Goal: Transaction & Acquisition: Purchase product/service

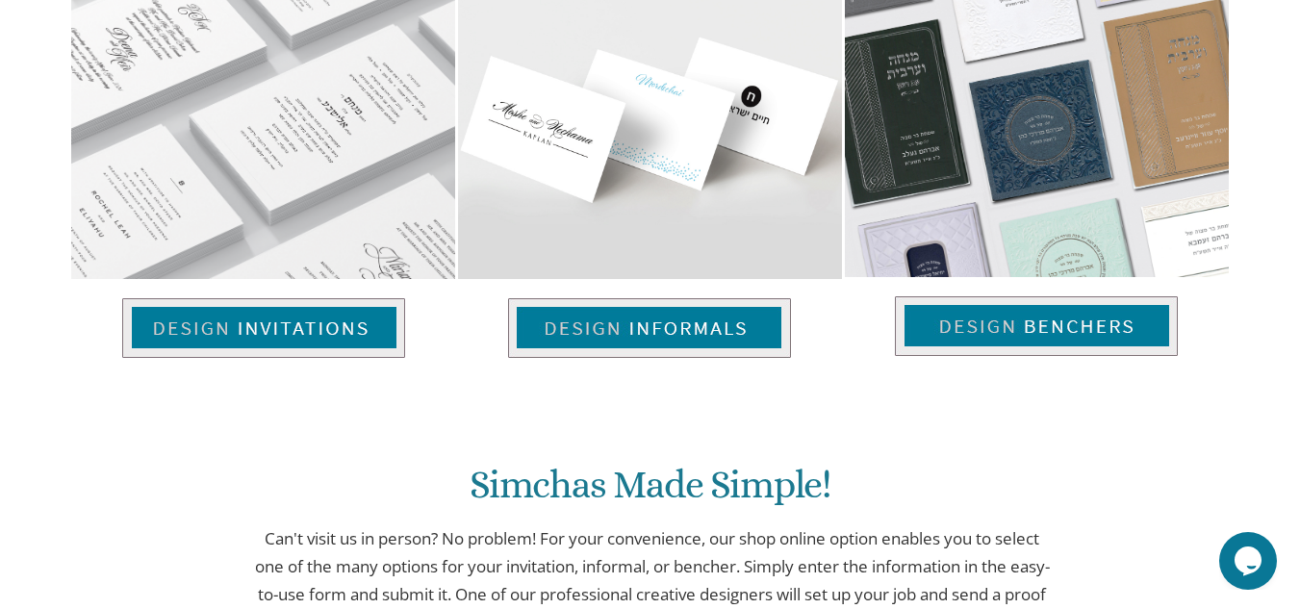
scroll to position [1367, 0]
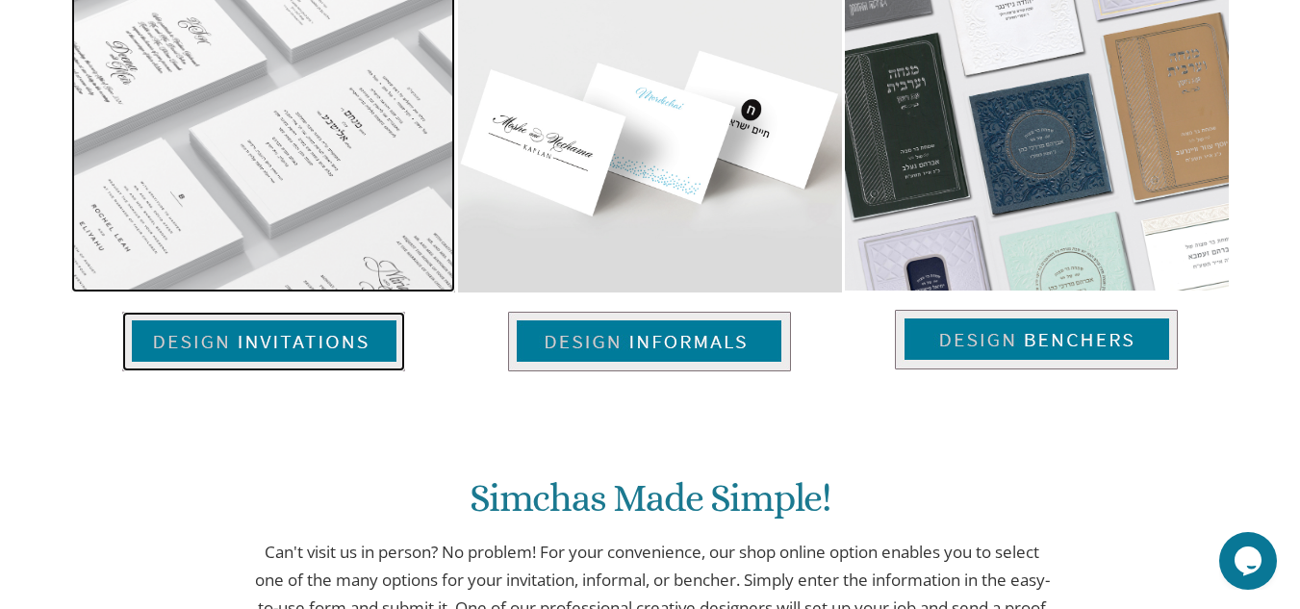
click at [301, 337] on img at bounding box center [263, 342] width 283 height 60
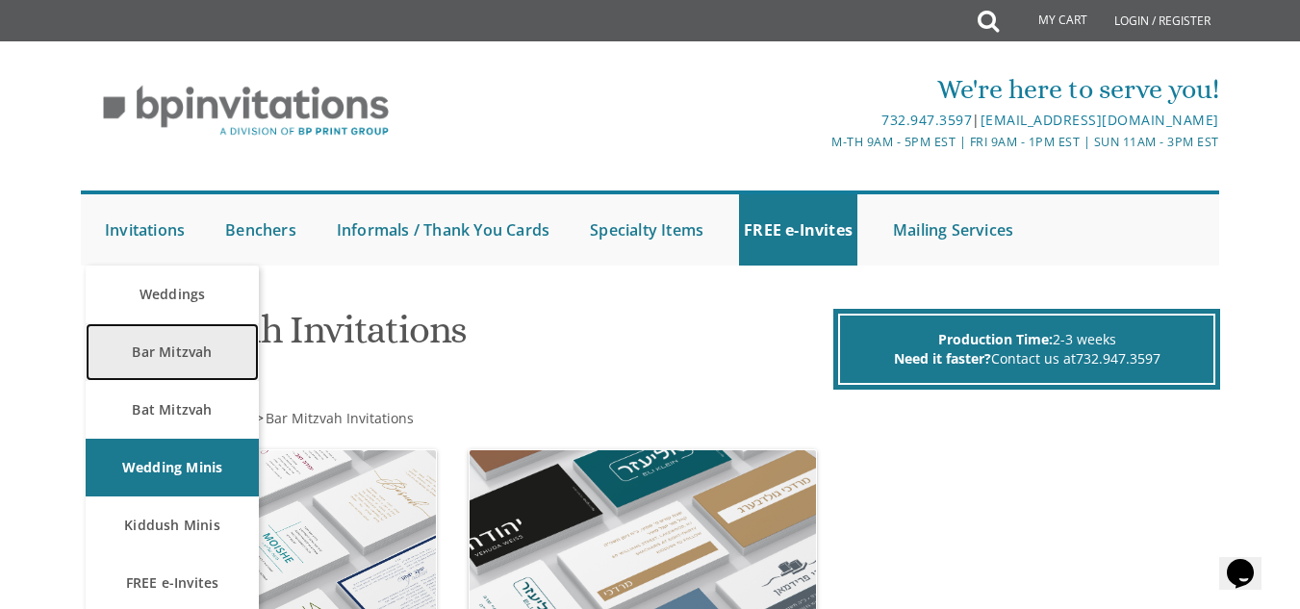
click at [144, 341] on link "Bar Mitzvah" at bounding box center [172, 352] width 173 height 58
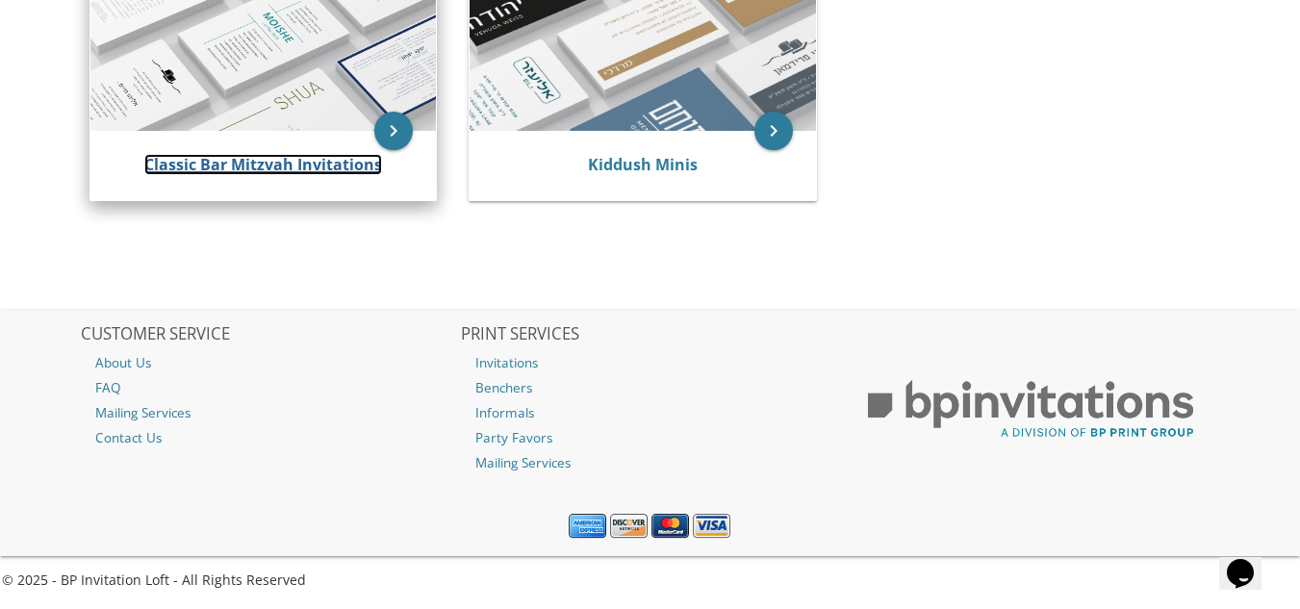
click at [273, 170] on link "Classic Bar Mitzvah Invitations" at bounding box center [263, 164] width 238 height 21
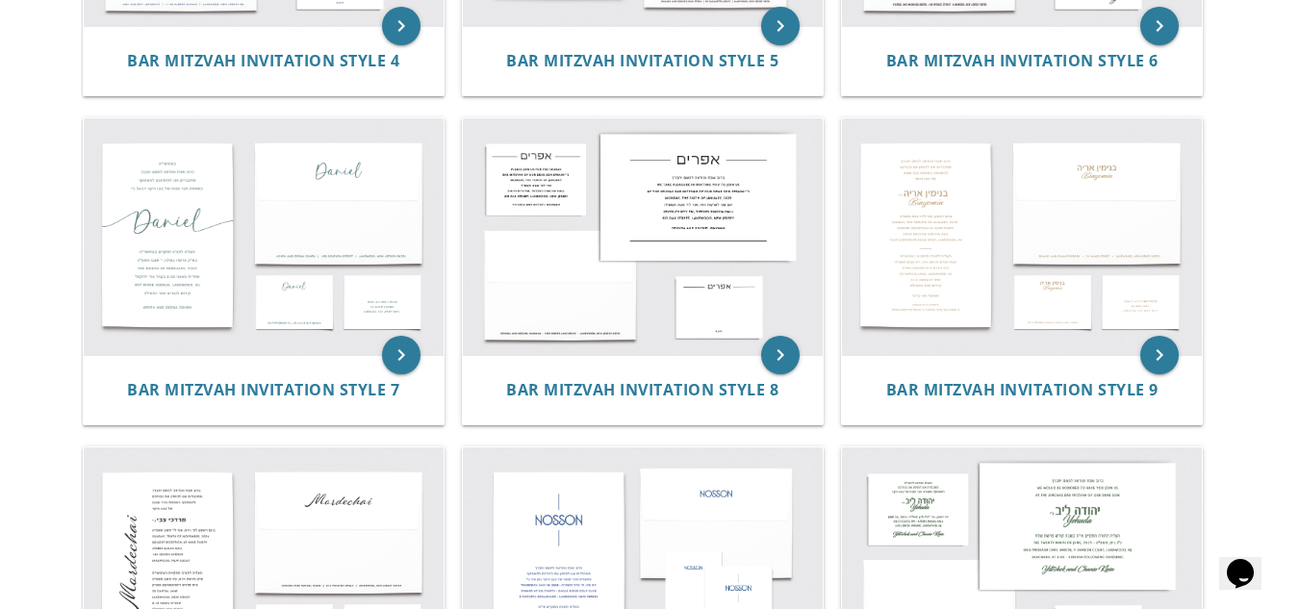
scroll to position [1155, 0]
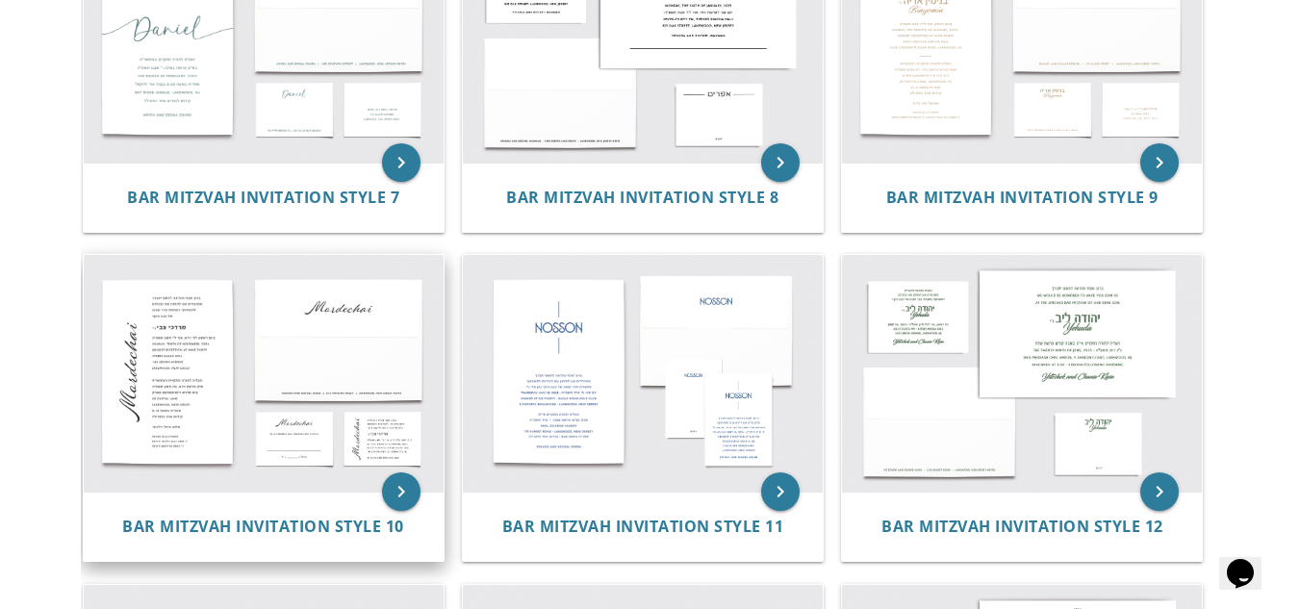
click at [206, 361] on img at bounding box center [264, 373] width 360 height 237
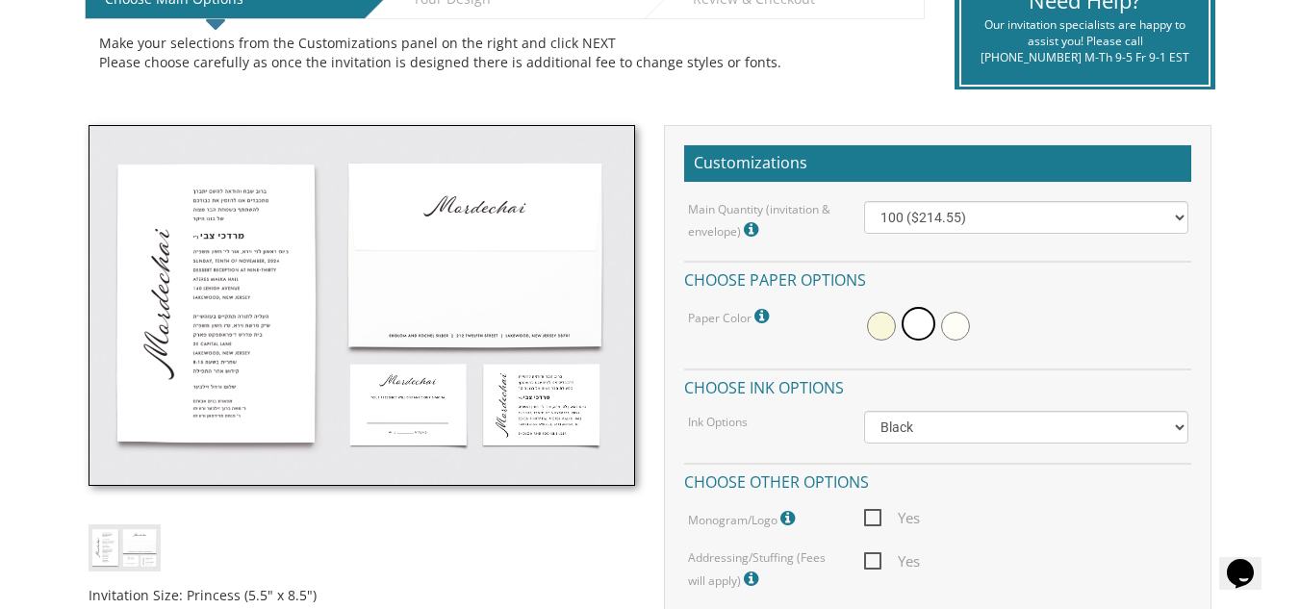
scroll to position [481, 0]
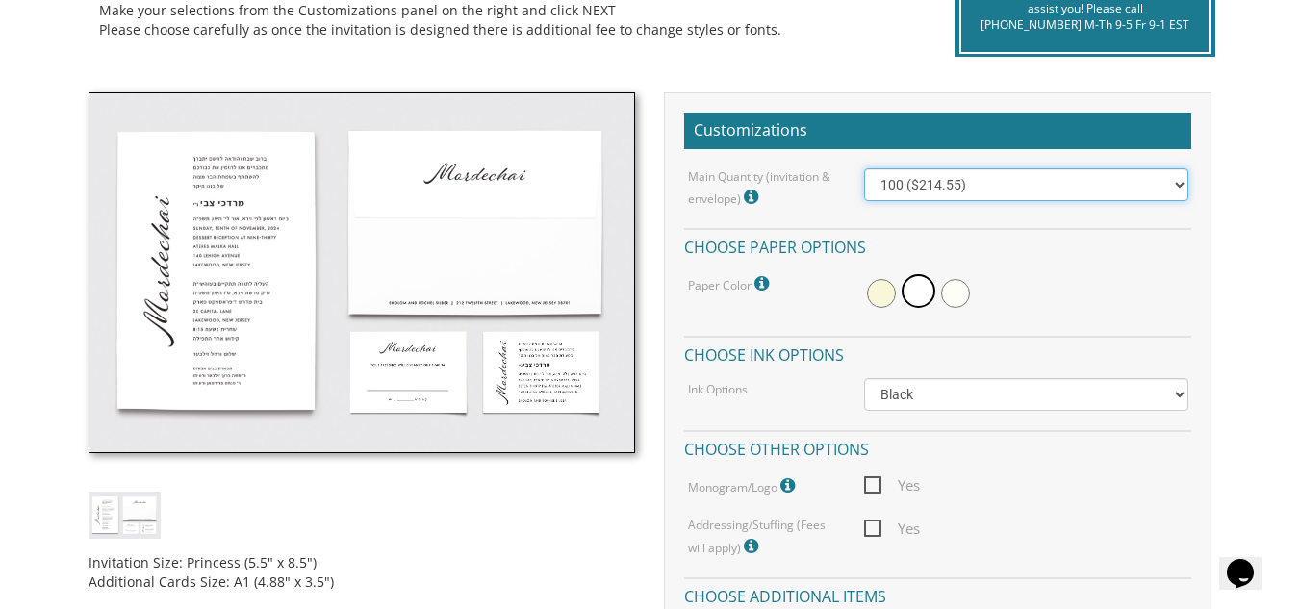
click at [1182, 181] on select "100 ($214.55) 200 ($254.60) 300 ($294.25) 400 ($333.55) 500 ($373.90) 600 ($413…" at bounding box center [1025, 184] width 323 height 33
click at [864, 168] on select "100 ($214.55) 200 ($254.60) 300 ($294.25) 400 ($333.55) 500 ($373.90) 600 ($413…" at bounding box center [1025, 184] width 323 height 33
click at [903, 183] on select "100 ($214.55) 200 ($254.60) 300 ($294.25) 400 ($333.55) 500 ($373.90) 600 ($413…" at bounding box center [1025, 184] width 323 height 33
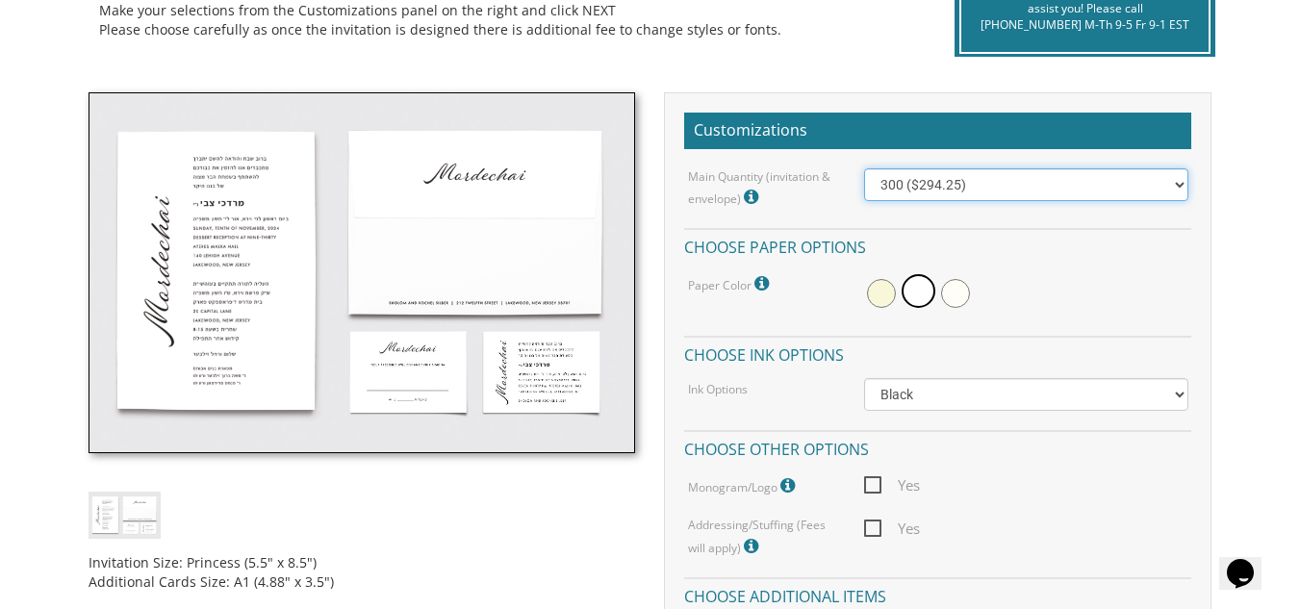
click at [898, 187] on select "100 ($214.55) 200 ($254.60) 300 ($294.25) 400 ($333.55) 500 ($373.90) 600 ($413…" at bounding box center [1025, 184] width 323 height 33
click at [1179, 179] on select "100 ($214.55) 200 ($254.60) 300 ($294.25) 400 ($333.55) 500 ($373.90) 600 ($413…" at bounding box center [1025, 184] width 323 height 33
click at [902, 183] on select "100 ($214.55) 200 ($254.60) 300 ($294.25) 400 ($333.55) 500 ($373.90) 600 ($413…" at bounding box center [1025, 184] width 323 height 33
click at [896, 183] on select "100 ($214.55) 200 ($254.60) 300 ($294.25) 400 ($333.55) 500 ($373.90) 600 ($413…" at bounding box center [1025, 184] width 323 height 33
select select "400"
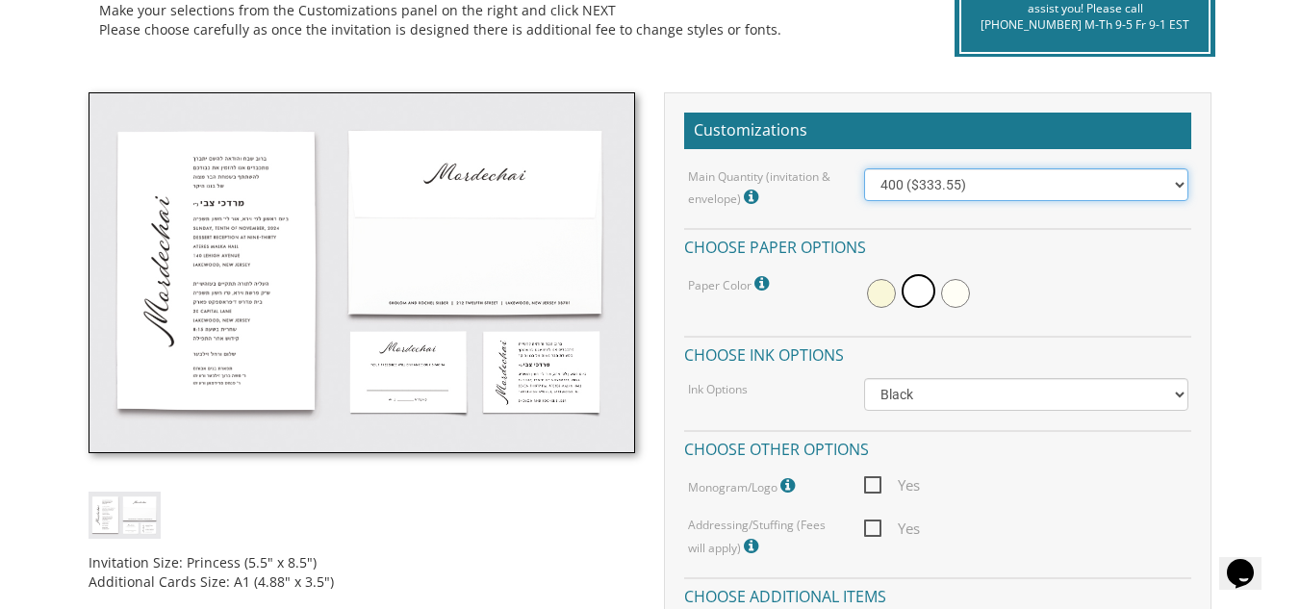
click at [864, 168] on select "100 ($214.55) 200 ($254.60) 300 ($294.25) 400 ($333.55) 500 ($373.90) 600 ($413…" at bounding box center [1025, 184] width 323 height 33
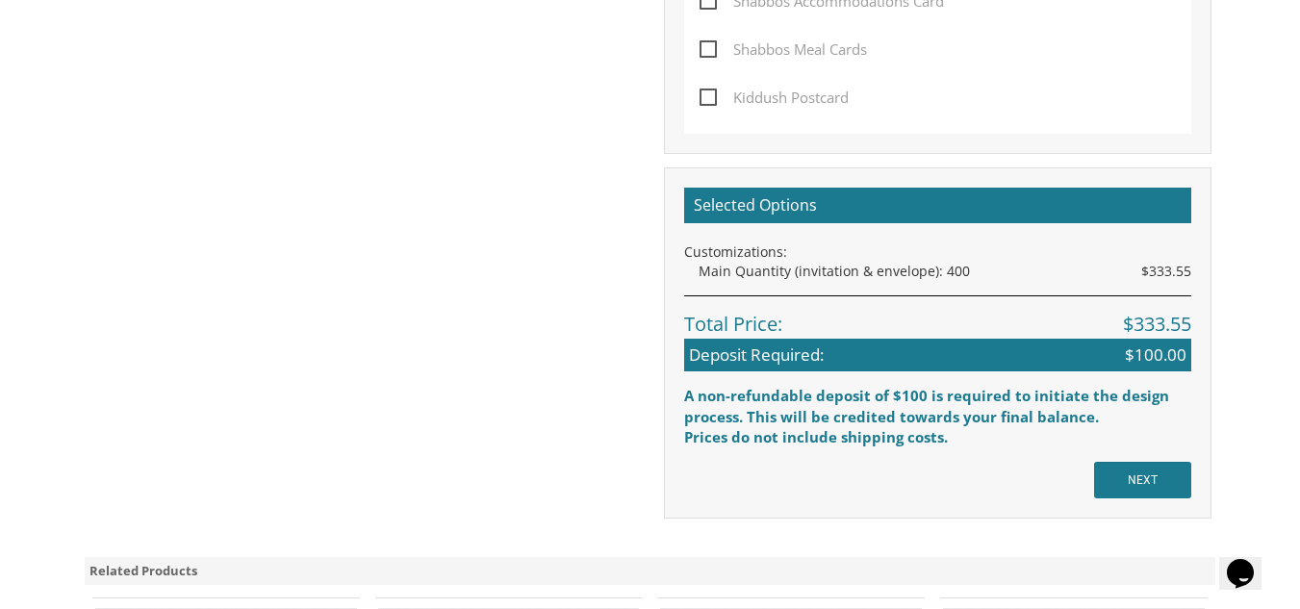
scroll to position [1251, 0]
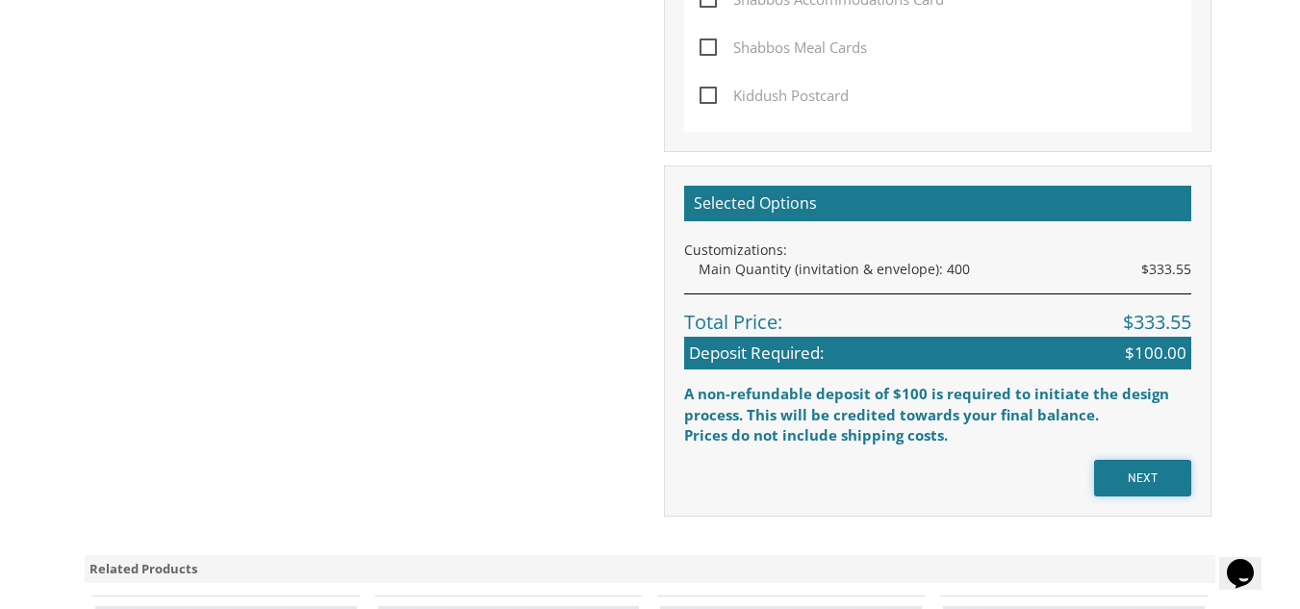
click at [1128, 482] on input "NEXT" at bounding box center [1142, 478] width 97 height 37
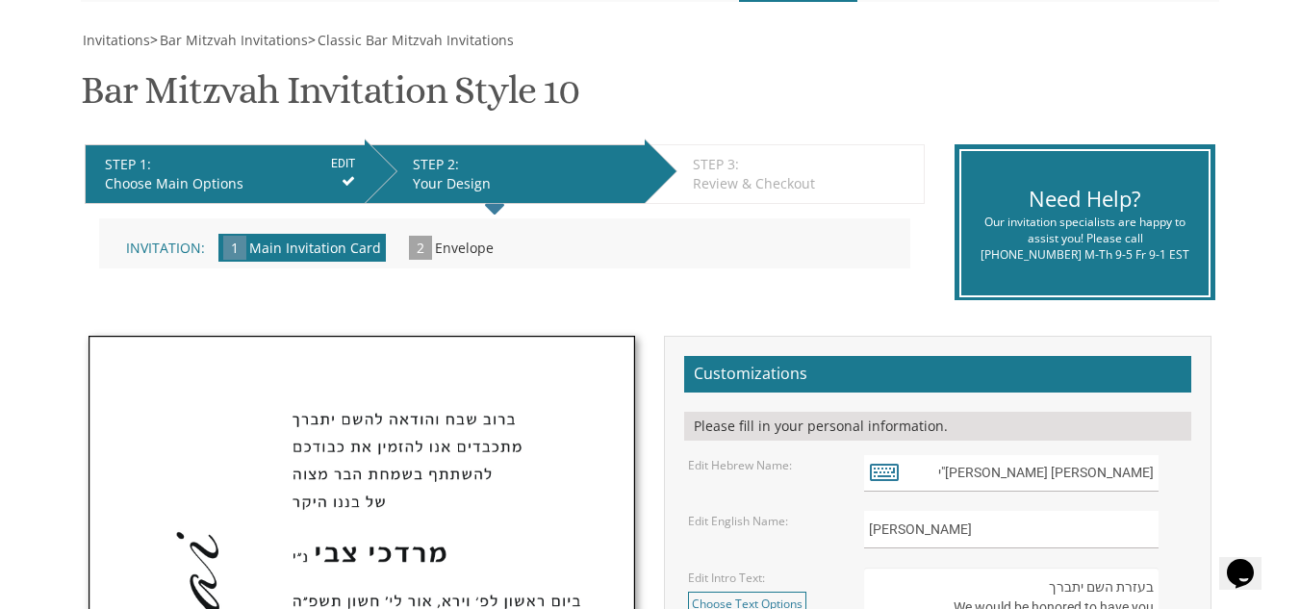
scroll to position [289, 0]
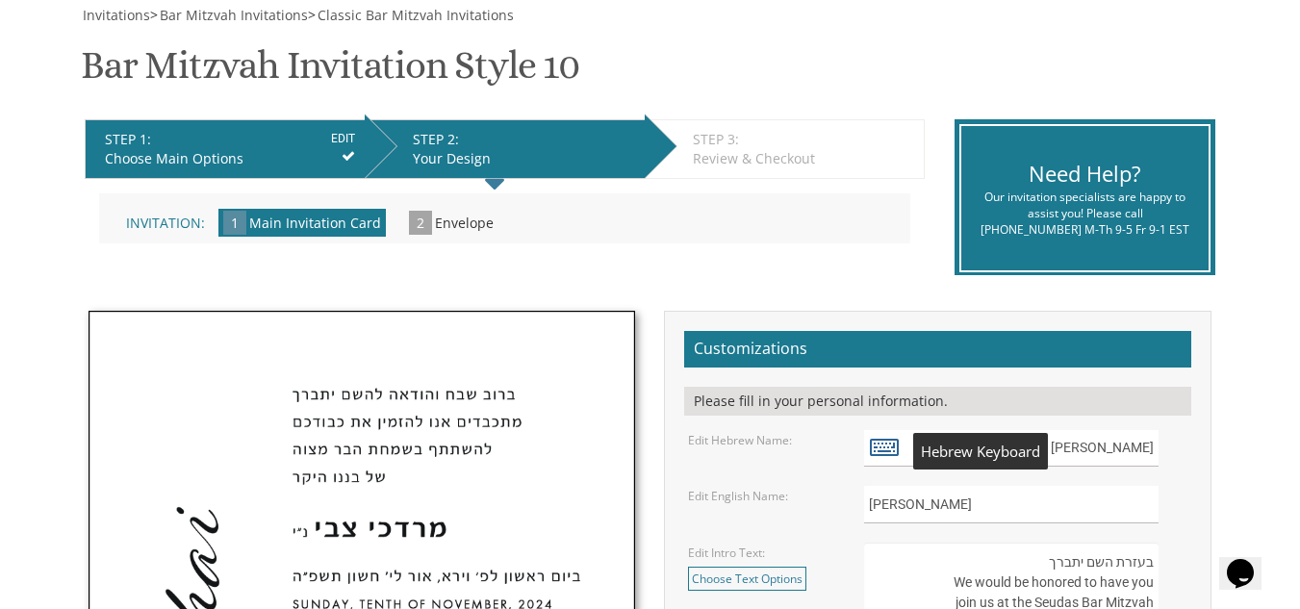
click at [890, 449] on icon at bounding box center [884, 446] width 29 height 27
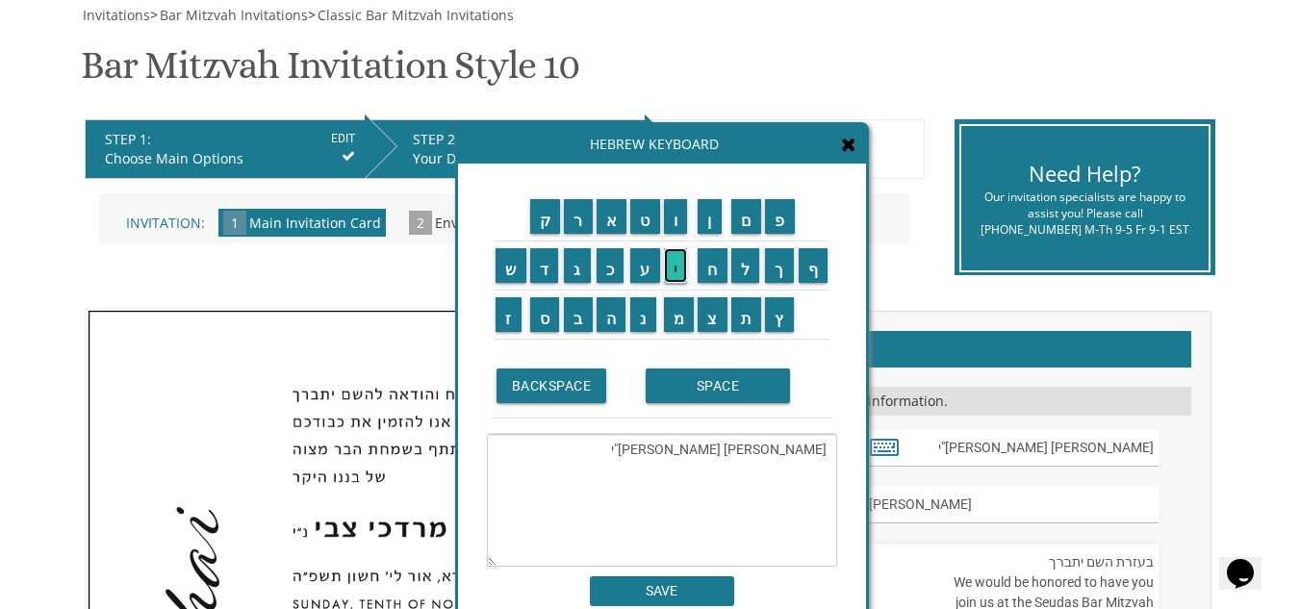
click at [679, 274] on input "י" at bounding box center [676, 265] width 24 height 35
click at [678, 234] on td "ו" at bounding box center [679, 216] width 35 height 49
click at [644, 317] on input "נ" at bounding box center [643, 314] width 26 height 35
click at [748, 315] on input "ת" at bounding box center [746, 314] width 31 height 35
click at [712, 231] on input "ן" at bounding box center [710, 216] width 24 height 35
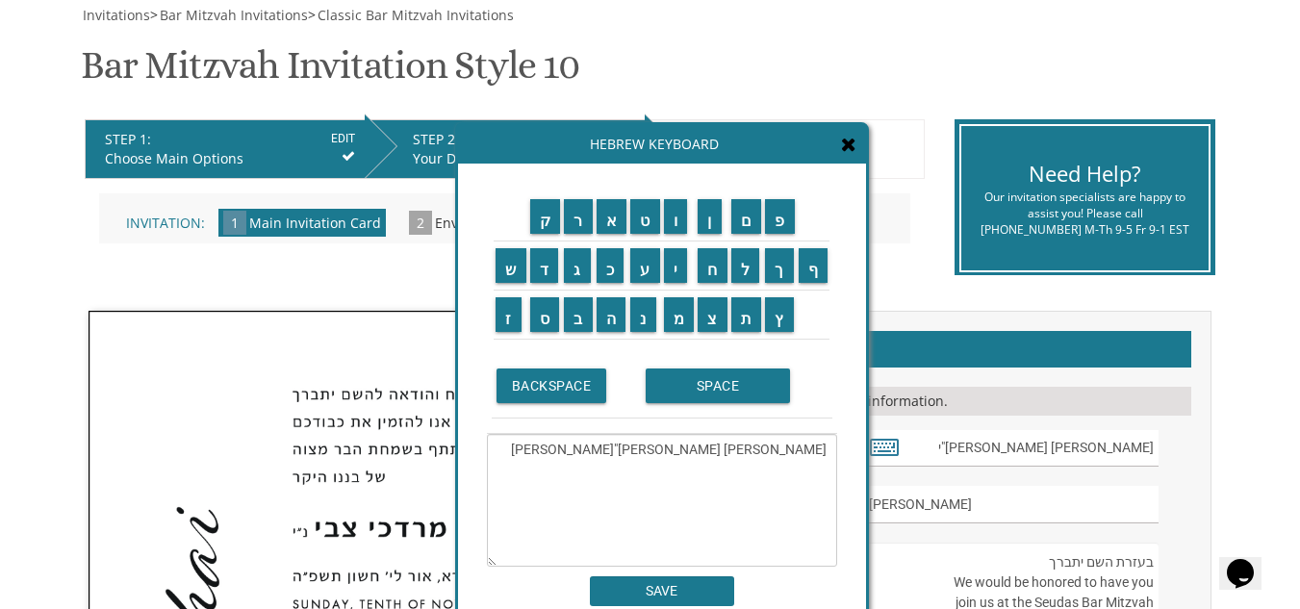
drag, startPoint x: 755, startPoint y: 450, endPoint x: 831, endPoint y: 450, distance: 76.0
click at [831, 450] on textarea "[PERSON_NAME] [PERSON_NAME]"[PERSON_NAME]" at bounding box center [662, 500] width 350 height 133
type textarea "ן"
click at [680, 282] on input "י" at bounding box center [676, 265] width 24 height 35
click at [674, 237] on td "ו" at bounding box center [679, 216] width 35 height 49
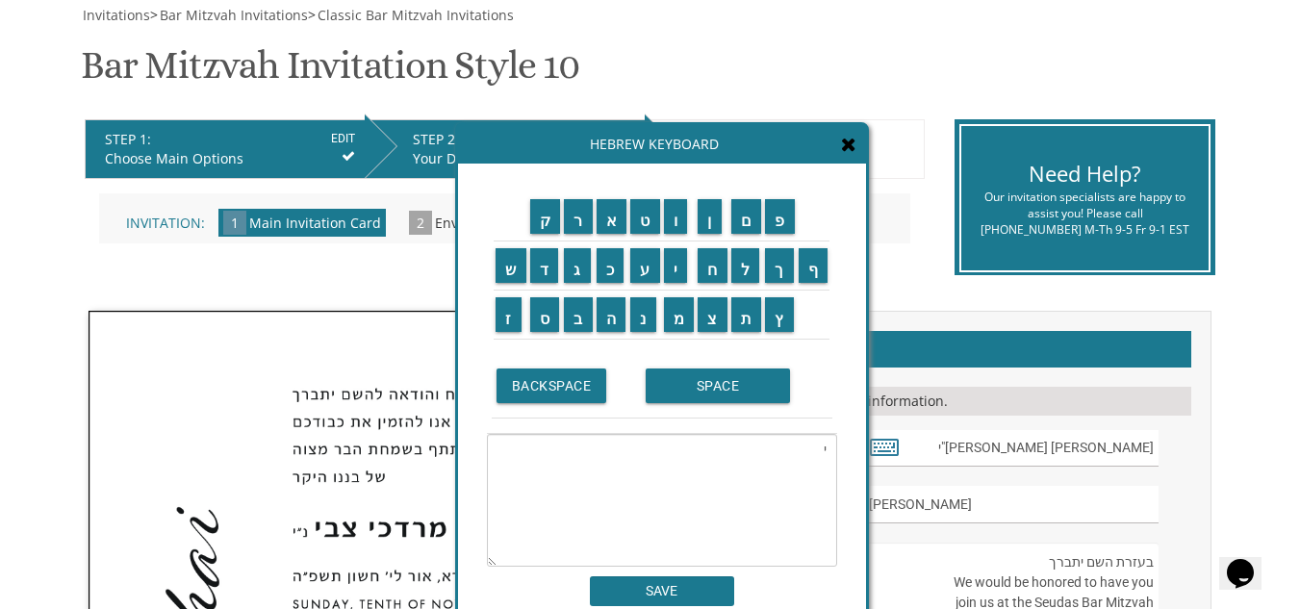
click at [682, 235] on td "ו" at bounding box center [679, 216] width 35 height 49
click at [675, 231] on input "ו" at bounding box center [676, 216] width 24 height 35
click at [639, 311] on input "נ" at bounding box center [643, 314] width 26 height 35
click at [749, 312] on input "ת" at bounding box center [746, 314] width 31 height 35
click at [718, 236] on td "ן" at bounding box center [713, 216] width 34 height 49
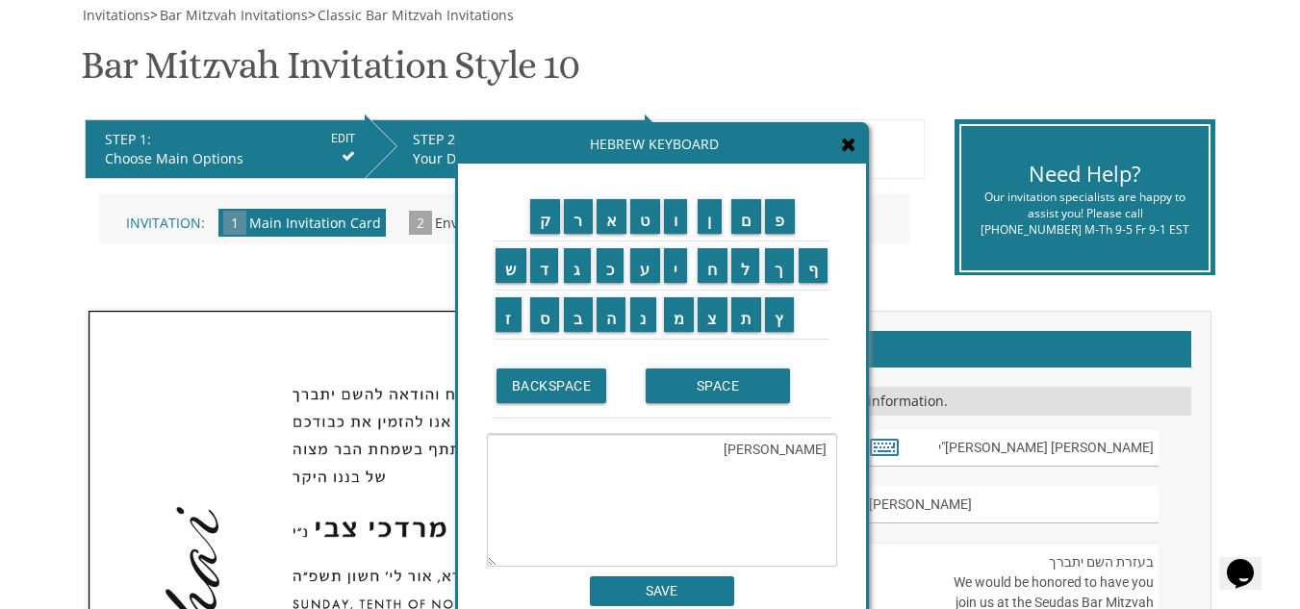
click at [718, 236] on td "ן" at bounding box center [713, 216] width 34 height 49
click at [723, 235] on td "ן" at bounding box center [713, 216] width 34 height 49
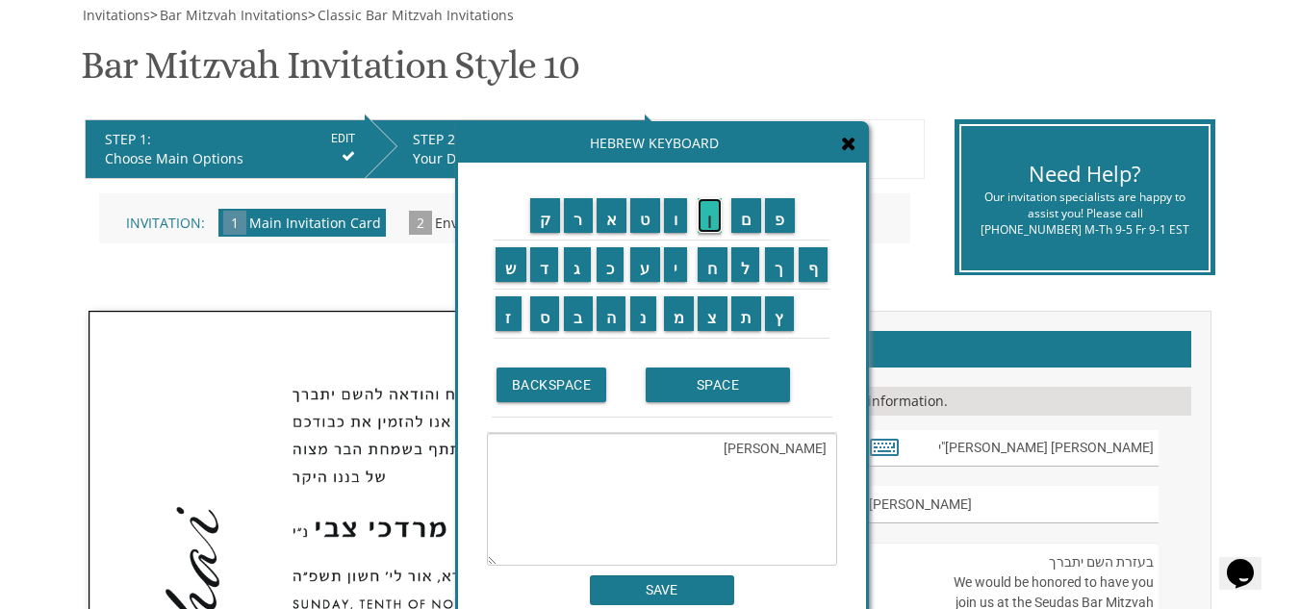
click at [713, 226] on input "ן" at bounding box center [710, 215] width 24 height 35
click at [578, 321] on input "ב" at bounding box center [578, 313] width 29 height 35
click at [709, 317] on input "צ" at bounding box center [713, 313] width 30 height 35
click at [748, 272] on input "ל" at bounding box center [745, 264] width 29 height 35
click at [611, 221] on input "א" at bounding box center [612, 215] width 31 height 35
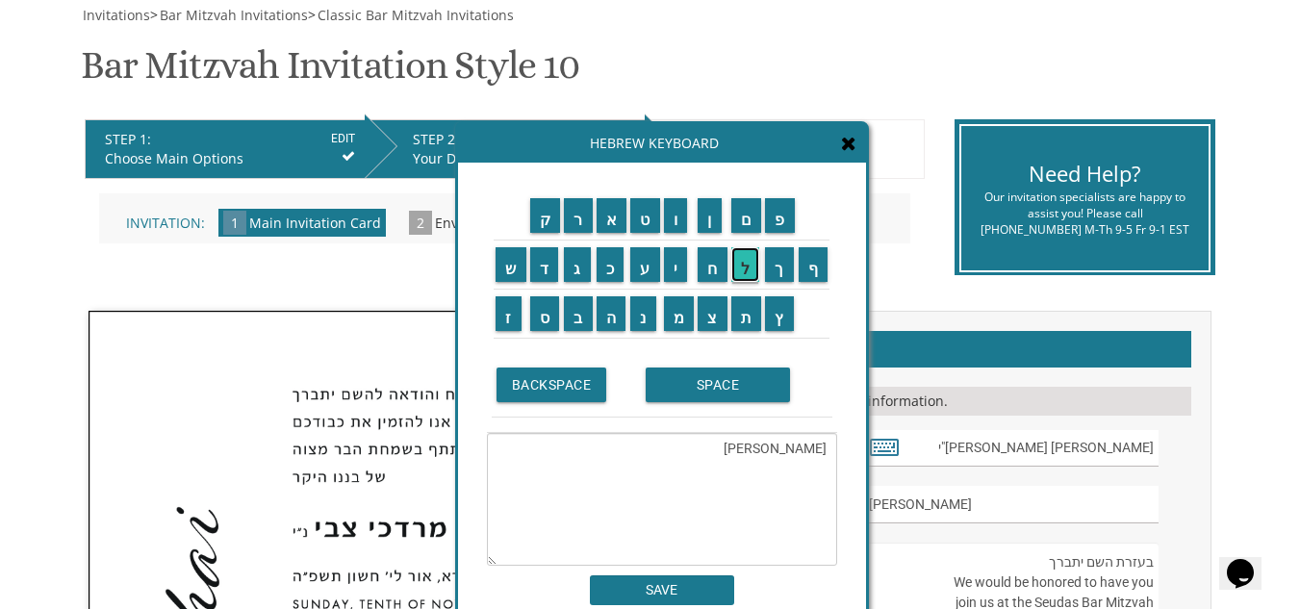
click at [746, 269] on input "ל" at bounding box center [745, 264] width 29 height 35
click at [647, 330] on input "נ" at bounding box center [643, 313] width 26 height 35
click at [674, 269] on input "י" at bounding box center [676, 264] width 24 height 35
type textarea "יונתן בצלאל נ"י"
click at [654, 591] on input "SAVE" at bounding box center [662, 591] width 144 height 30
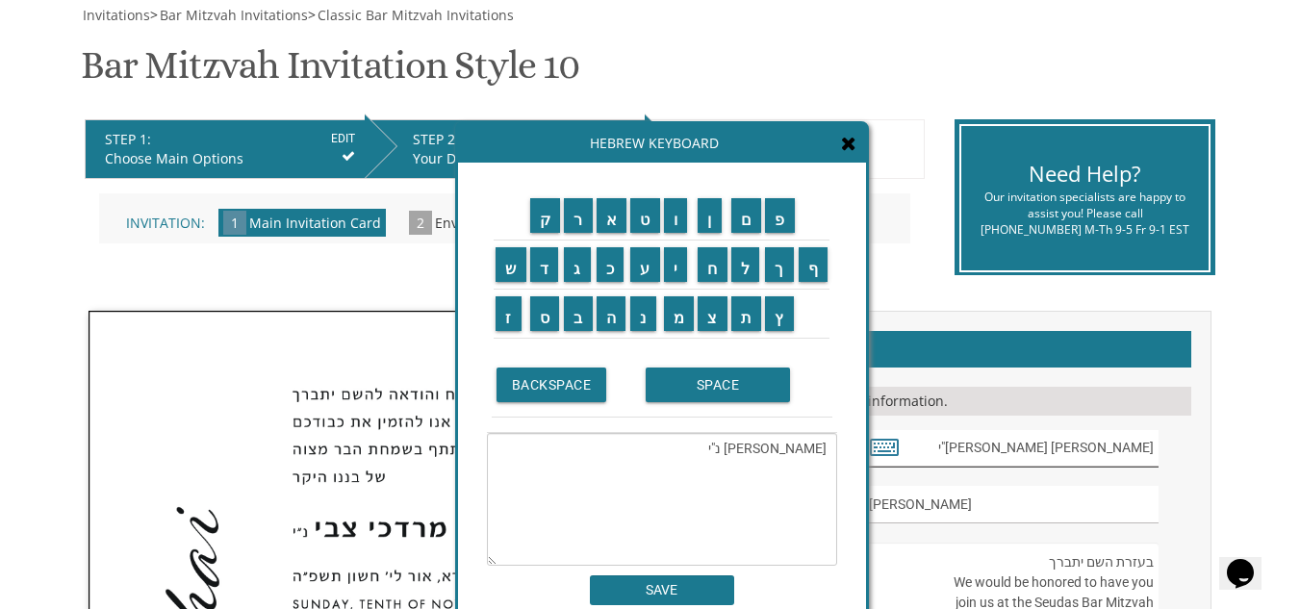
type input "יונתן בצלאל נ"י"
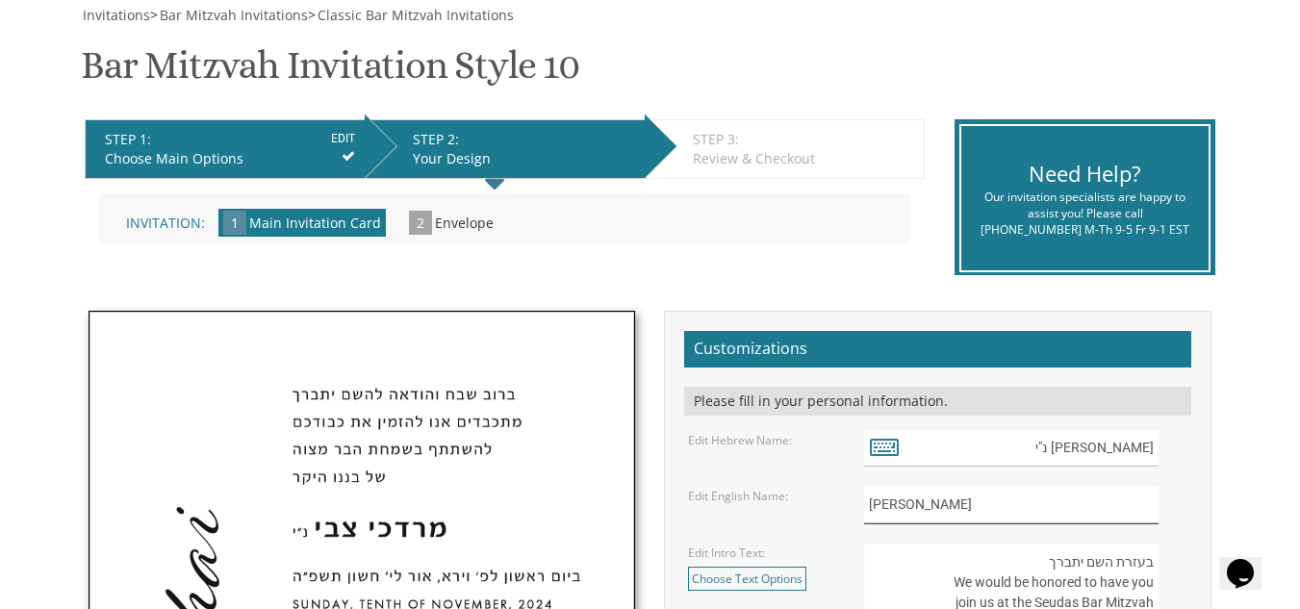
drag, startPoint x: 936, startPoint y: 497, endPoint x: 809, endPoint y: 499, distance: 127.1
click at [809, 499] on div "Edit English Name: Mordechai" at bounding box center [938, 505] width 528 height 38
type input "y"
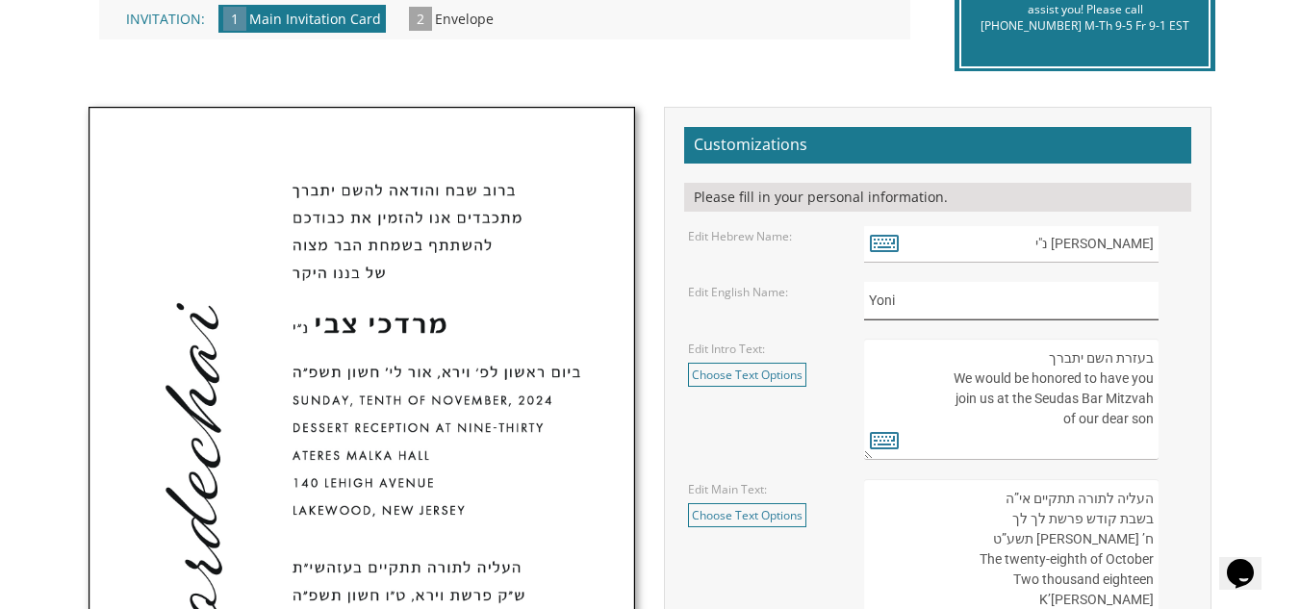
scroll to position [577, 0]
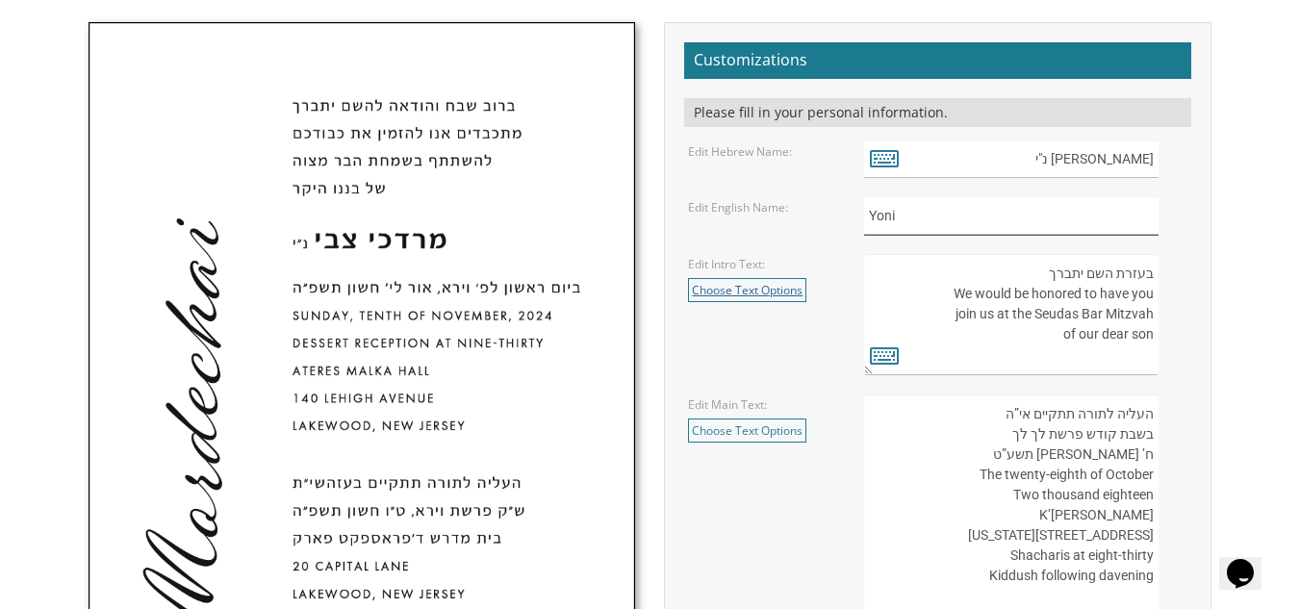
type input "Yoni"
click at [751, 300] on link "Choose Text Options" at bounding box center [747, 290] width 118 height 24
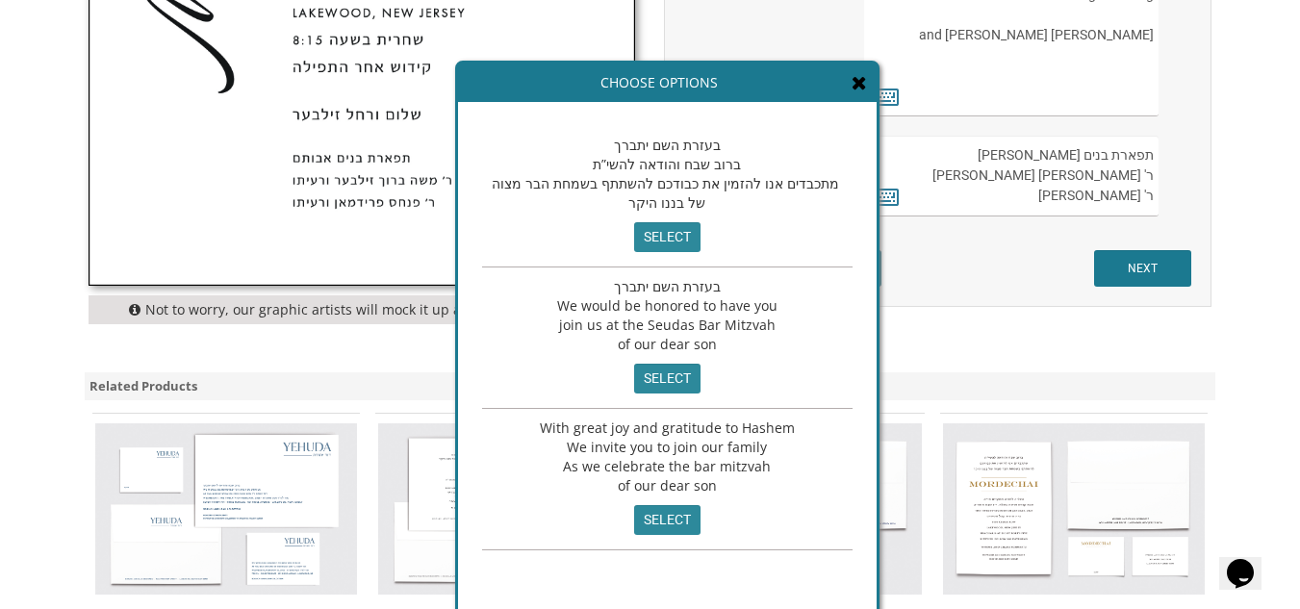
scroll to position [1107, 0]
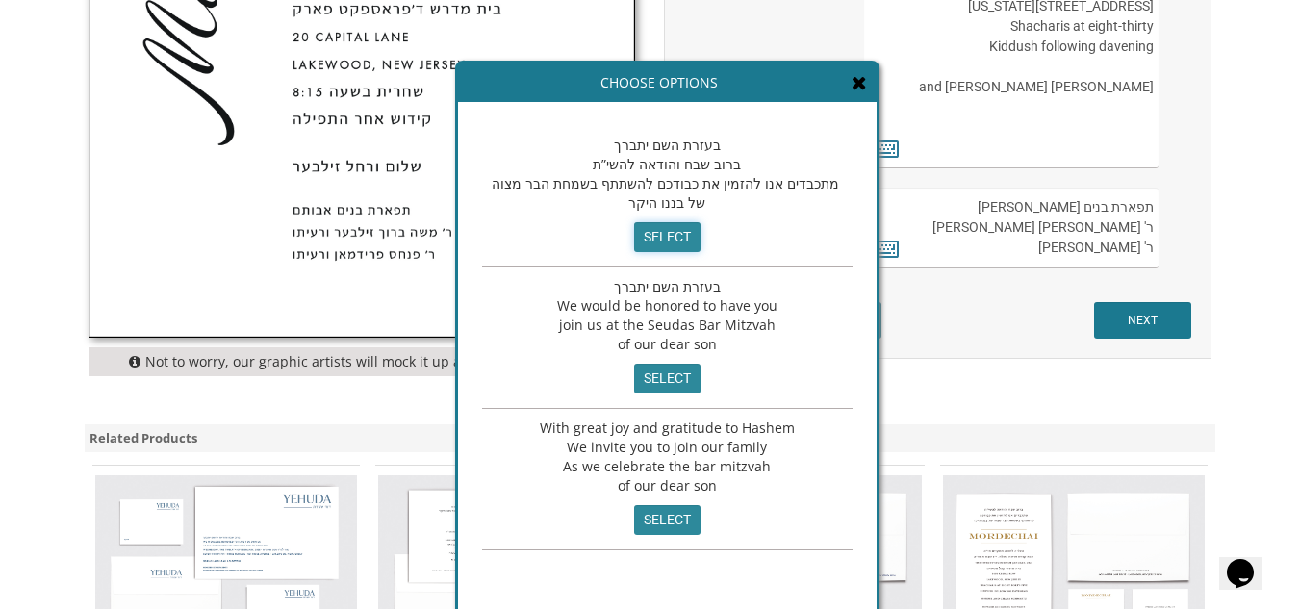
click at [647, 242] on input "select" at bounding box center [667, 237] width 66 height 30
type textarea "בעזרת השם יתברך ברוב שבח והודאה להשי”ת מתכבדים אנו להזמין את כבודכם להשתתף בשמח…"
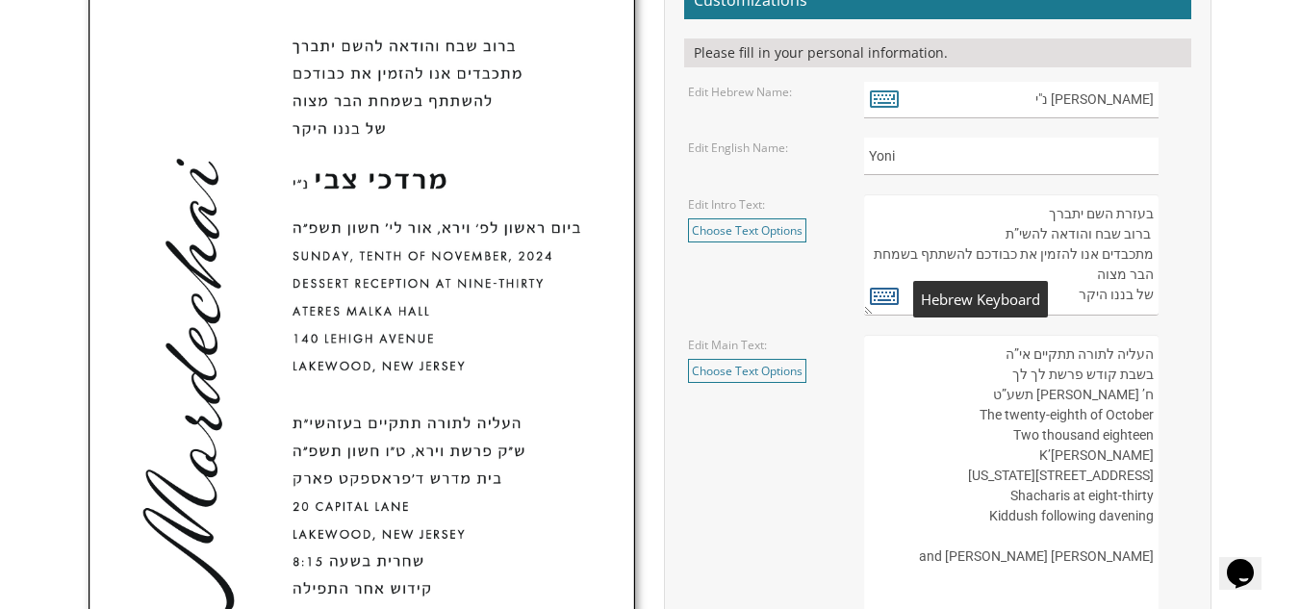
click at [874, 292] on icon at bounding box center [884, 295] width 29 height 27
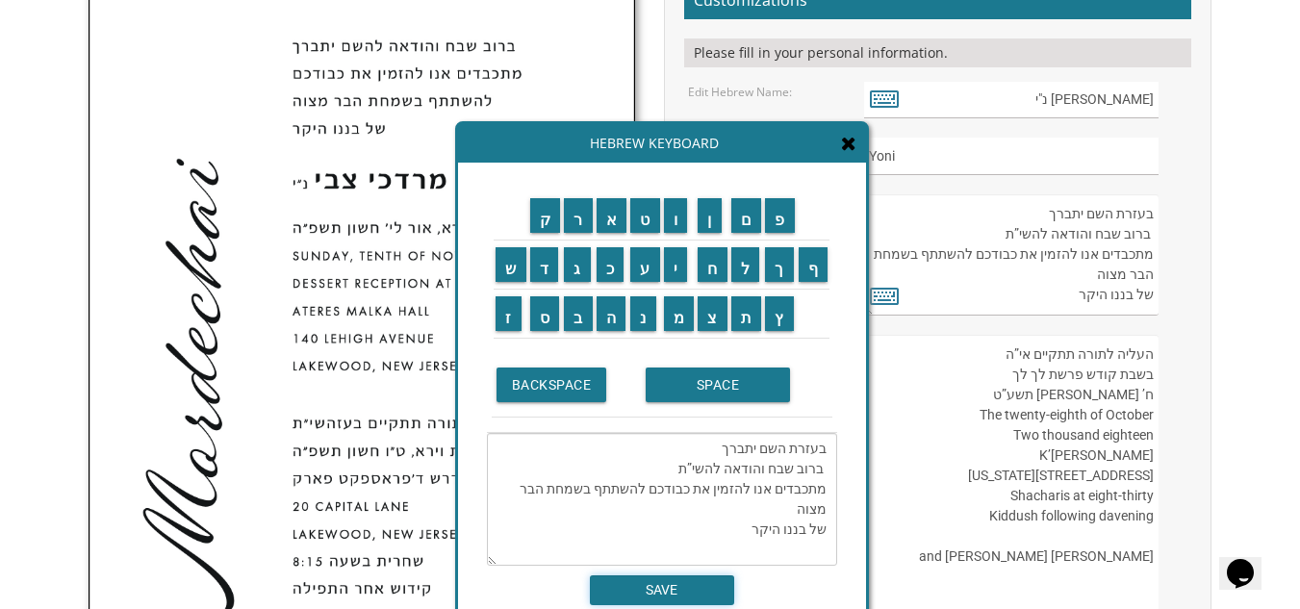
click at [662, 601] on input "SAVE" at bounding box center [662, 591] width 144 height 30
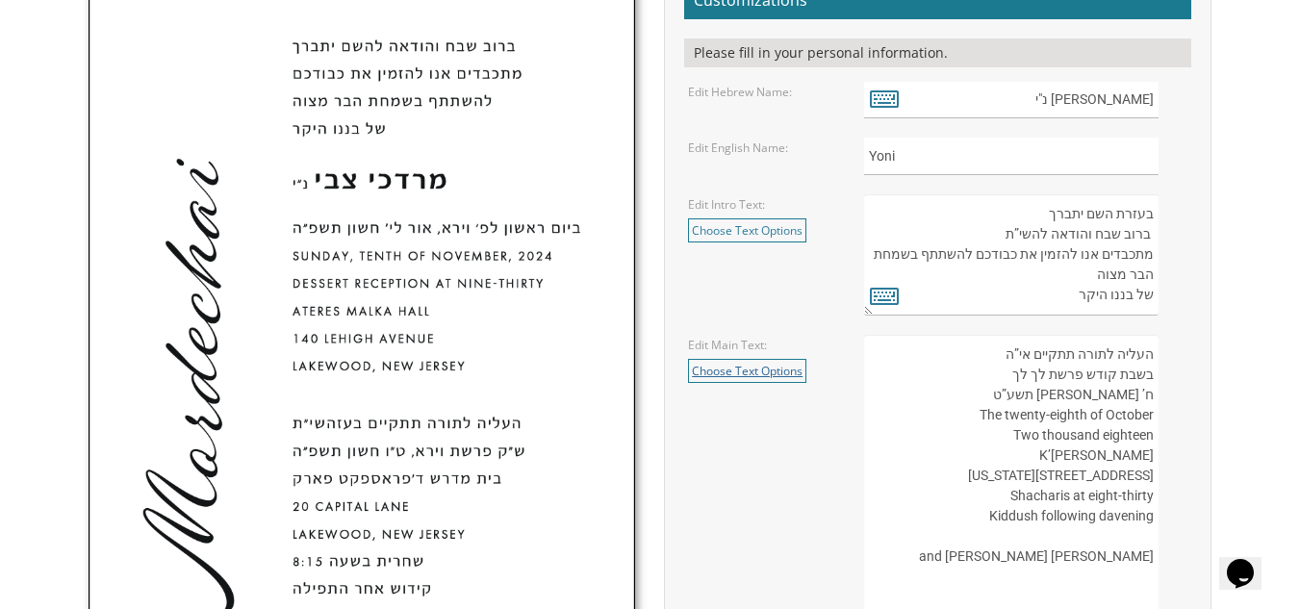
click at [758, 372] on link "Choose Text Options" at bounding box center [747, 371] width 118 height 24
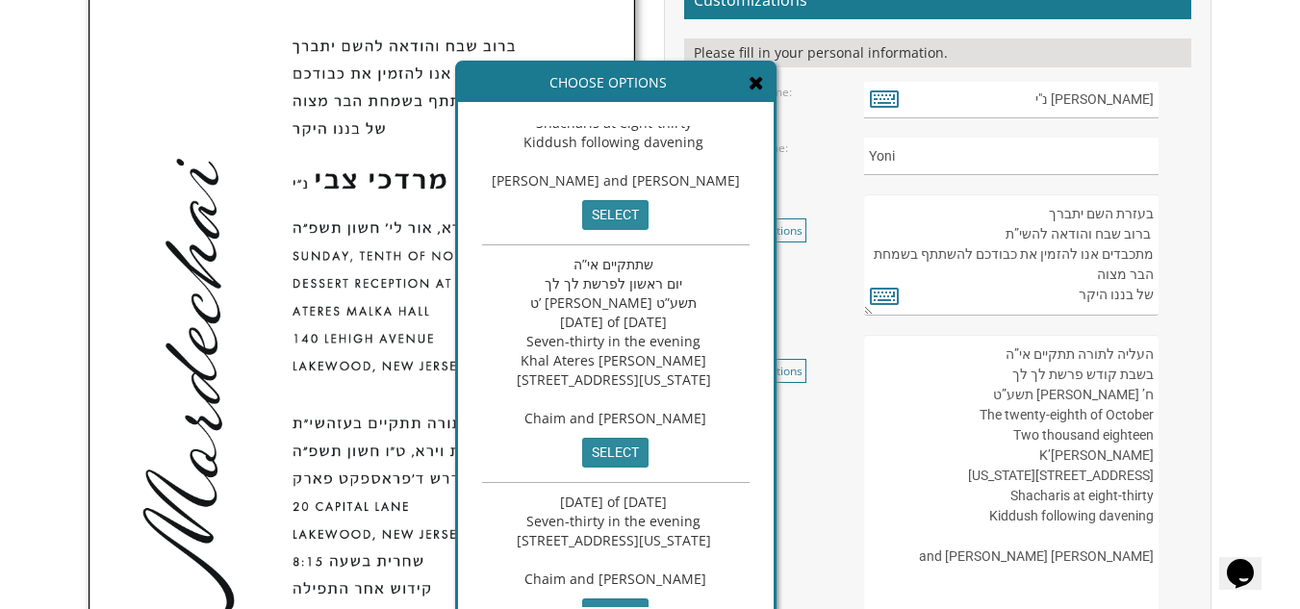
scroll to position [0, 0]
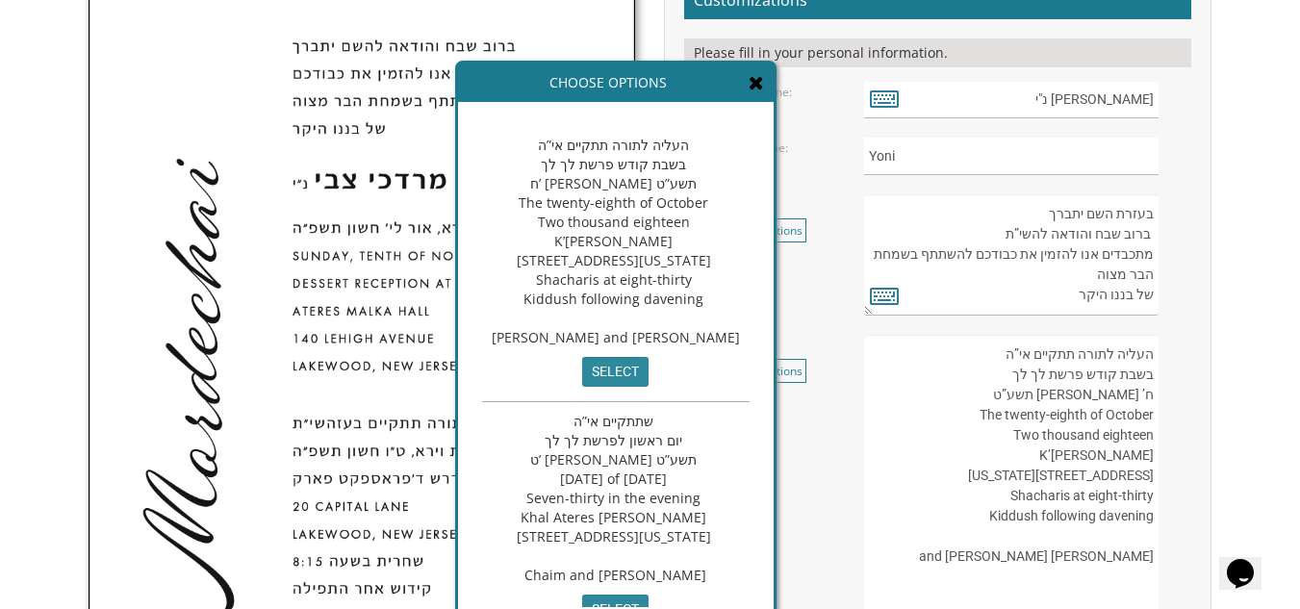
click at [668, 244] on span "העליה לתורה תתקיים אי”ה בשבת קודש פרשת לך לך ח’ חשון תשע”ט The twenty-eighth of…" at bounding box center [616, 241] width 248 height 211
click at [891, 386] on textarea "העליה לתורה תתקיים אי”ה בשבת קודש פרשת לך לך ח’ חשון תשע”ט The twenty-eighth of…" at bounding box center [1011, 486] width 295 height 303
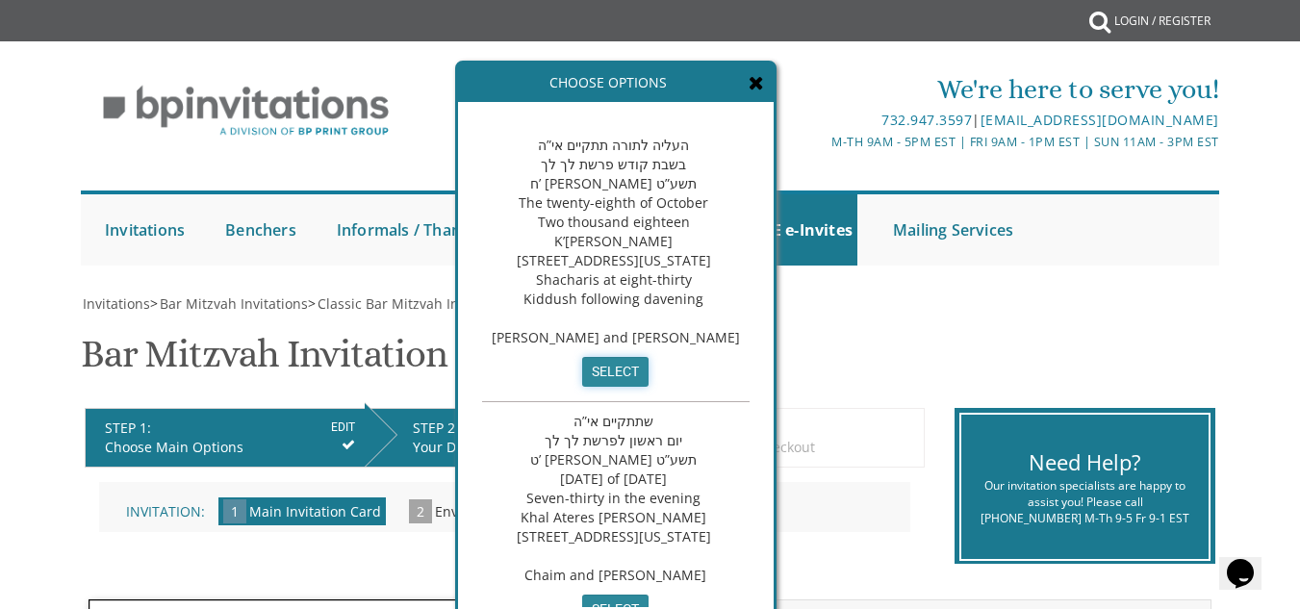
click at [634, 387] on input "select" at bounding box center [615, 372] width 66 height 30
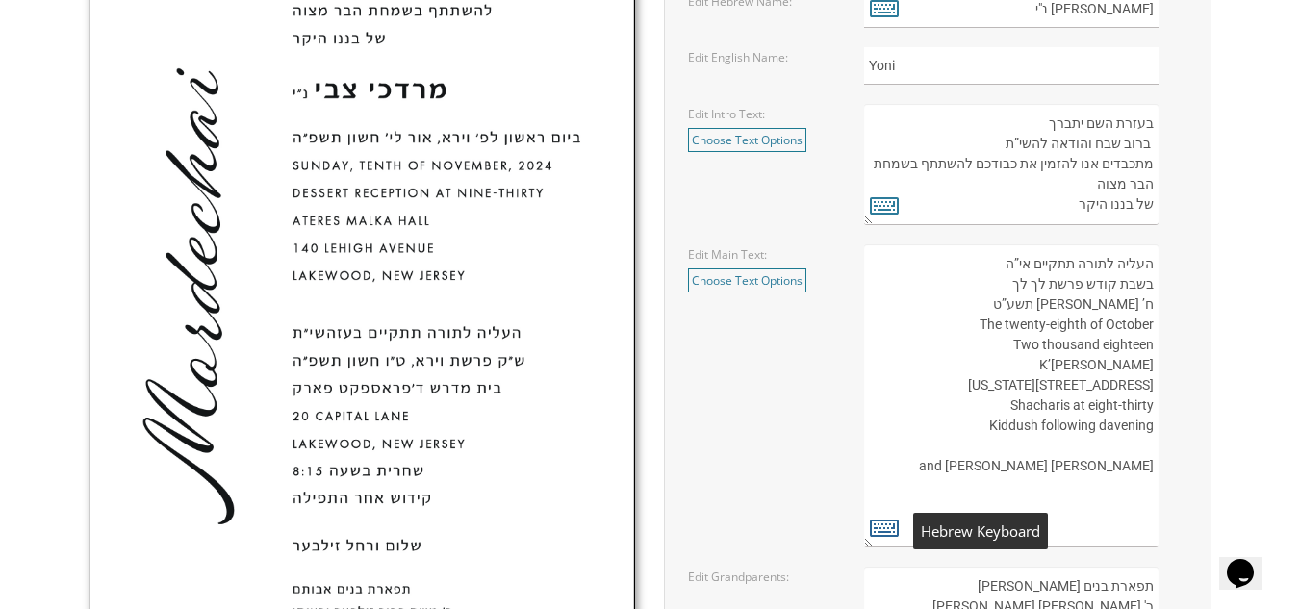
click at [885, 520] on icon at bounding box center [884, 527] width 29 height 27
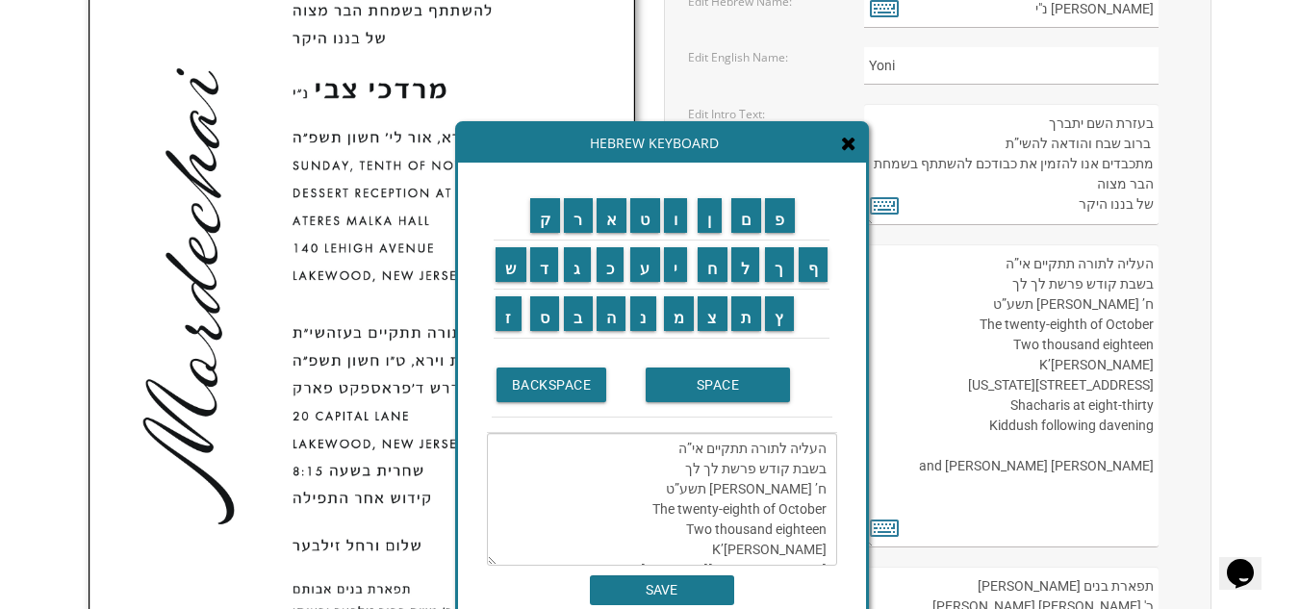
click at [708, 467] on textarea "העליה לתורה תתקיים אי”ה בשבת קודש פרשת לך לך ח’ חשון תשע”ט The twenty-eighth of…" at bounding box center [662, 499] width 350 height 133
drag, startPoint x: 712, startPoint y: 469, endPoint x: 682, endPoint y: 466, distance: 30.0
click at [682, 466] on textarea "העליה לתורה תתקיים אי”ה בשבת קודש פרשת לך לך ח’ חשון תשע”ט The twenty-eighth of…" at bounding box center [662, 499] width 350 height 133
click at [570, 312] on input "ב" at bounding box center [578, 313] width 29 height 35
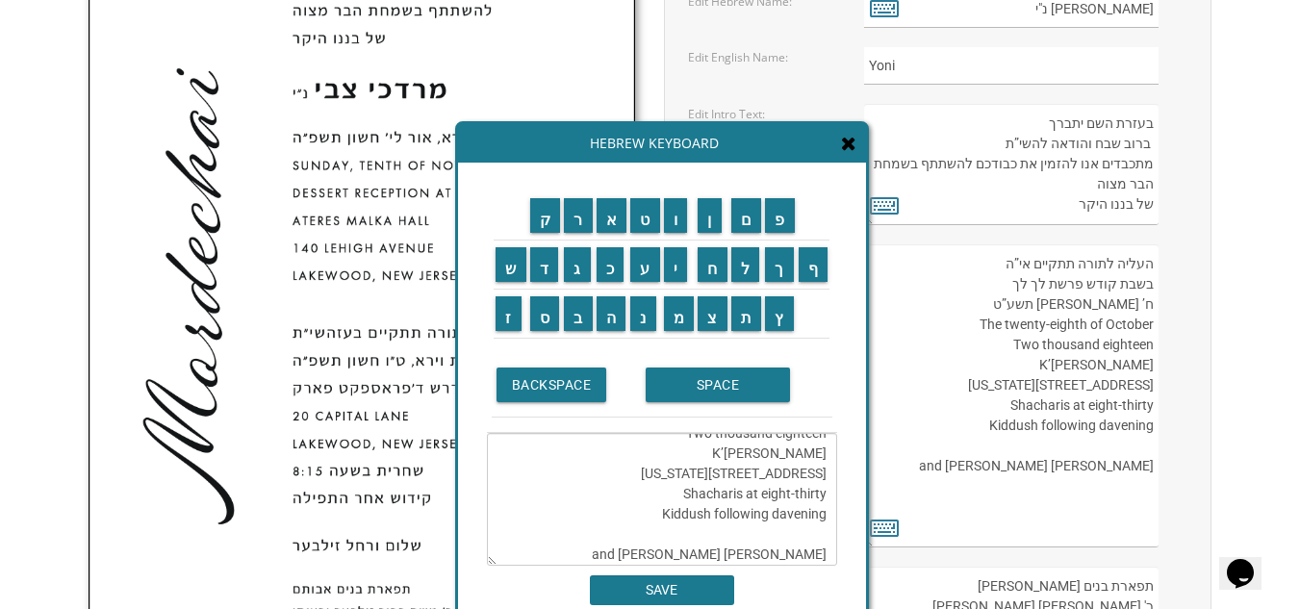
scroll to position [0, 0]
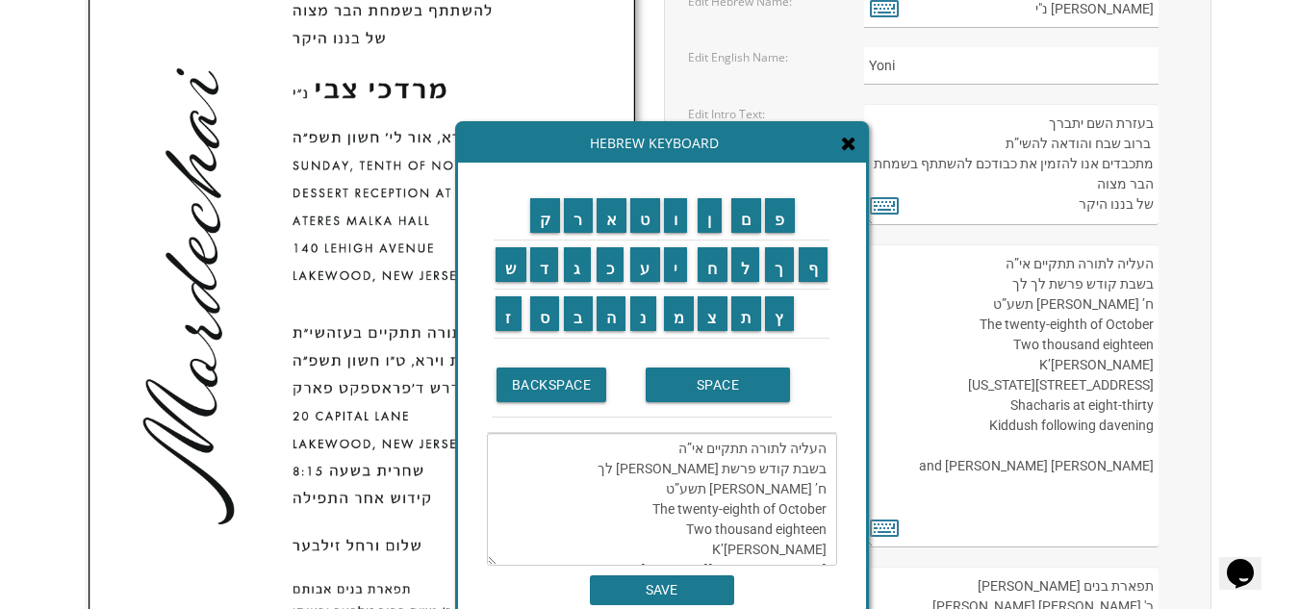
drag, startPoint x: 705, startPoint y: 474, endPoint x: 665, endPoint y: 469, distance: 40.7
click at [665, 469] on textarea "העליה לתורה תתקיים אי”ה בשבת קודש פרשת בלך לך ח’ חשון תשע”ט The twenty-eighth o…" at bounding box center [662, 499] width 350 height 133
click at [579, 235] on td "ר" at bounding box center [578, 216] width 33 height 49
click at [599, 221] on input "א" at bounding box center [612, 215] width 31 height 35
click at [705, 466] on textarea "העליה לתורה תתקיים אי”ה בשבת קודש פרשת בא ח’ חשון תשע”ט The twenty-eighth of Oc…" at bounding box center [662, 499] width 350 height 133
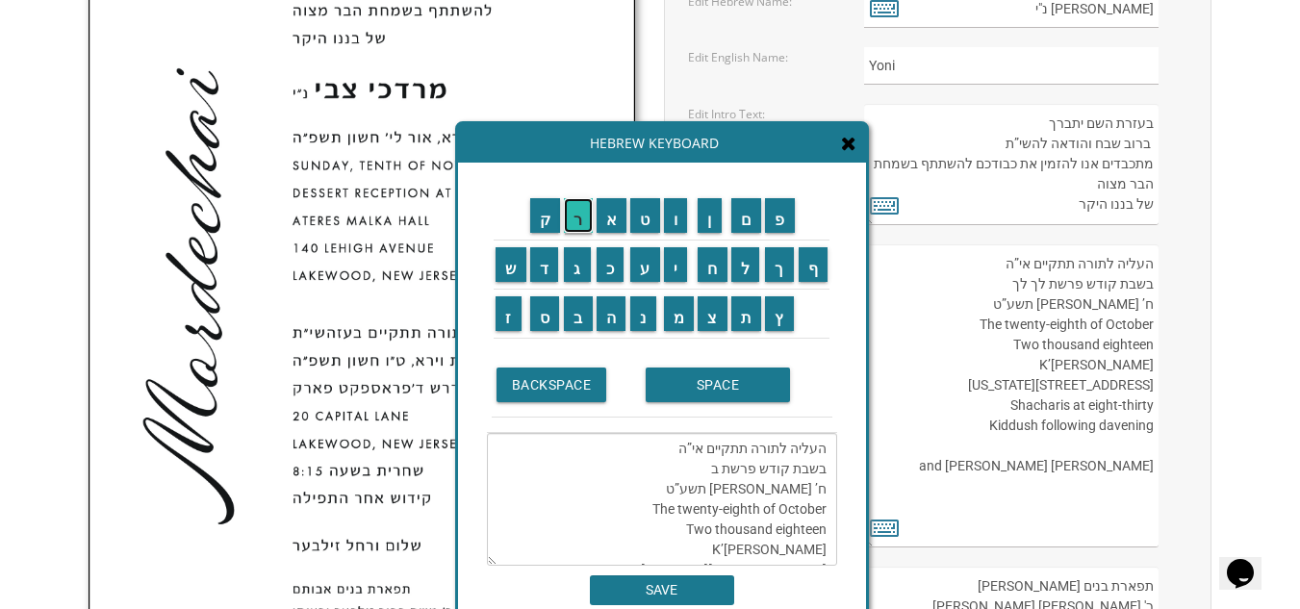
click at [570, 217] on input "ר" at bounding box center [578, 215] width 29 height 35
click at [605, 214] on input "א" at bounding box center [612, 215] width 31 height 35
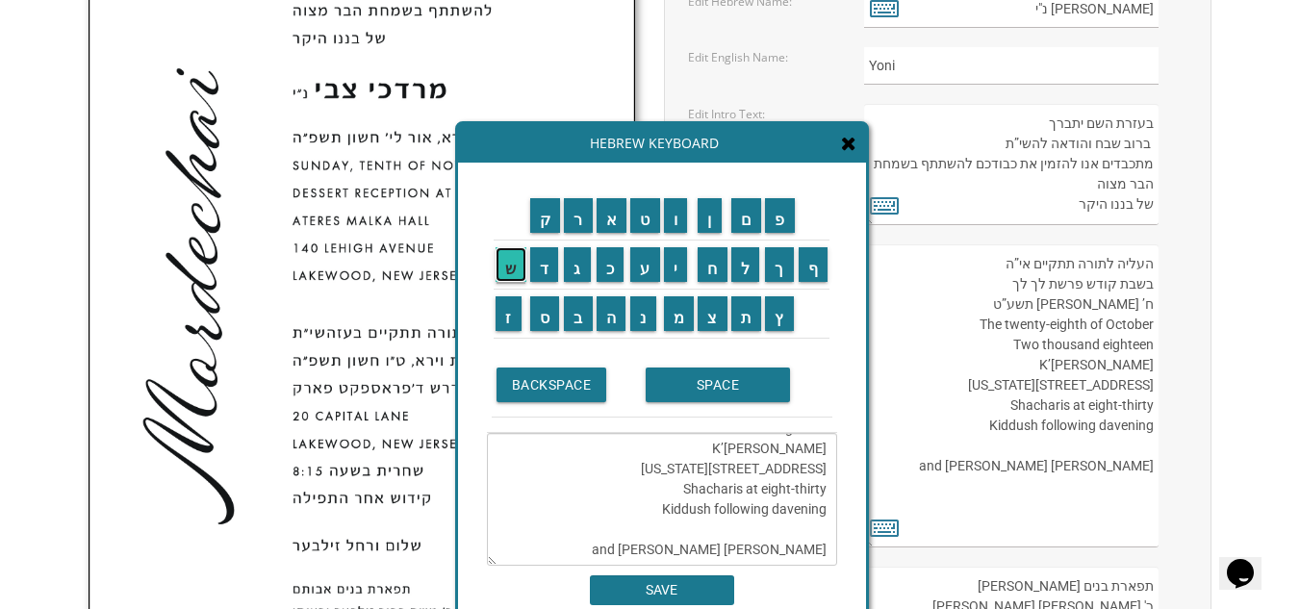
click at [510, 270] on input "ש" at bounding box center [511, 264] width 31 height 35
click at [678, 261] on input "י" at bounding box center [676, 264] width 24 height 35
click at [746, 317] on input "ת" at bounding box center [746, 313] width 31 height 35
drag, startPoint x: 736, startPoint y: 486, endPoint x: 831, endPoint y: 495, distance: 94.7
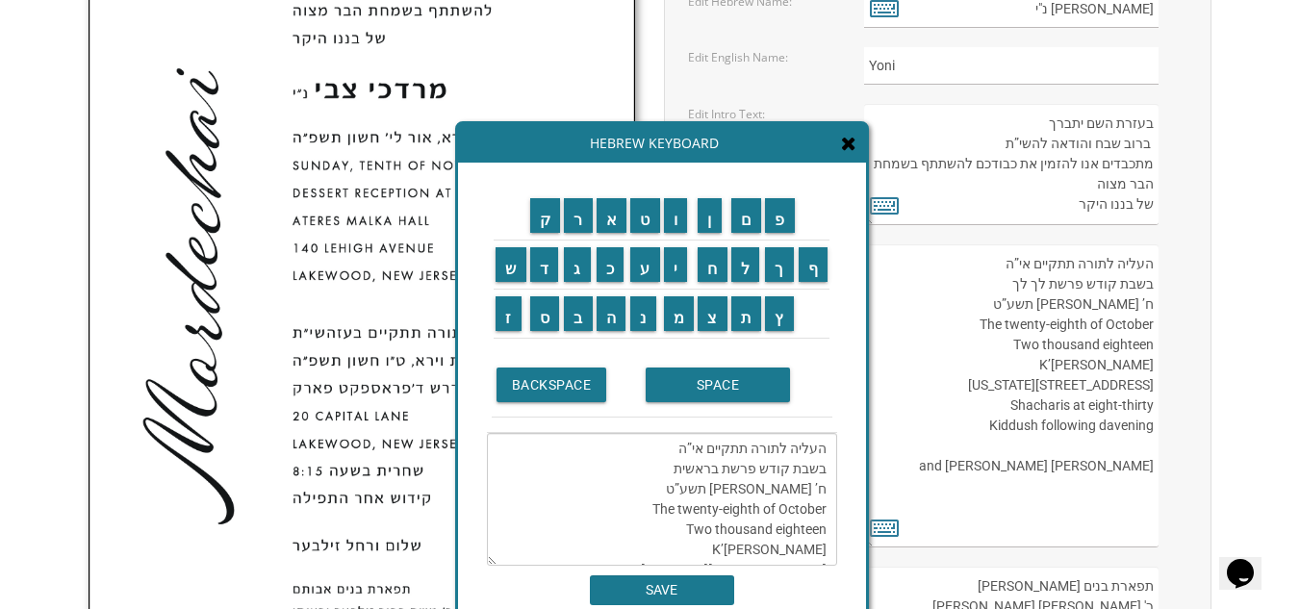
click at [831, 495] on textarea "העליה לתורה תתקיים אי”ה בשבת קודש פרשת בראשית ח’ חשון תשע”ט The twenty-eighth o…" at bounding box center [662, 499] width 350 height 133
click at [602, 261] on input "כ" at bounding box center [611, 264] width 28 height 35
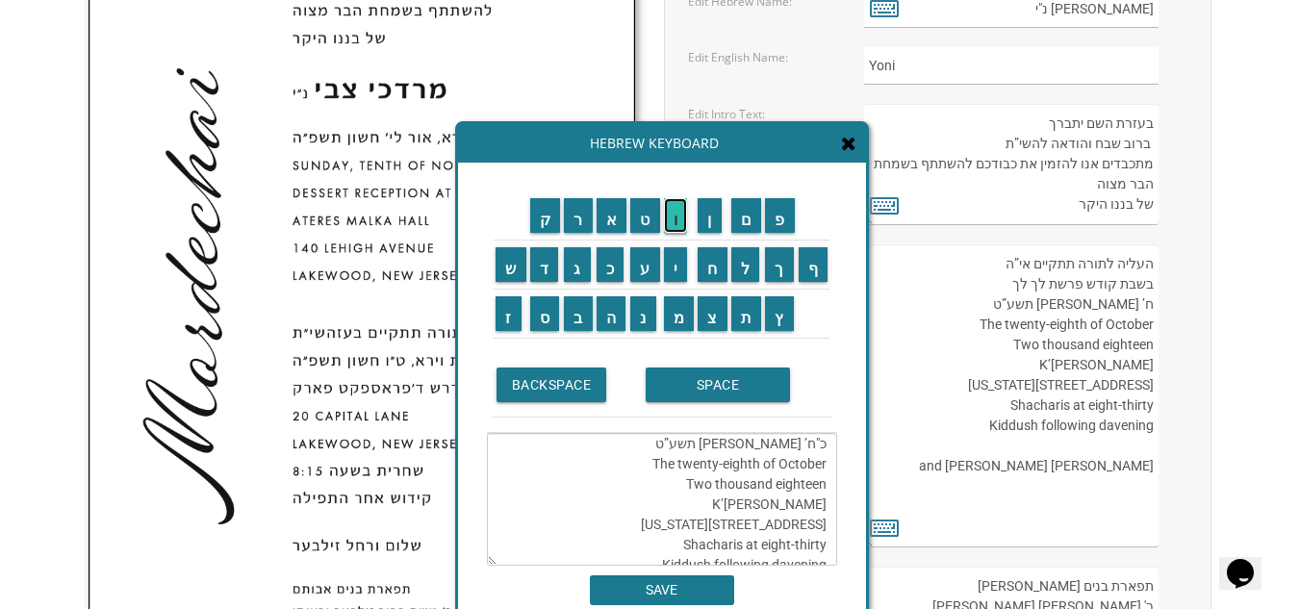
click at [673, 218] on input "ו" at bounding box center [676, 215] width 24 height 35
click at [750, 321] on input "ת" at bounding box center [746, 313] width 31 height 35
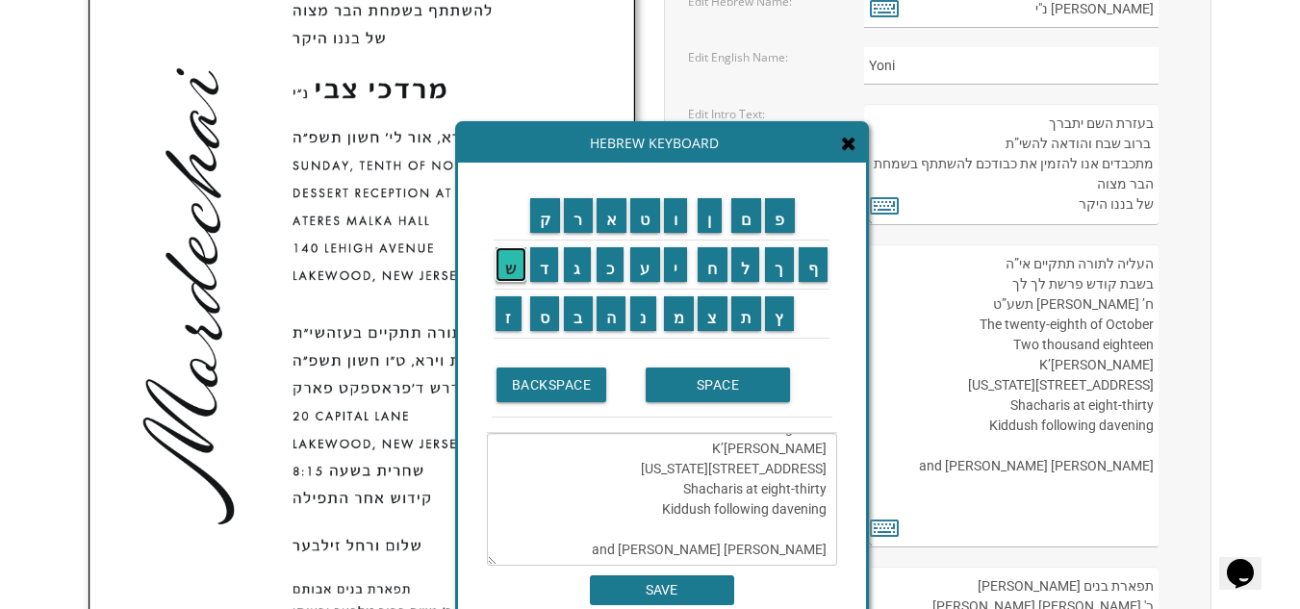
click at [508, 264] on input "ש" at bounding box center [511, 264] width 31 height 35
click at [569, 228] on input "ר" at bounding box center [578, 215] width 29 height 35
click at [674, 258] on input "י" at bounding box center [676, 264] width 24 height 35
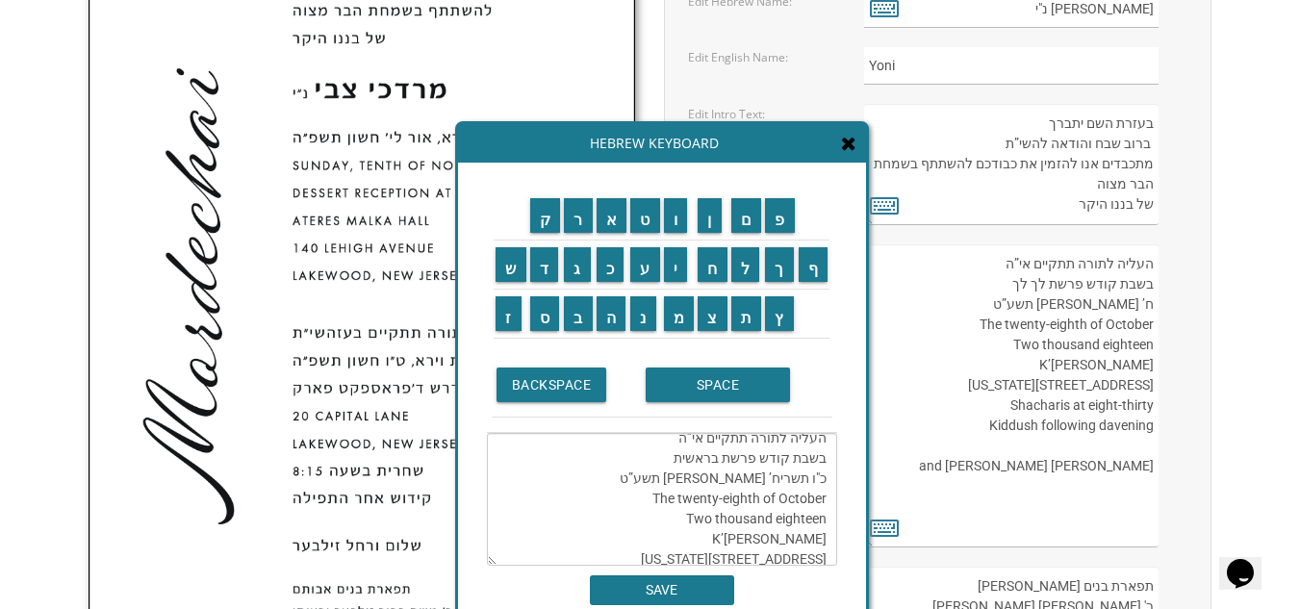
scroll to position [0, 0]
click at [708, 482] on textarea "העליה לתורה תתקיים אי”ה בשבת קודש פרשת בראשית כ"ו תשריח’ חשון תשע”ט The twenty-…" at bounding box center [662, 499] width 350 height 133
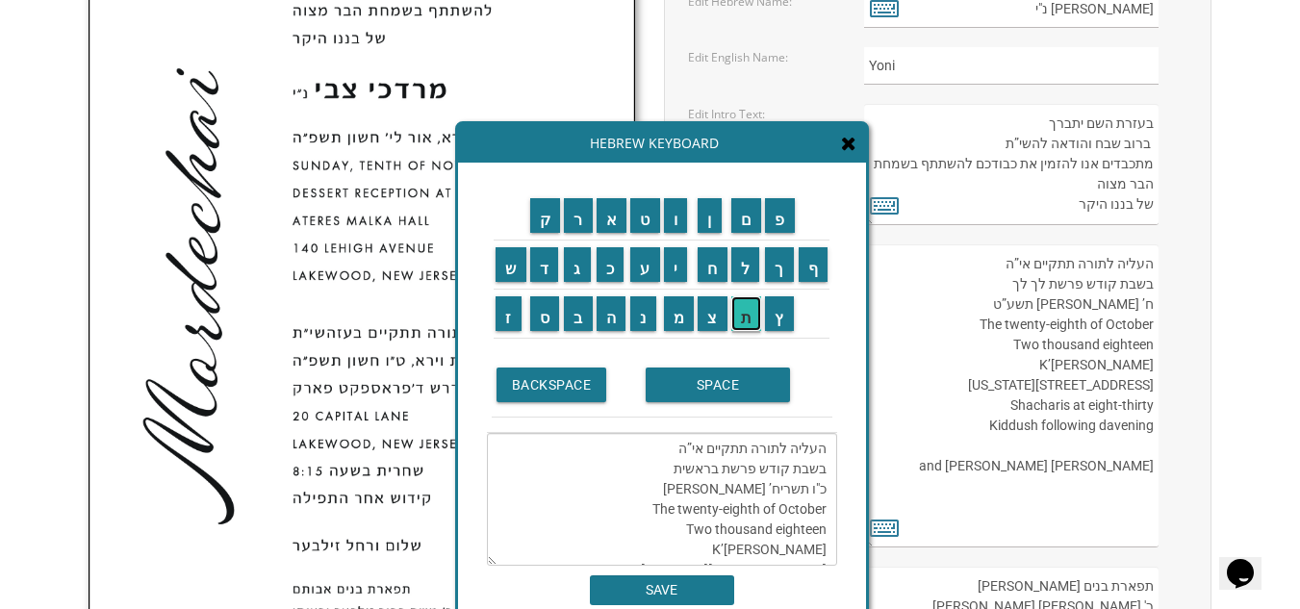
click at [738, 321] on input "ת" at bounding box center [746, 313] width 31 height 35
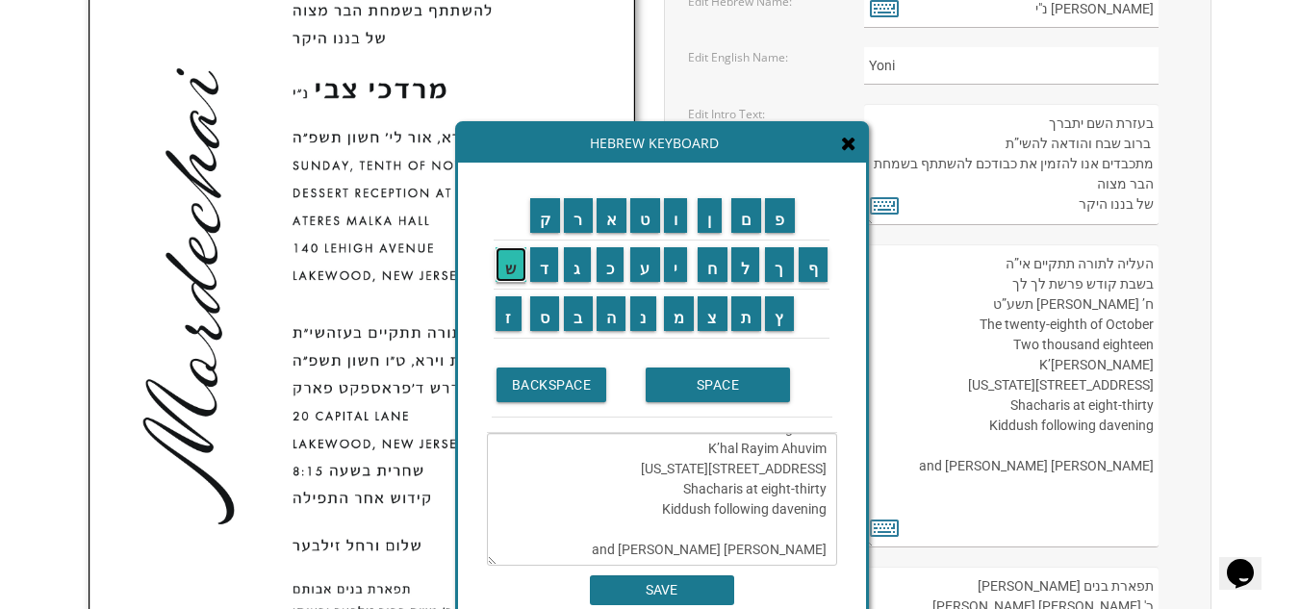
click at [516, 274] on input "ש" at bounding box center [511, 264] width 31 height 35
click at [786, 237] on td "פ" at bounding box center [780, 216] width 34 height 49
click at [671, 212] on input "ו" at bounding box center [676, 215] width 24 height 35
click at [705, 493] on textarea "העליה לתורה תתקיים אי”ה בשבת קודש פרשת בראשית כ"ו תשריח’ חשון תשו The twenty-ei…" at bounding box center [662, 499] width 350 height 133
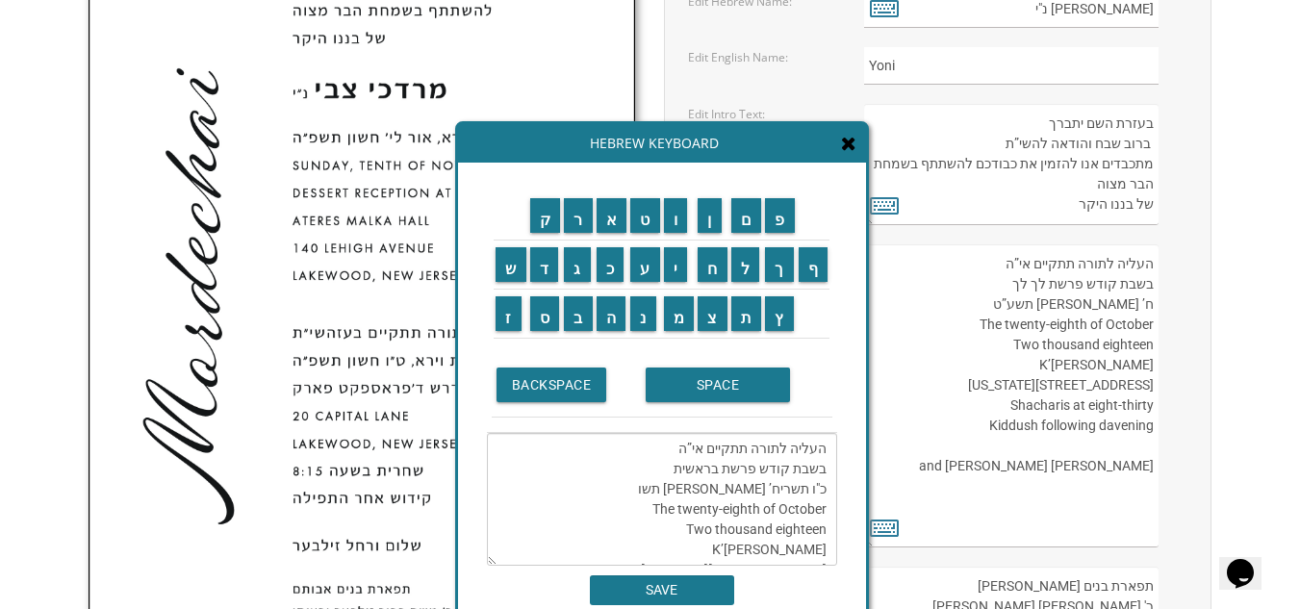
click at [774, 490] on textarea "העליה לתורה תתקיים אי”ה בשבת קודש פרשת בראשית כ"ו תשריח’ חשון תשו The twenty-ei…" at bounding box center [662, 499] width 350 height 133
click at [750, 486] on textarea "העליה לתורה תתקיים אי”ה בשבת קודש פרשת בראשית כ"ו תשרי תשו The twenty-eighth of…" at bounding box center [662, 499] width 350 height 133
click at [776, 218] on input "פ" at bounding box center [780, 215] width 30 height 35
drag, startPoint x: 674, startPoint y: 511, endPoint x: 775, endPoint y: 519, distance: 101.4
click at [775, 519] on textarea "העליה לתורה תתקיים אי”ה בשבת קודש פרשת בראשית כ"ו תשרי תשפ"ו The twenty-eighth …" at bounding box center [662, 499] width 350 height 133
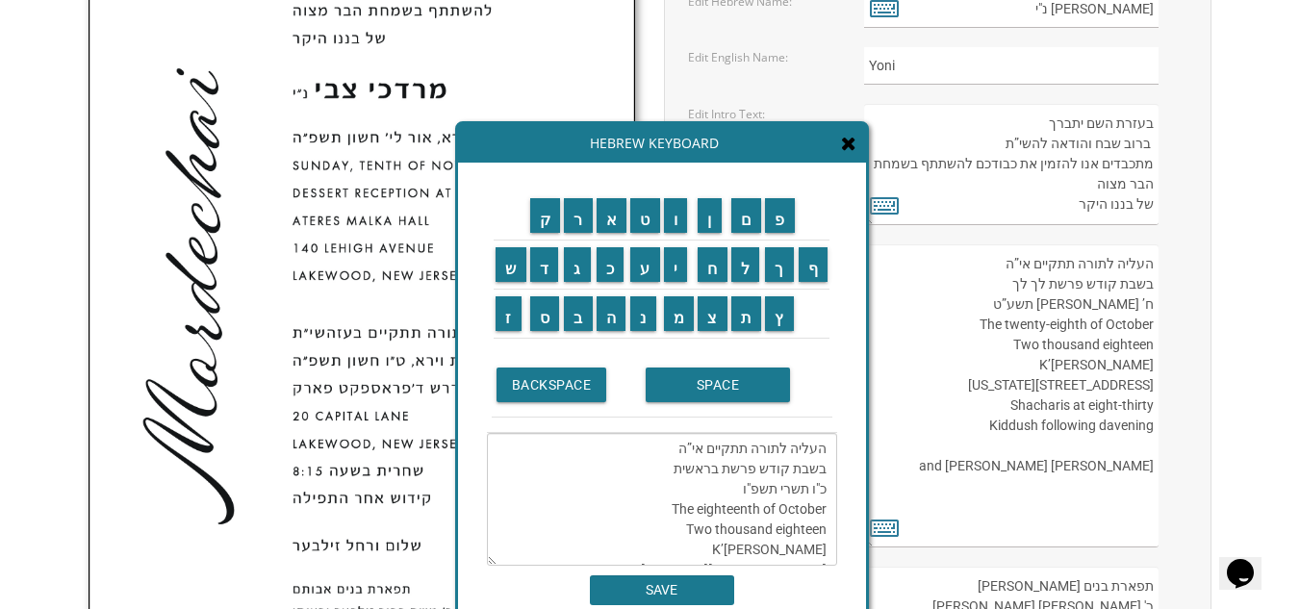
drag, startPoint x: 772, startPoint y: 530, endPoint x: 835, endPoint y: 535, distance: 63.7
click at [835, 535] on textarea "העליה לתורה תתקיים אי”ה בשבת קודש פרשת בראשית כ"ו תשרי תשפ"ו The eighteenth of …" at bounding box center [662, 499] width 350 height 133
drag, startPoint x: 773, startPoint y: 517, endPoint x: 824, endPoint y: 511, distance: 51.3
click at [824, 511] on textarea "העליה לתורה תתקיים אי”ה בשבת קודש פרשת בראשית כ"ו תשרי תשפ"ו The eighteenth of …" at bounding box center [662, 499] width 350 height 133
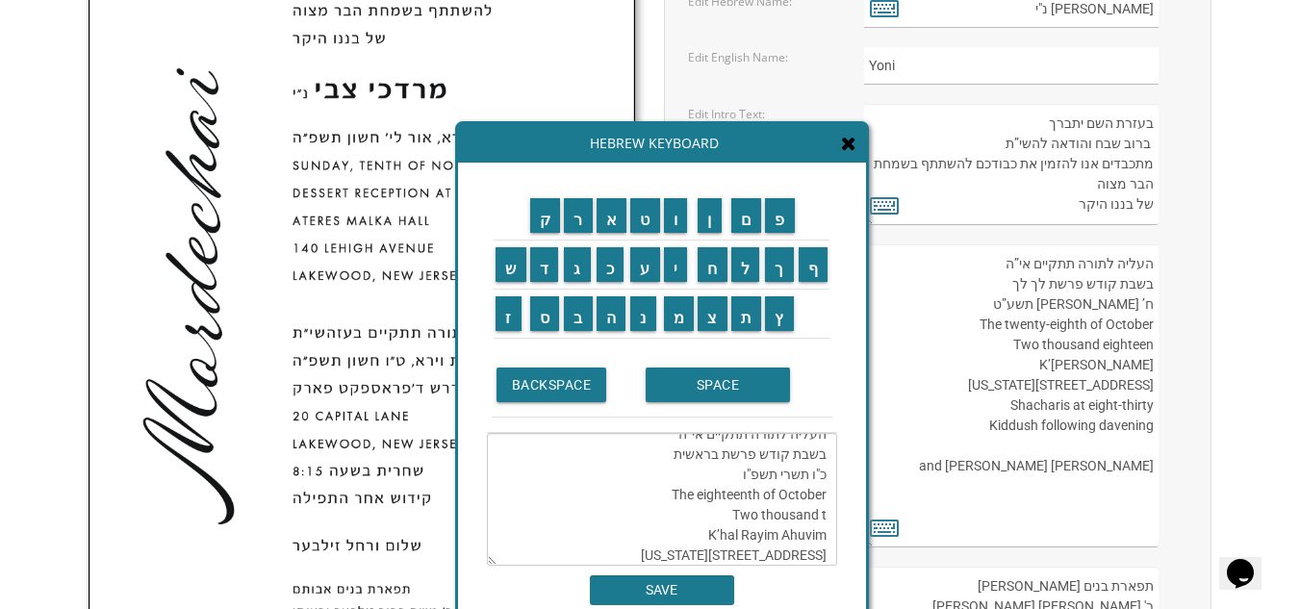
click at [824, 501] on textarea "העליה לתורה תתקיים אי”ה בשבת קודש פרשת בראשית כ"ו תשרי תשפ"ו The eighteenth of …" at bounding box center [662, 499] width 350 height 133
click at [824, 515] on textarea "העליה לתורה תתקיים אי”ה בשבת קודש פרשת בראשית כ"ו תשרי תשפ"ו The eighteenth of …" at bounding box center [662, 499] width 350 height 133
click at [825, 515] on textarea "העליה לתורה תתקיים אי”ה בשבת קודש פרשת בראשית כ"ו תשרי תשפ"ו The eighteenth of …" at bounding box center [662, 499] width 350 height 133
click at [823, 515] on textarea "העליה לתורה תתקיים אי”ה בשבת קודש פרשת בראשית כ"ו תשרי תשפ"ו The eighteenth of …" at bounding box center [662, 499] width 350 height 133
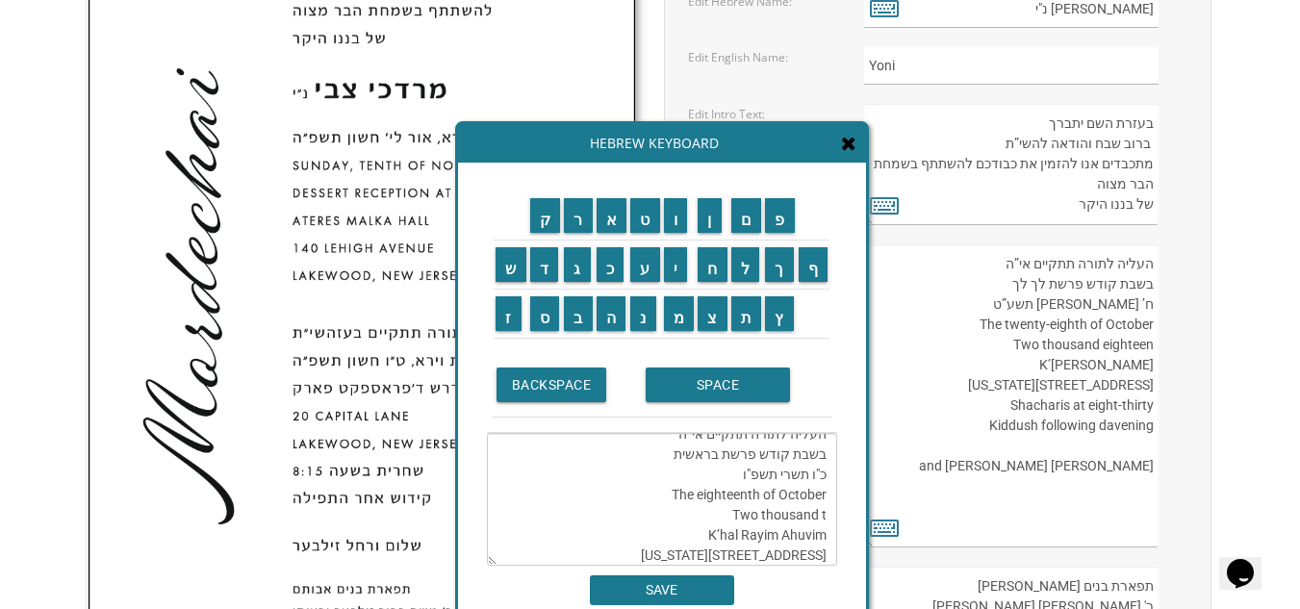
click at [853, 160] on div "Hebrew Keyboard" at bounding box center [662, 143] width 408 height 38
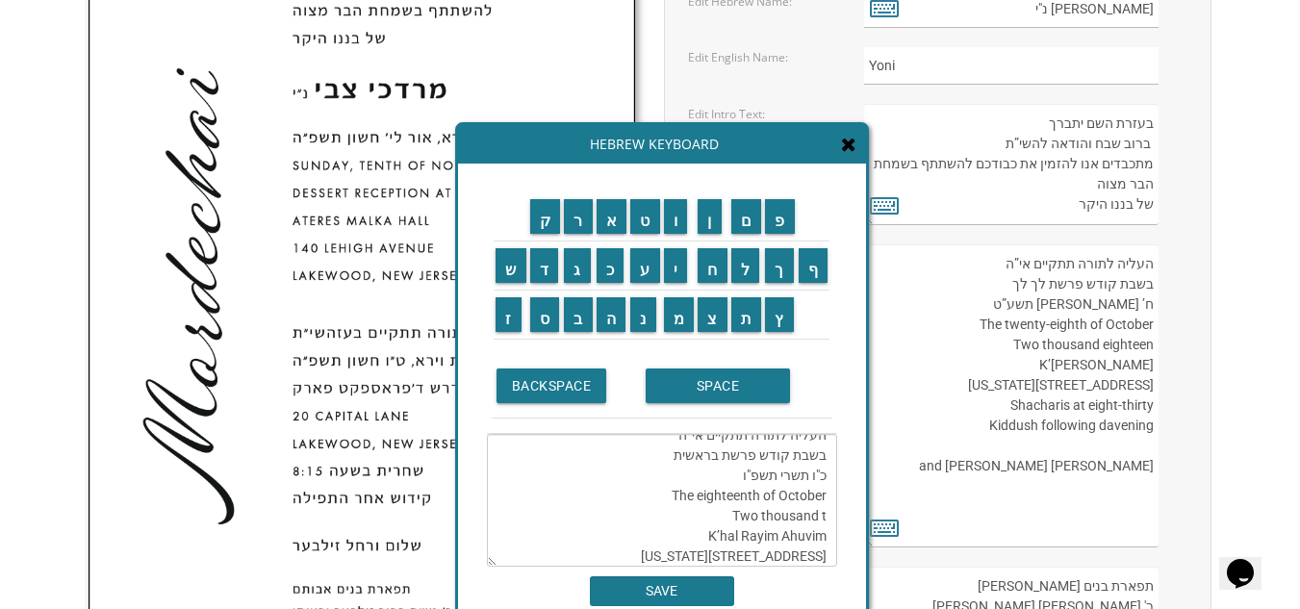
click at [824, 515] on textarea "העליה לתורה תתקיים אי”ה בשבת קודש פרשת בראשית כ"ו תשרי תשפ"ו The eighteenth of …" at bounding box center [662, 500] width 350 height 133
click at [826, 515] on textarea "העליה לתורה תתקיים אי”ה בשבת קודש פרשת בראשית כ"ו תשרי תשפ"ו The eighteenth of …" at bounding box center [662, 500] width 350 height 133
type textarea "העליה לתורה תתקיים אי”ה בשבת קודש פרשת בראשית כ"ו תשרי תשפ"ו The eighteenth of …"
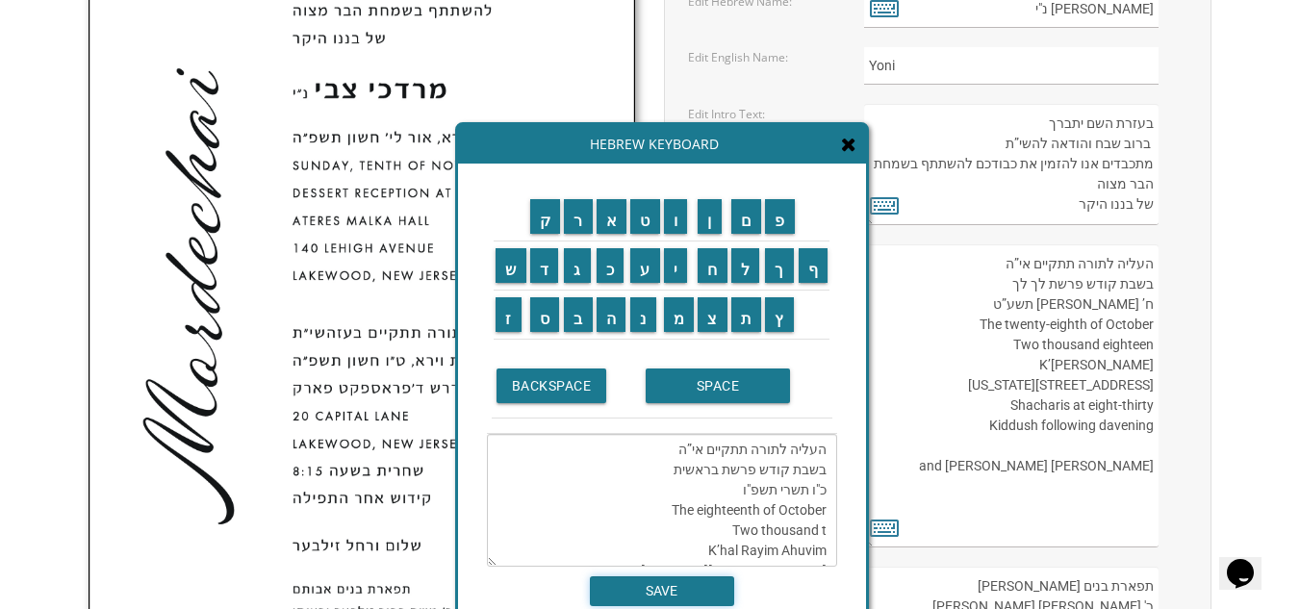
click at [681, 578] on input "SAVE" at bounding box center [662, 592] width 144 height 30
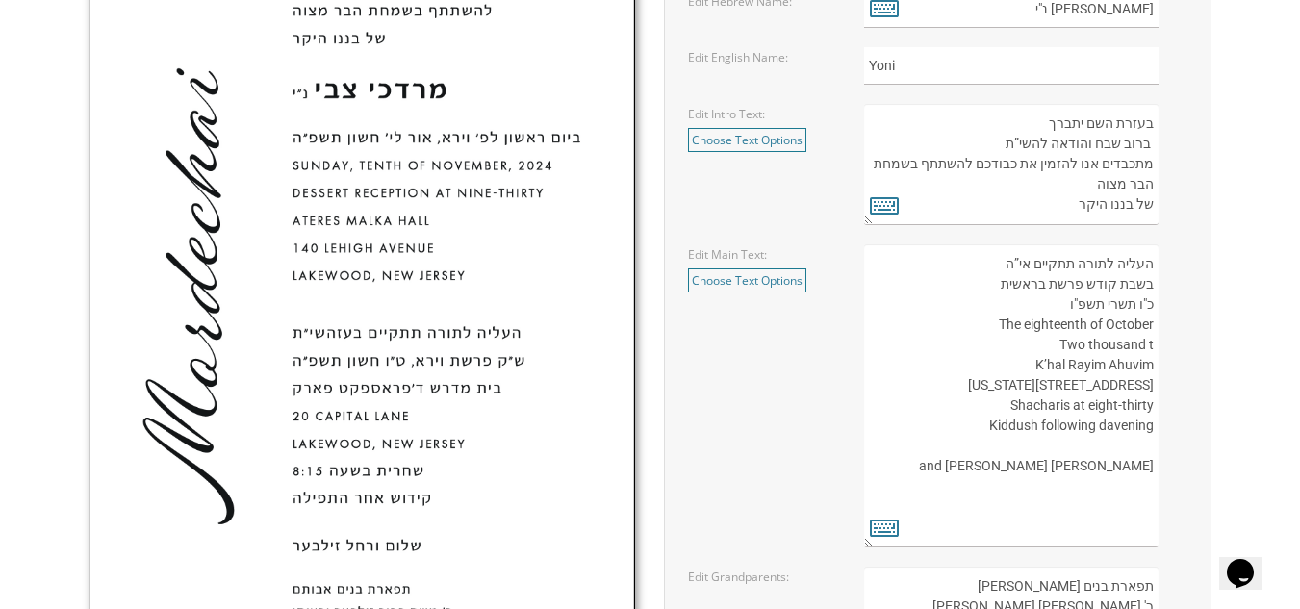
click at [970, 314] on textarea "העליה לתורה תתקיים אי”ה בשבת קודש פרשת לך לך ח’ חשון תשע”ט The twenty-eighth of…" at bounding box center [1011, 395] width 295 height 303
click at [1071, 363] on textarea "העליה לתורה תתקיים אי”ה בשבת קודש פרשת לך לך ח’ חשון תשע”ט The twenty-eighth of…" at bounding box center [1011, 395] width 295 height 303
click at [885, 523] on icon at bounding box center [884, 527] width 29 height 27
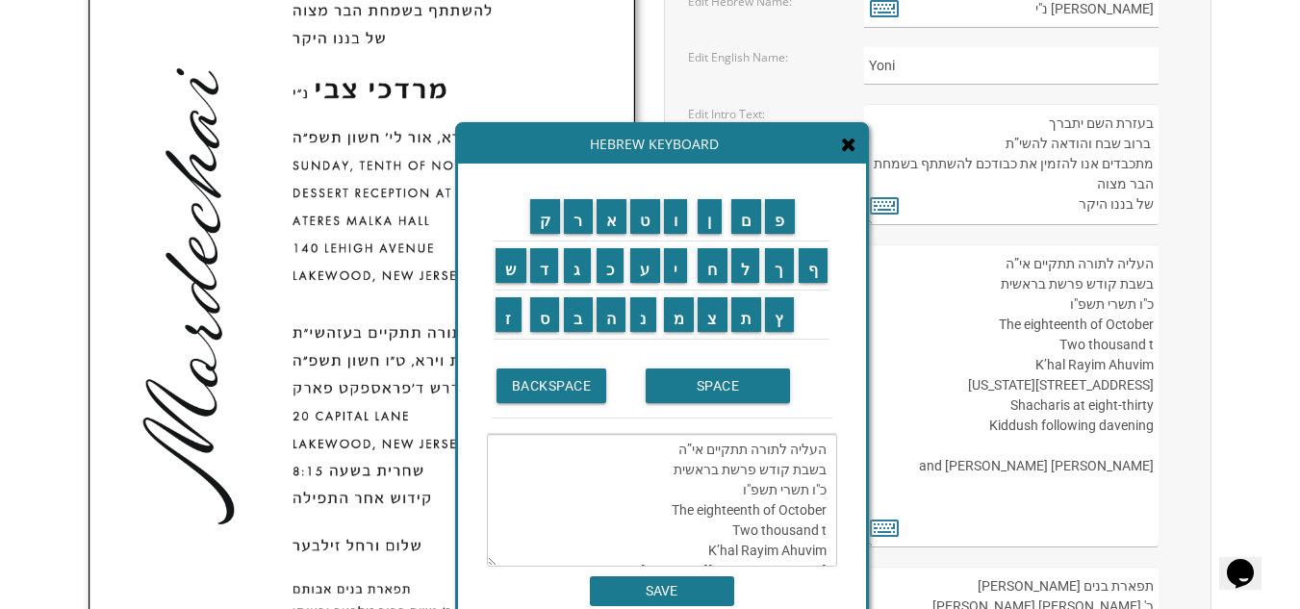
click at [923, 387] on textarea "העליה לתורה תתקיים אי”ה בשבת קודש פרשת לך לך ח’ חשון תשע”ט The twenty-eighth of…" at bounding box center [1011, 395] width 295 height 303
click at [681, 582] on input "SAVE" at bounding box center [662, 592] width 144 height 30
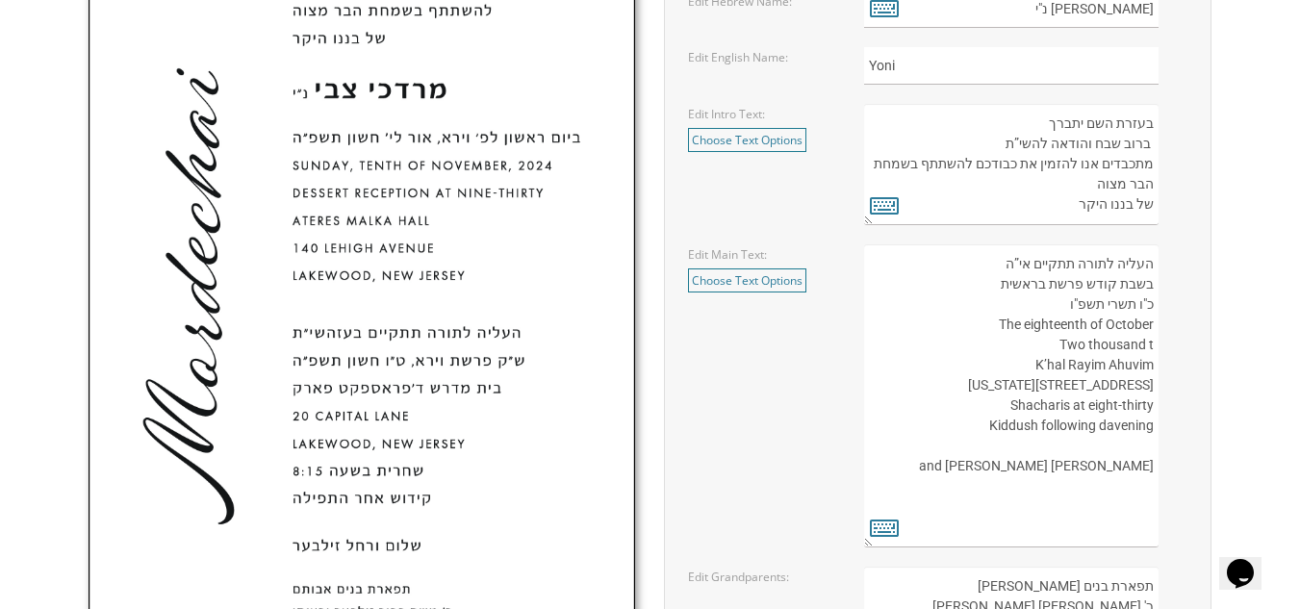
click at [1153, 346] on textarea "העליה לתורה תתקיים אי”ה בשבת קודש פרשת לך לך ח’ חשון תשע”ט The twenty-eighth of…" at bounding box center [1011, 395] width 295 height 303
click at [1066, 342] on textarea "העליה לתורה תתקיים אי”ה בשבת קודש פרשת לך לך ח’ חשון תשע”ט The twenty-eighth of…" at bounding box center [1011, 395] width 295 height 303
click at [1153, 325] on textarea "העליה לתורה תתקיים אי”ה בשבת קודש פרשת לך לך ח’ חשון תשע”ט The twenty-eighth of…" at bounding box center [1011, 395] width 295 height 303
click at [1152, 332] on textarea "העליה לתורה תתקיים אי”ה בשבת קודש פרשת לך לך ח’ חשון תשע”ט The twenty-eighth of…" at bounding box center [1011, 395] width 295 height 303
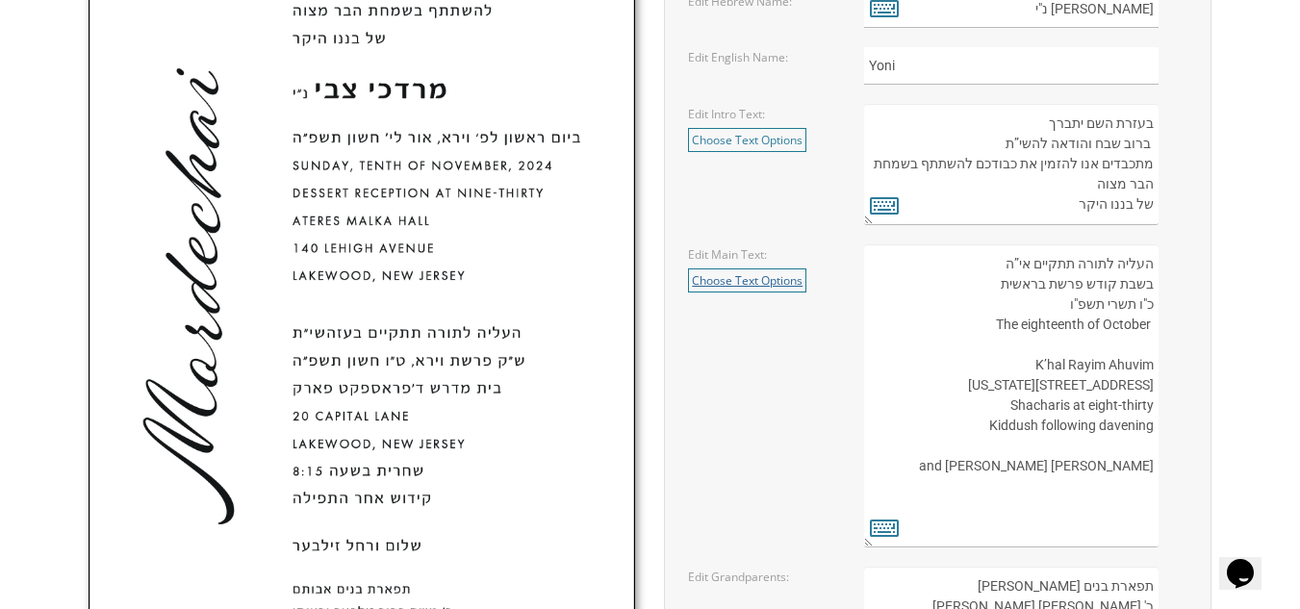
click at [757, 278] on link "Choose Text Options" at bounding box center [747, 281] width 118 height 24
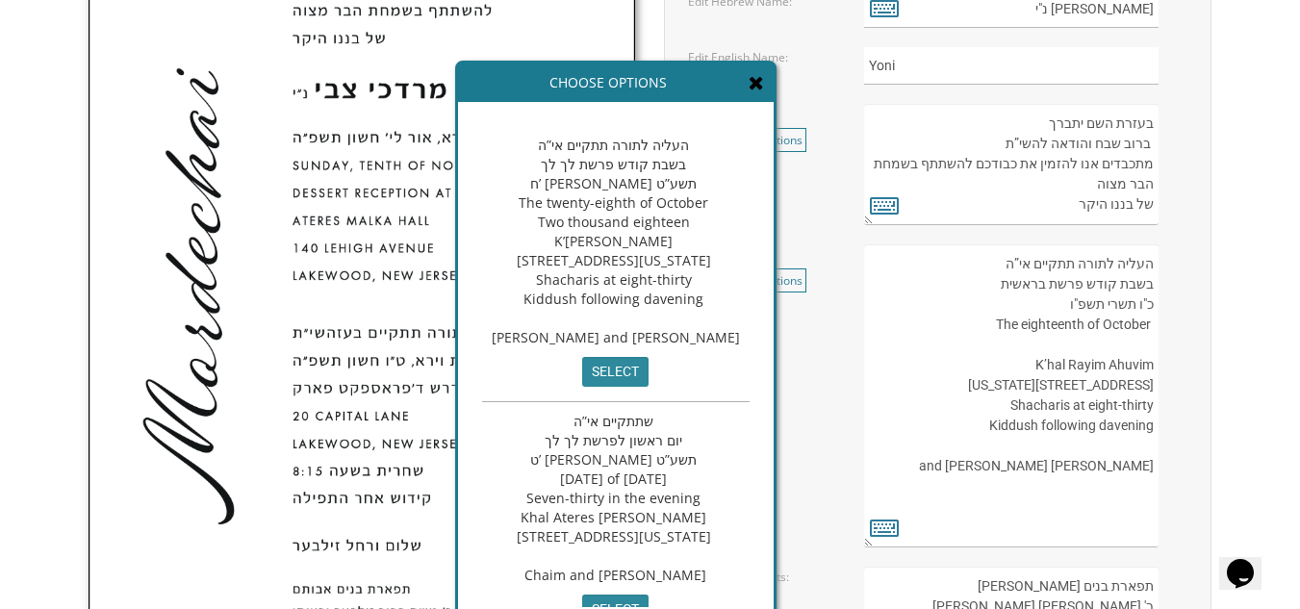
click at [764, 85] on icon at bounding box center [756, 82] width 15 height 19
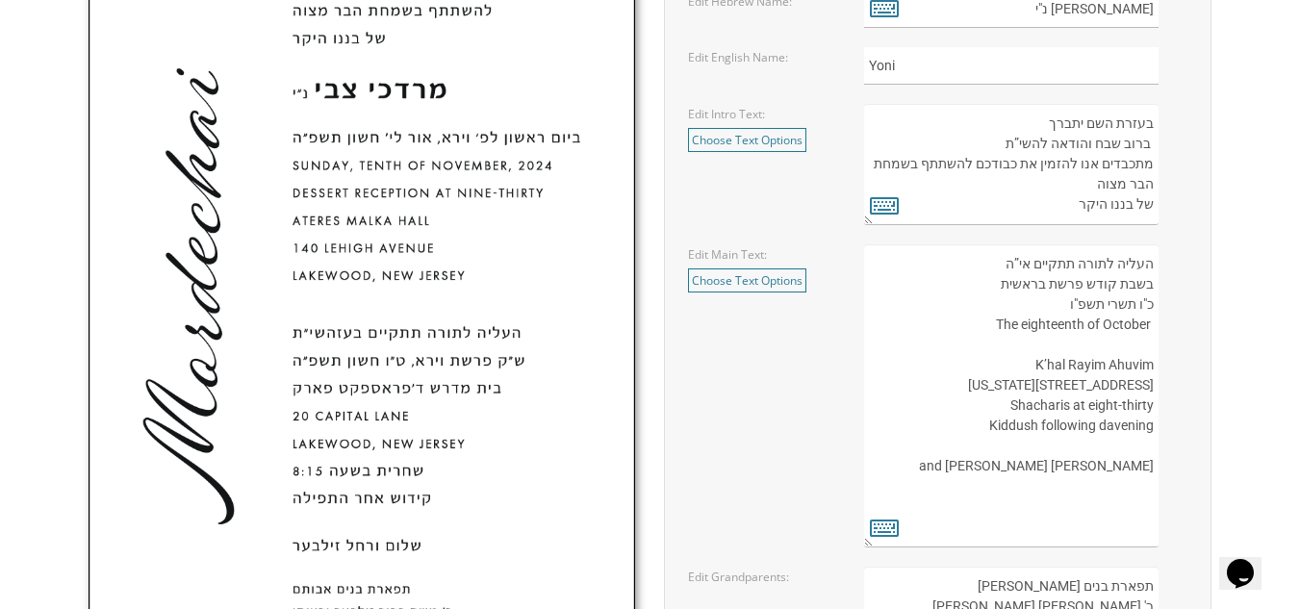
click at [720, 254] on label "Edit Main Text:" at bounding box center [727, 254] width 79 height 16
click at [1147, 330] on textarea "העליה לתורה תתקיים אי”ה בשבת קודש פרשת לך לך ח’ חשון תשע”ט The twenty-eighth of…" at bounding box center [1011, 395] width 295 height 303
click at [1151, 331] on textarea "העליה לתורה תתקיים אי”ה בשבת קודש פרשת לך לך ח’ חשון תשע”ט The twenty-eighth of…" at bounding box center [1011, 395] width 295 height 303
click at [981, 320] on textarea "העליה לתורה תתקיים אי”ה בשבת קודש פרשת לך לך ח’ חשון תשע”ט The twenty-eighth of…" at bounding box center [1011, 395] width 295 height 303
click at [1112, 325] on textarea "העליה לתורה תתקיים אי”ה בשבת קודש פרשת לך לך ח’ חשון תשע”ט The twenty-eighth of…" at bounding box center [1011, 395] width 295 height 303
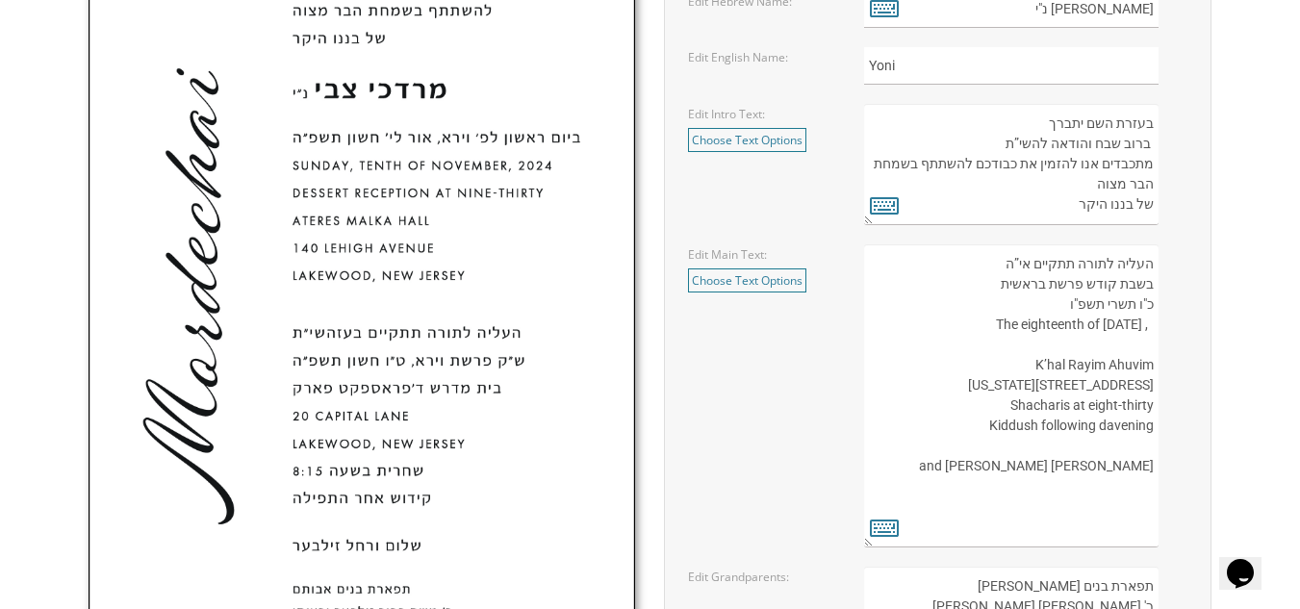
click at [1146, 331] on textarea "העליה לתורה תתקיים אי”ה בשבת קודש פרשת לך לך ח’ חשון תשע”ט The twenty-eighth of…" at bounding box center [1011, 395] width 295 height 303
click at [1123, 329] on textarea "העליה לתורה תתקיים אי”ה בשבת קודש פרשת לך לך ח’ חשון תשע”ט The twenty-eighth of…" at bounding box center [1011, 395] width 295 height 303
click at [1107, 348] on textarea "העליה לתורה תתקיים אי”ה בשבת קודש פרשת לך לך ח’ חשון תשע”ט The twenty-eighth of…" at bounding box center [1011, 395] width 295 height 303
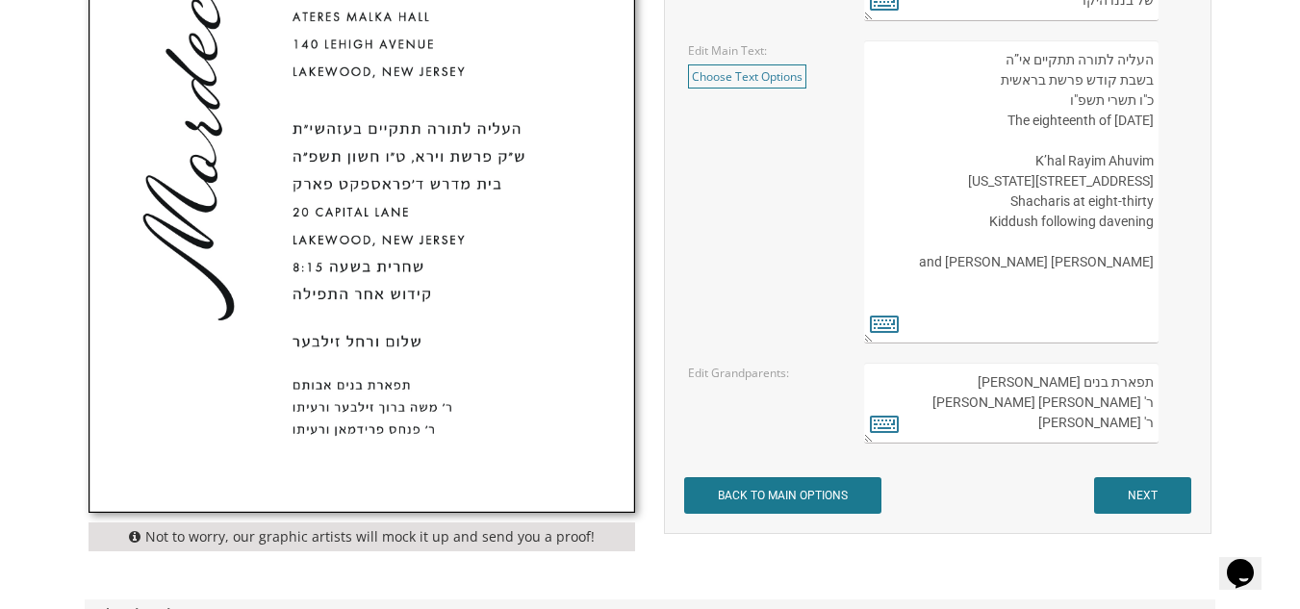
scroll to position [920, 0]
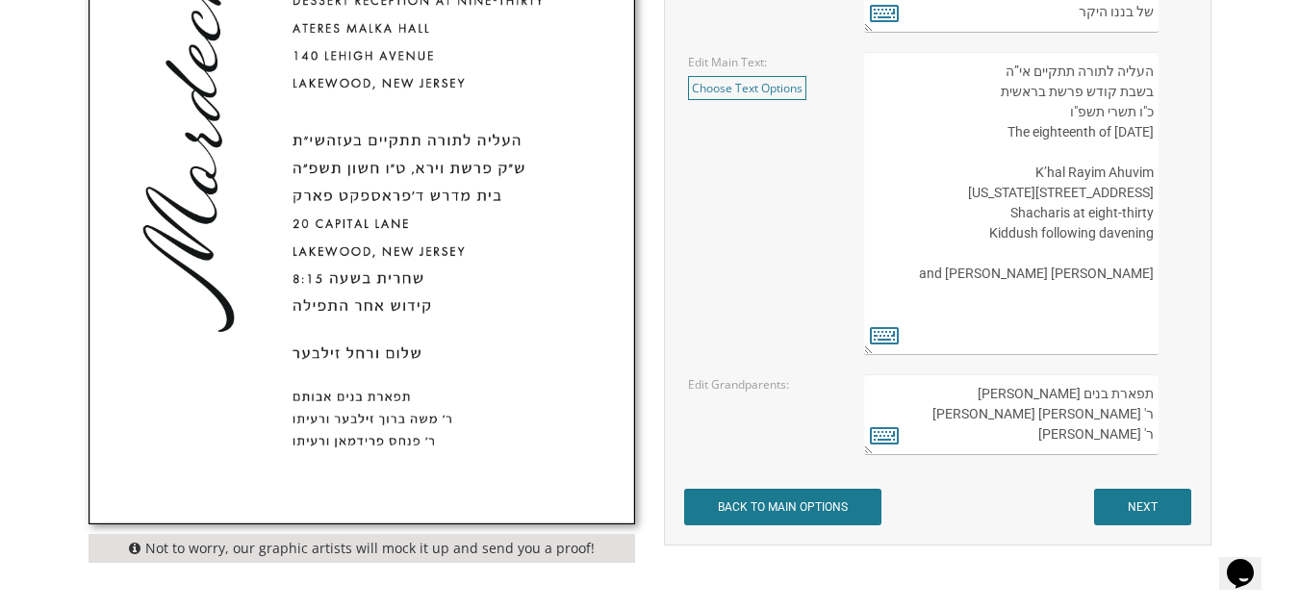
click at [956, 131] on textarea "העליה לתורה תתקיים אי”ה בשבת קודש פרשת לך לך ח’ חשון תשע”ט The twenty-eighth of…" at bounding box center [1011, 203] width 295 height 303
click at [960, 130] on textarea "העליה לתורה תתקיים אי”ה בשבת קודש פרשת לך לך ח’ חשון תשע”ט The twenty-eighth of…" at bounding box center [1011, 203] width 295 height 303
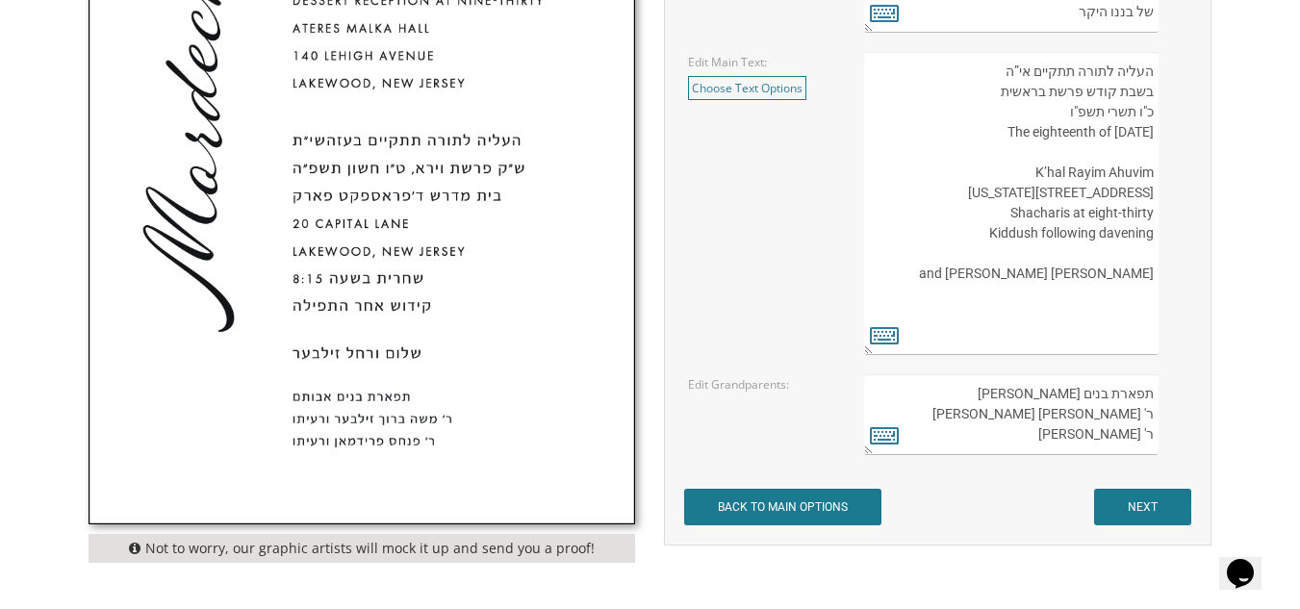
drag, startPoint x: 960, startPoint y: 130, endPoint x: 820, endPoint y: 56, distance: 158.0
click at [820, 56] on div "Edit Main Text: Choose Text Options העליה לתורה תתקיים אי”ה בשבת קודש פרשת לך ל…" at bounding box center [762, 76] width 176 height 48
drag, startPoint x: 1031, startPoint y: 173, endPoint x: 1072, endPoint y: 176, distance: 41.5
click at [1080, 182] on textarea "העליה לתורה תתקיים אי”ה בשבת קודש פרשת לך לך ח’ חשון תשע”ט The twenty-eighth of…" at bounding box center [1011, 203] width 295 height 303
click at [1152, 170] on textarea "העליה לתורה תתקיים אי”ה בשבת קודש פרשת לך לך ח’ חשון תשע”ט The twenty-eighth of…" at bounding box center [1011, 203] width 295 height 303
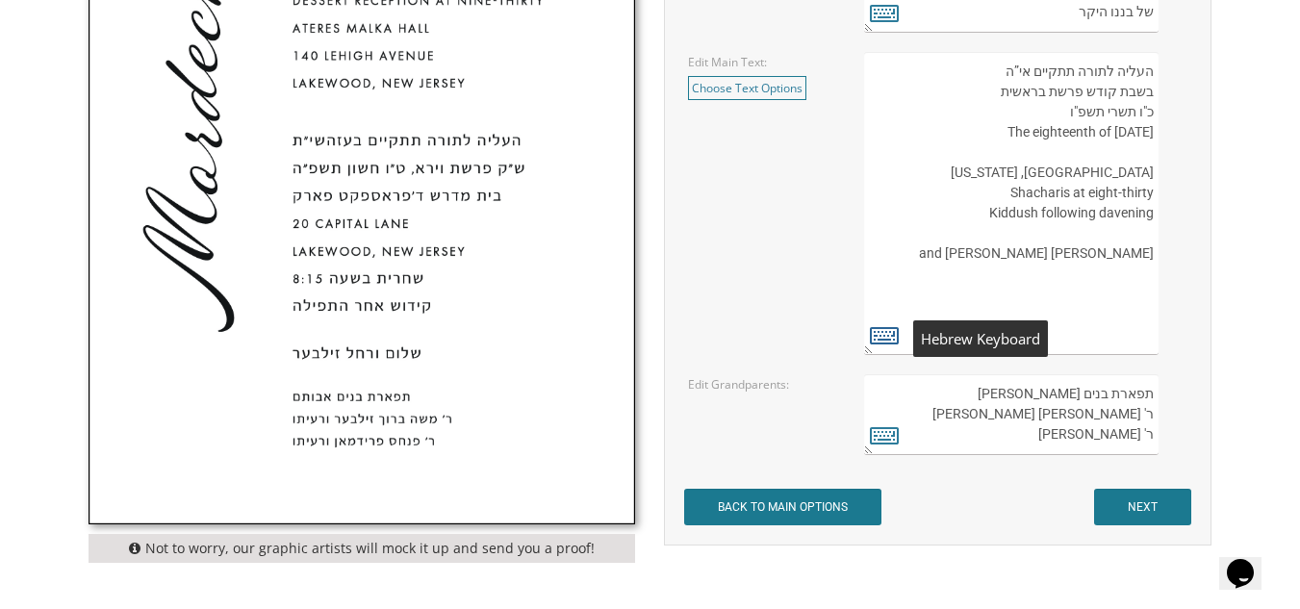
type textarea "העליה לתורה תתקיים אי”ה בשבת קודש פרשת בראשית כ"ו תשרי תשפ"ו The eighteenth of …"
click at [873, 329] on icon at bounding box center [884, 334] width 29 height 27
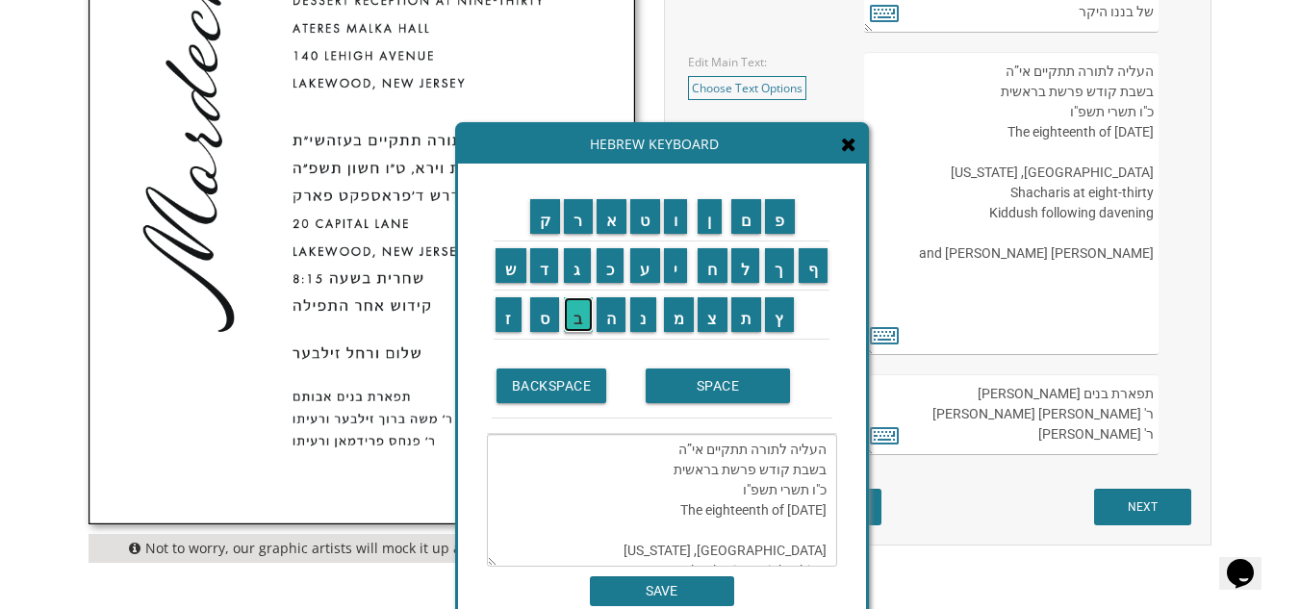
click at [575, 314] on input "ב" at bounding box center [578, 314] width 29 height 35
click at [575, 315] on input "ב" at bounding box center [578, 314] width 29 height 35
click at [684, 280] on input "י" at bounding box center [676, 265] width 24 height 35
click at [738, 308] on input "ת" at bounding box center [746, 314] width 31 height 35
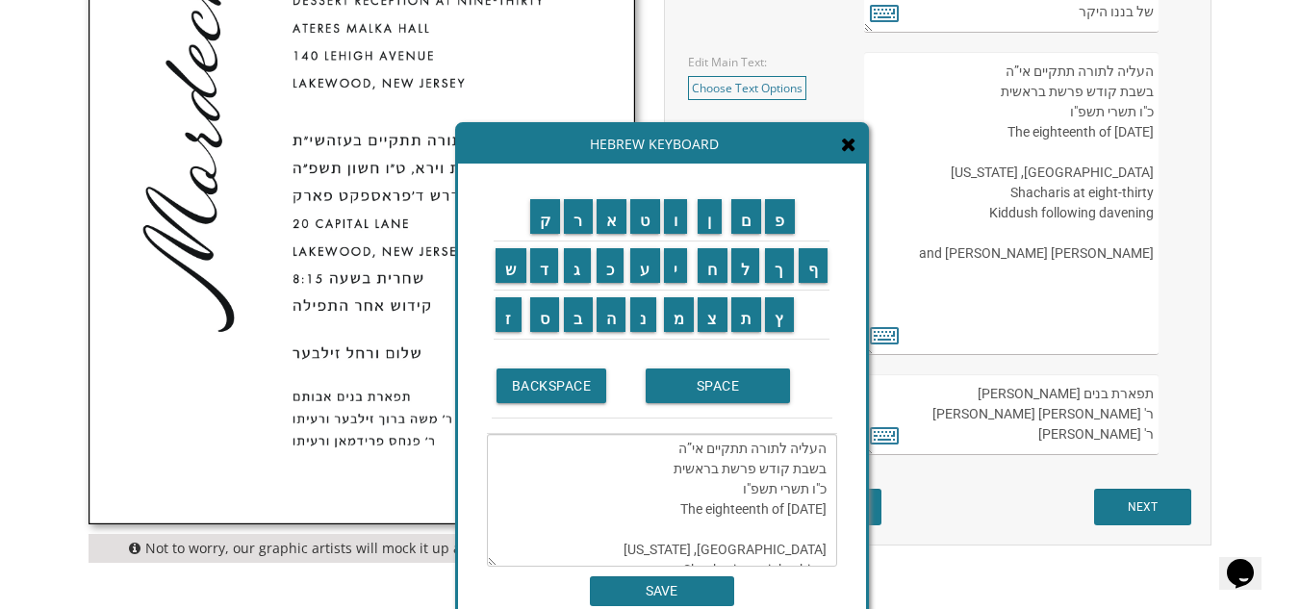
scroll to position [0, 0]
click at [728, 522] on textarea "העליה לתורה תתקיים אי”ה בשבת קודש פרשת בראשית כ"ו תשרי תשפ"ו The eighteenth of …" at bounding box center [662, 500] width 350 height 133
click at [577, 316] on input "ב" at bounding box center [578, 314] width 29 height 35
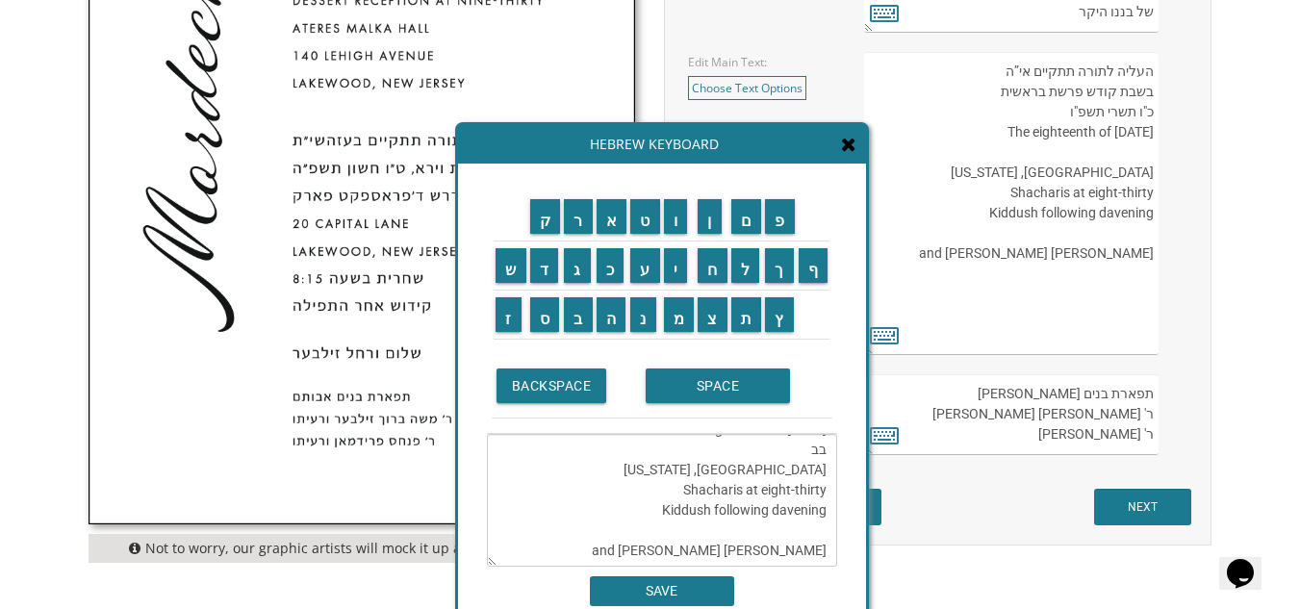
click at [673, 286] on td "י" at bounding box center [679, 265] width 35 height 49
click at [754, 319] on input "ת" at bounding box center [746, 314] width 31 height 35
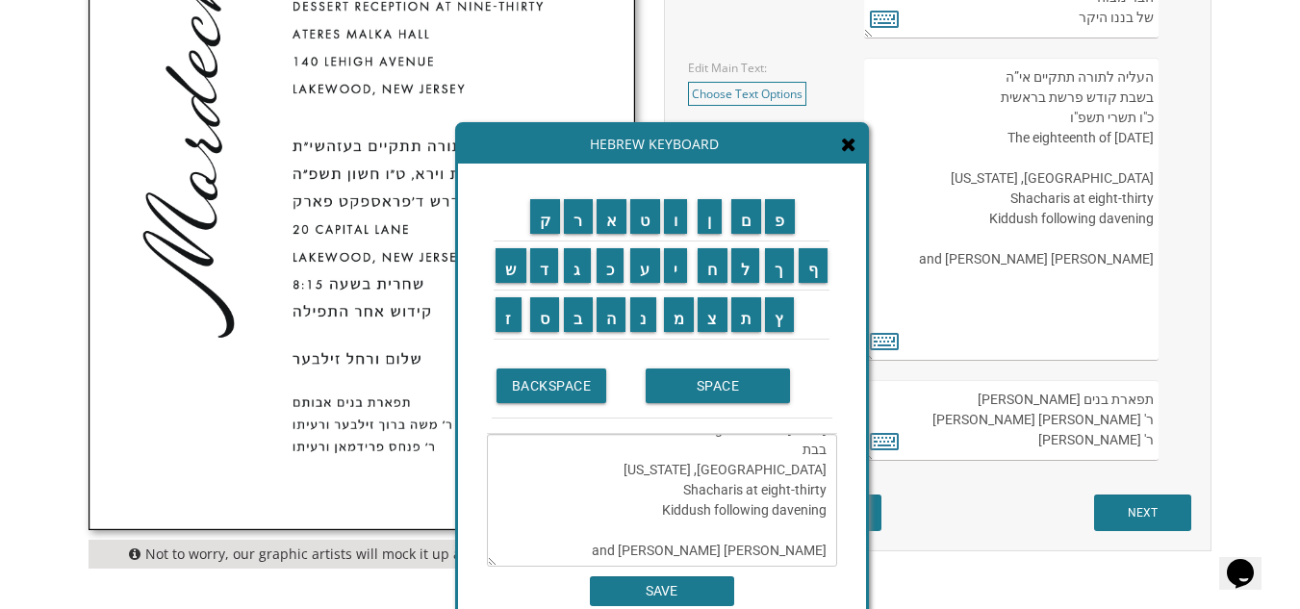
scroll to position [5, 0]
click at [811, 530] on textarea "העליה לתורה תתקיים אי”ה בשבת קודש פרשת בראשית כ"ו תשרי תשפ"ו The eighteenth of …" at bounding box center [662, 500] width 350 height 133
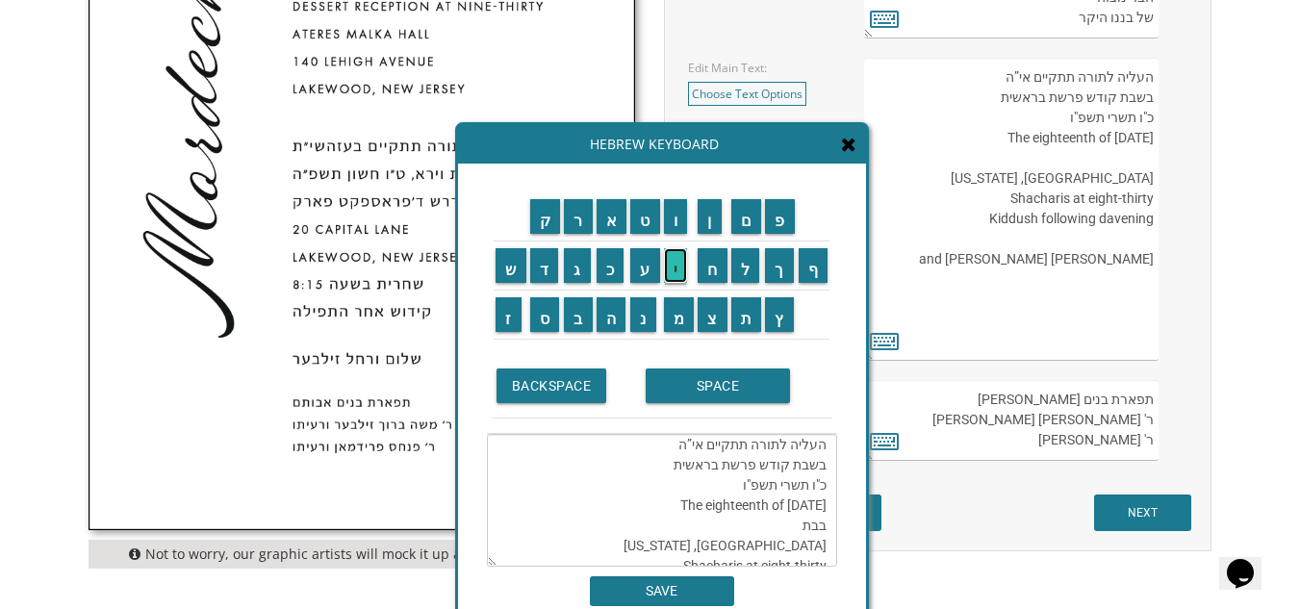
click at [674, 261] on input "י" at bounding box center [676, 265] width 24 height 35
click at [796, 528] on textarea "העליה לתורה תתקיים אי”ה בשבת קודש פרשת בראשית כ"ו תשרי תשפ"ו The eighteenth of …" at bounding box center [662, 500] width 350 height 133
click at [606, 330] on input "ה" at bounding box center [612, 314] width 30 height 35
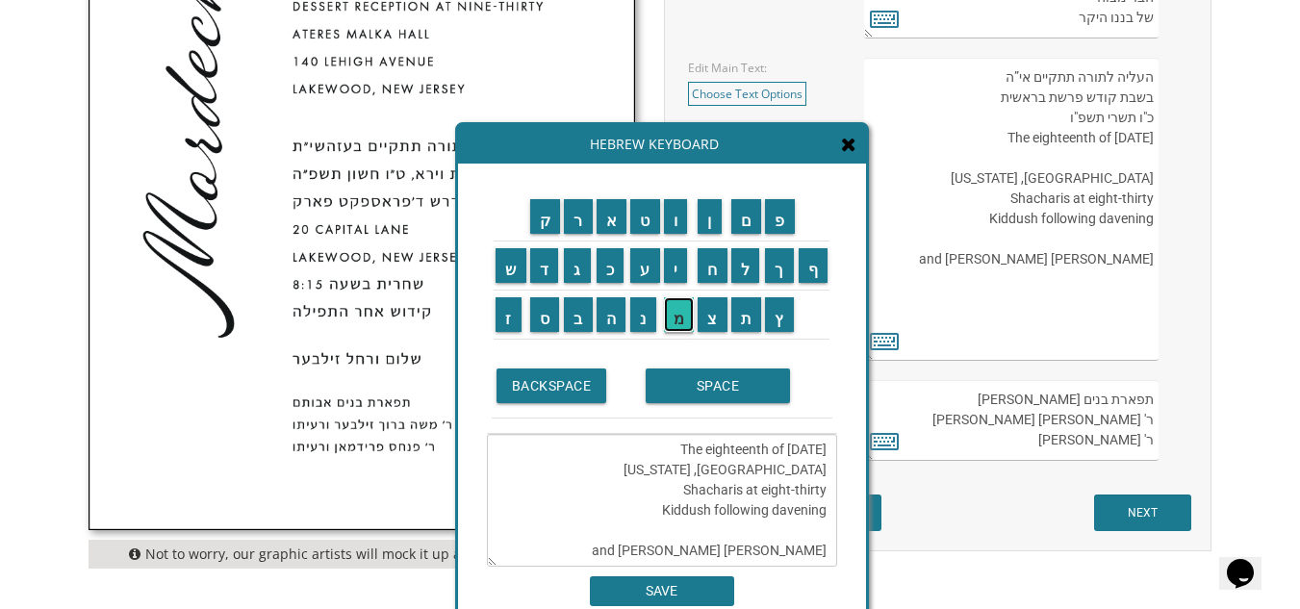
click at [683, 314] on input "מ" at bounding box center [679, 314] width 31 height 35
click at [541, 272] on input "ד" at bounding box center [544, 265] width 29 height 35
click at [513, 270] on input "ש" at bounding box center [511, 265] width 31 height 35
click at [767, 446] on textarea "העליה לתורה תתקיים אי”ה בשבת קודש פרשת בראשית כ"ו תשרי תשפ"ו The eighteenth of …" at bounding box center [662, 500] width 350 height 133
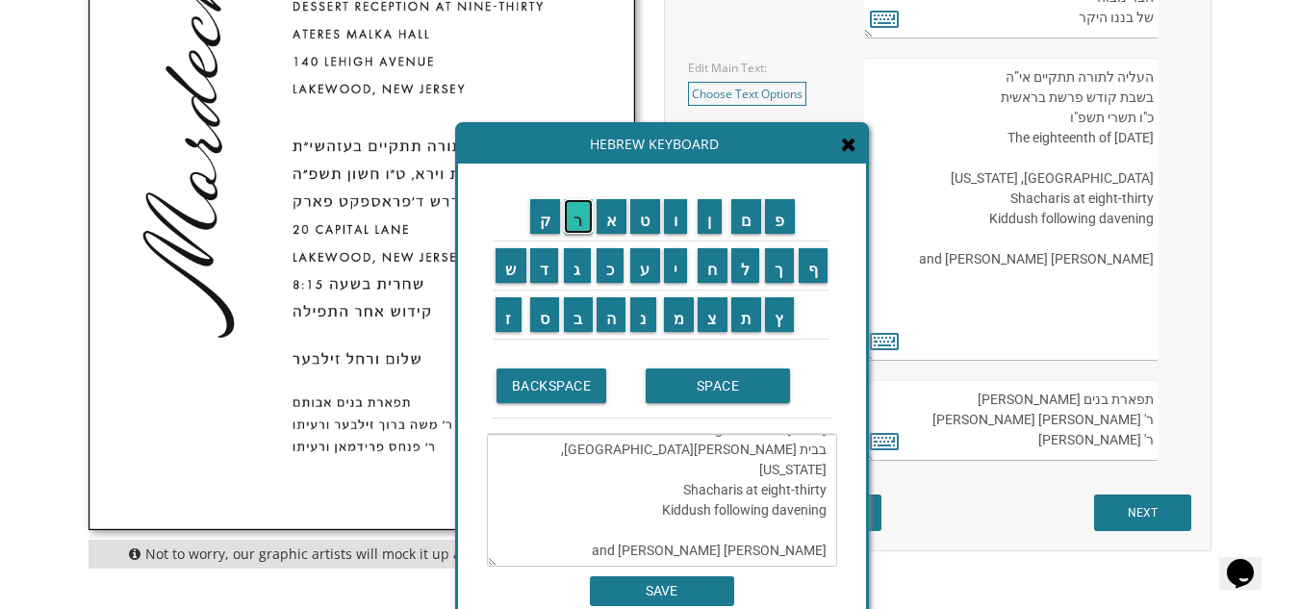
click at [574, 221] on input "ר" at bounding box center [578, 216] width 29 height 35
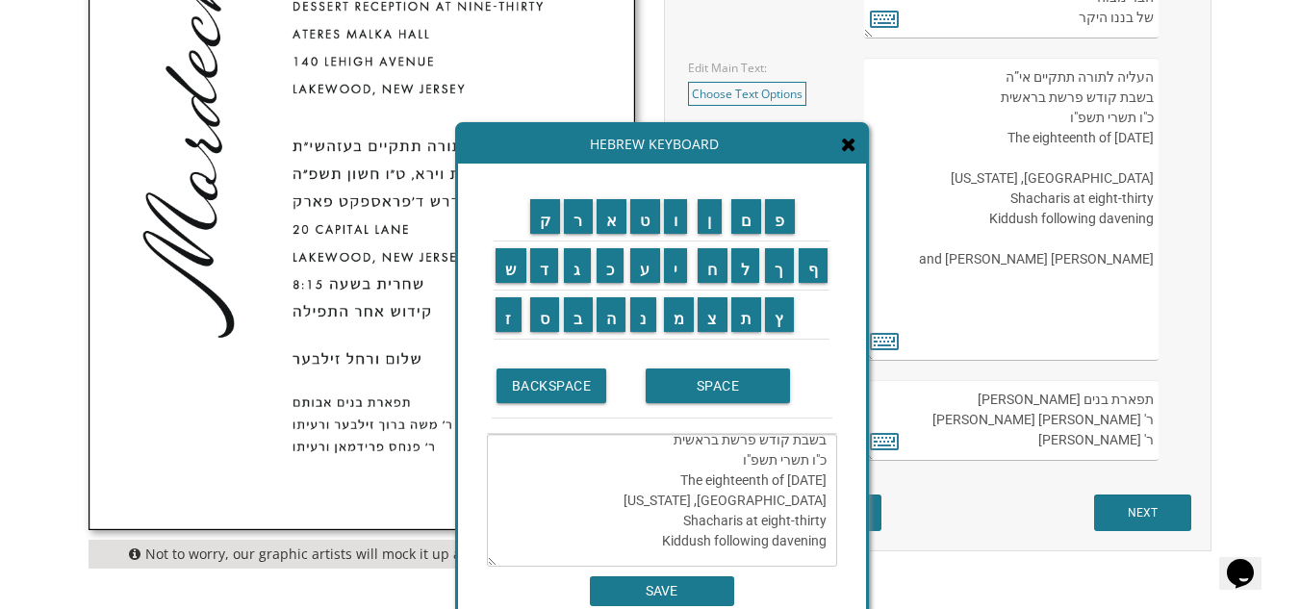
scroll to position [0, 0]
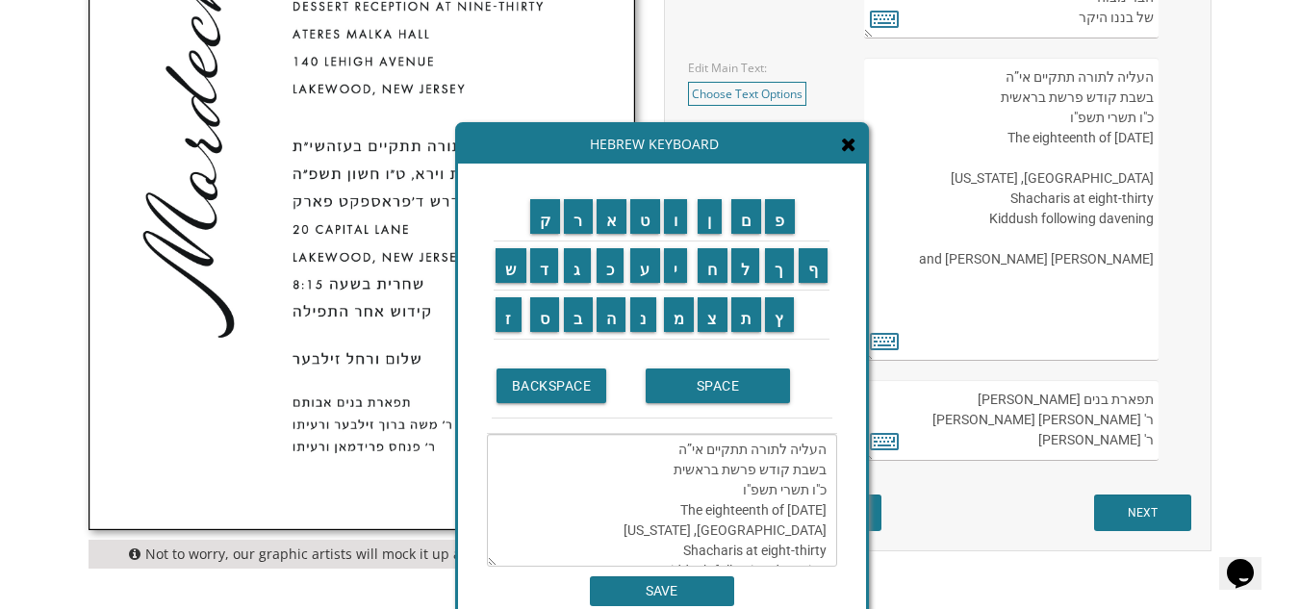
click at [751, 533] on textarea "העליה לתורה תתקיים אי”ה בשבת קודש פרשת בראשית כ"ו תשרי תשפ"ו The eighteenth of …" at bounding box center [662, 500] width 350 height 133
click at [738, 326] on input "ת" at bounding box center [746, 314] width 31 height 35
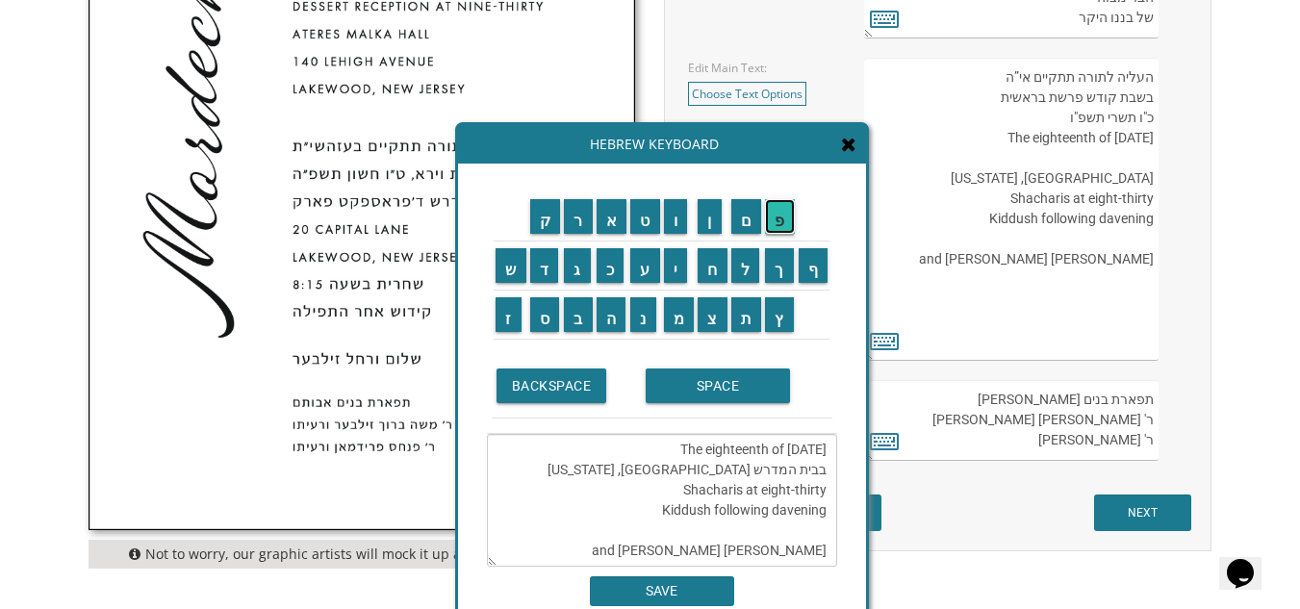
click at [780, 220] on input "פ" at bounding box center [780, 216] width 30 height 35
click at [612, 211] on input "א" at bounding box center [612, 216] width 31 height 35
click at [579, 216] on input "ר" at bounding box center [578, 216] width 29 height 35
click at [740, 315] on input "ת" at bounding box center [746, 314] width 31 height 35
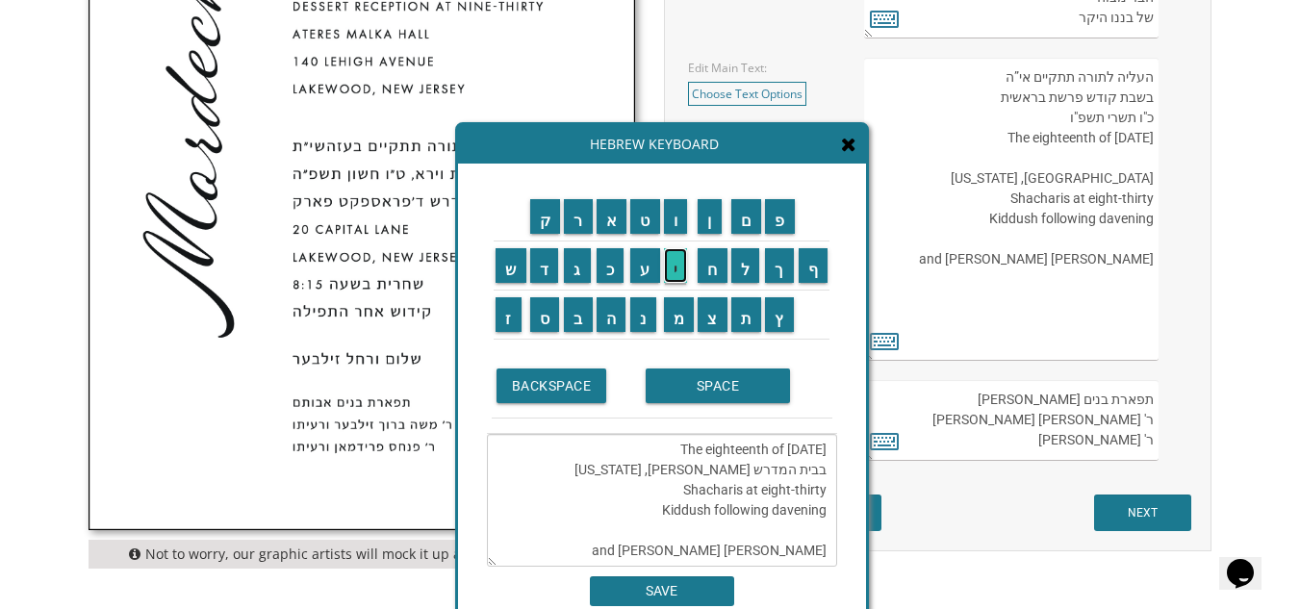
click at [676, 269] on input "י" at bounding box center [676, 265] width 24 height 35
click at [680, 226] on input "ו" at bounding box center [676, 216] width 24 height 35
click at [546, 314] on input "ס" at bounding box center [545, 314] width 30 height 35
click at [825, 269] on input "ף" at bounding box center [814, 265] width 30 height 35
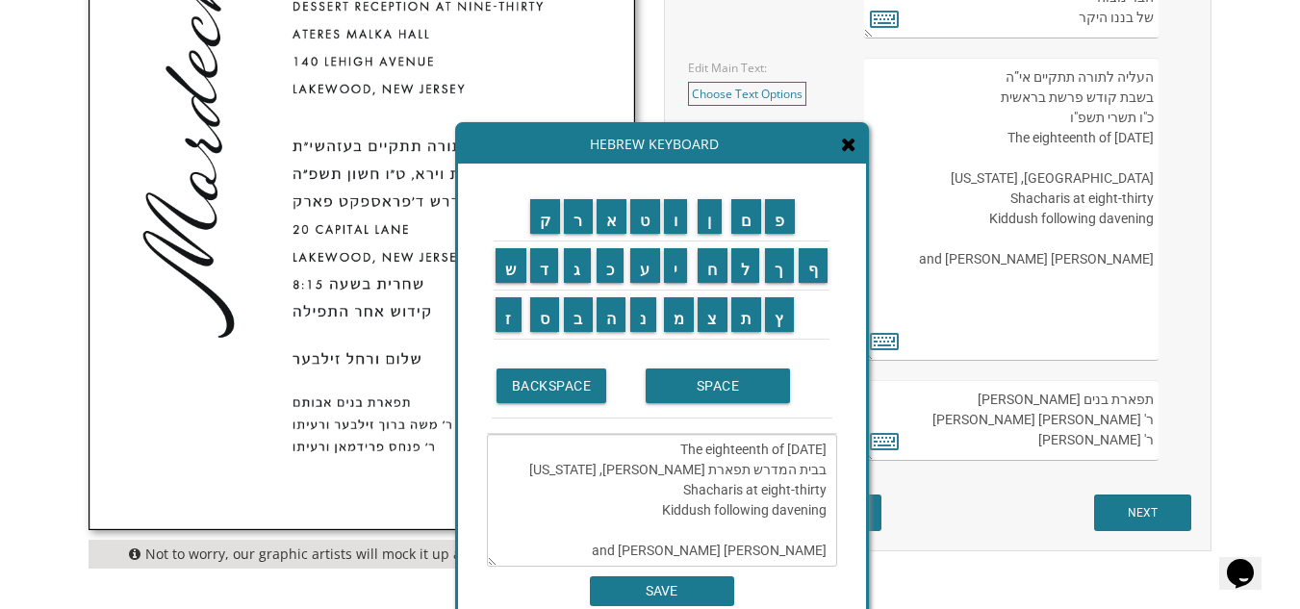
scroll to position [86, 0]
click at [540, 275] on input "ד" at bounding box center [544, 265] width 29 height 35
click at [783, 237] on td "פ" at bounding box center [780, 216] width 34 height 49
click at [610, 224] on input "א" at bounding box center [612, 216] width 31 height 35
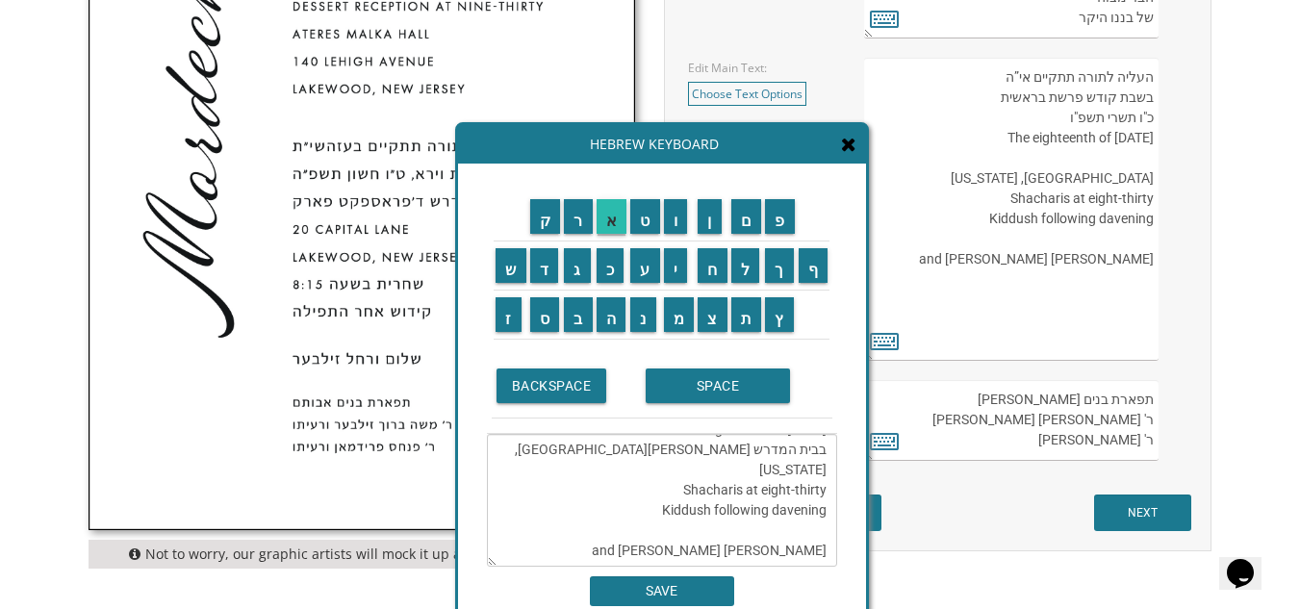
scroll to position [95, 0]
click at [573, 218] on input "ר" at bounding box center [578, 216] width 29 height 35
click at [632, 262] on input "ע" at bounding box center [645, 265] width 30 height 35
click at [547, 314] on input "ס" at bounding box center [545, 314] width 30 height 35
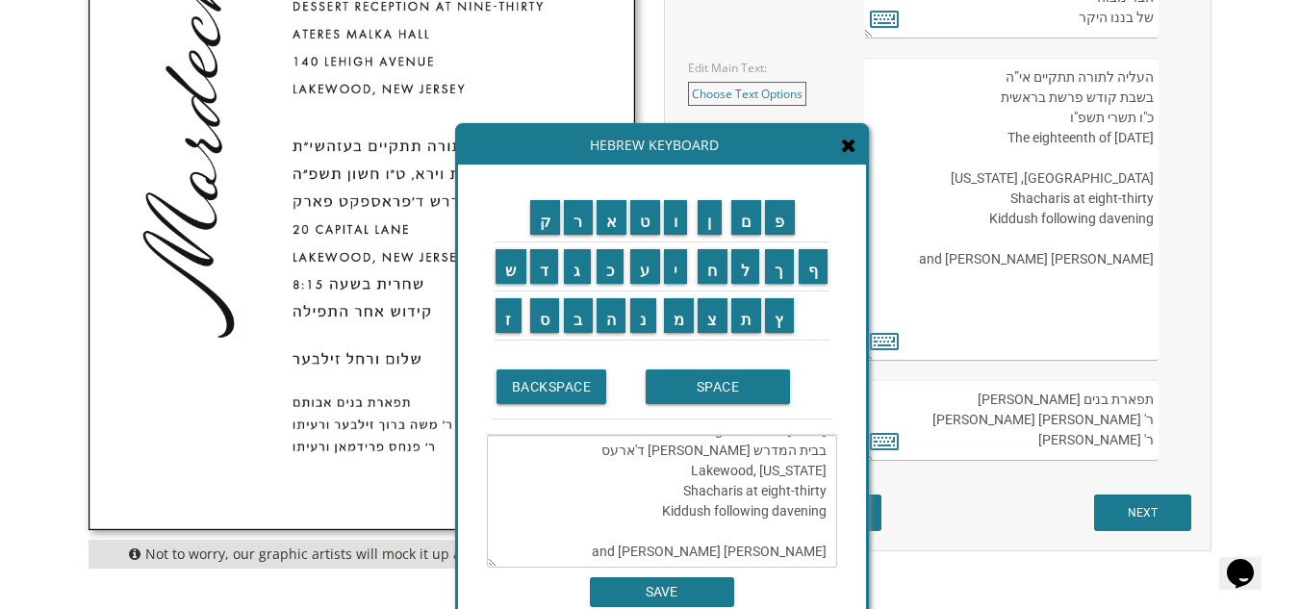
click at [642, 235] on td "ט" at bounding box center [645, 217] width 34 height 49
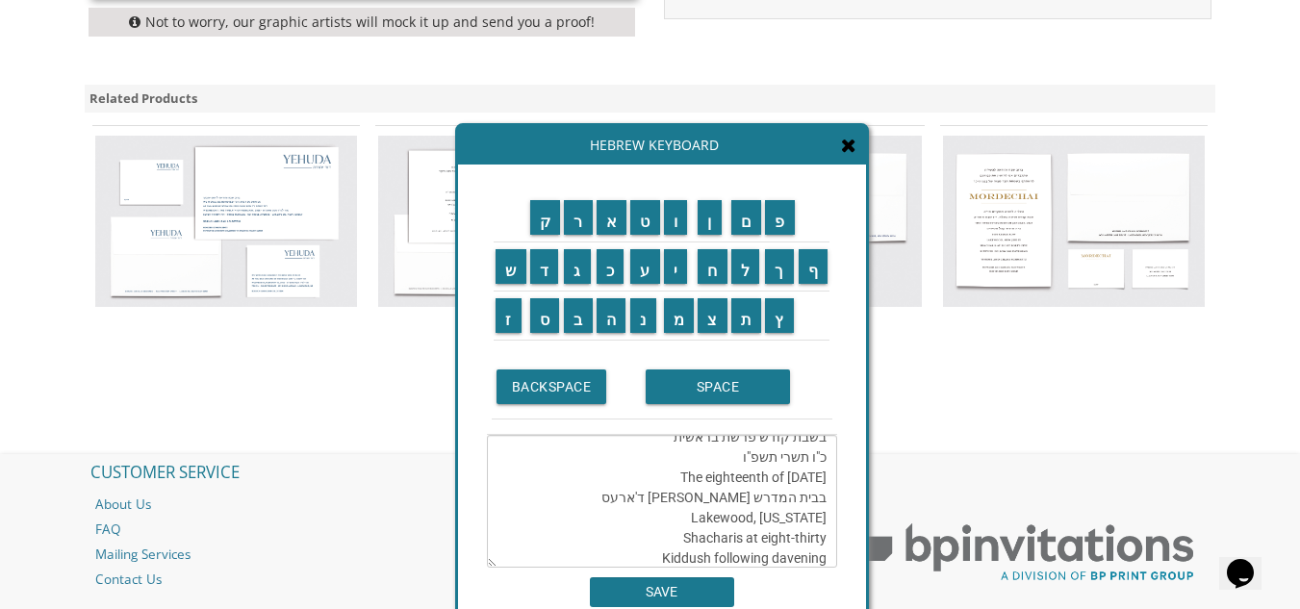
scroll to position [0, 0]
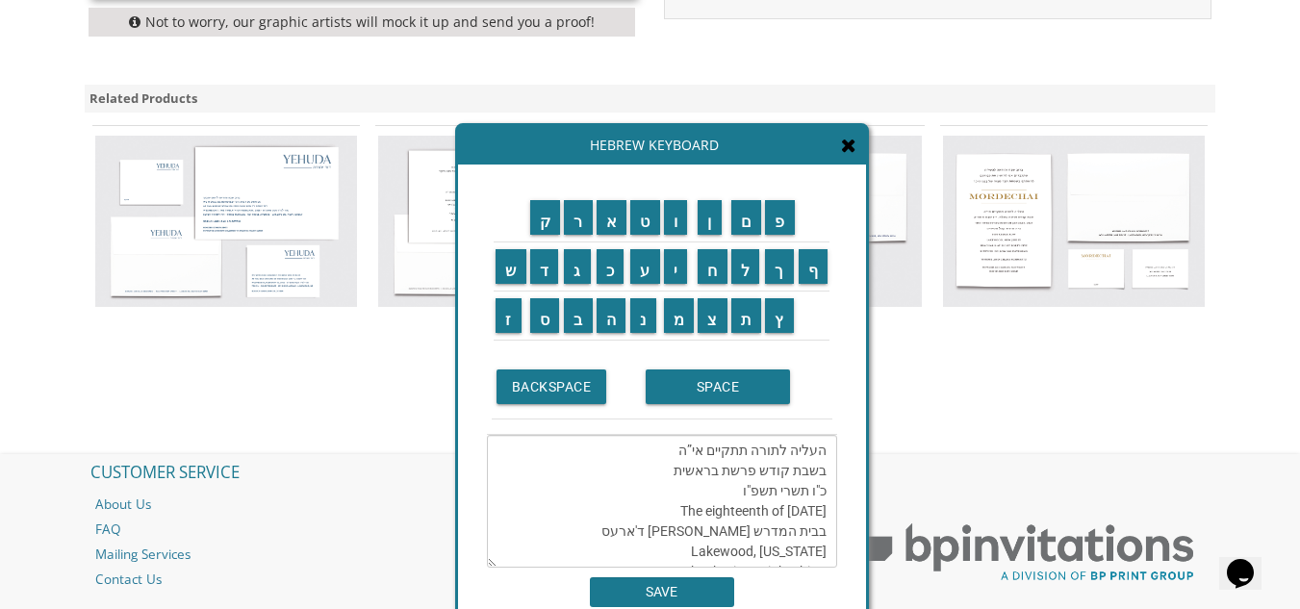
click at [658, 534] on textarea "העליה לתורה תתקיים אי”ה בשבת קודש פרשת בראשית כ"ו תשרי תשפ"ו The eighteenth of …" at bounding box center [662, 501] width 350 height 133
click at [788, 231] on input "פ" at bounding box center [780, 217] width 30 height 35
click at [620, 528] on textarea "העליה לתורה תתקיים אי”ה בשבת קודש פרשת בראשית כ"ו תשרי תשפ"ו The eighteenth of …" at bounding box center [662, 501] width 350 height 133
click at [648, 230] on input "ט" at bounding box center [645, 217] width 30 height 35
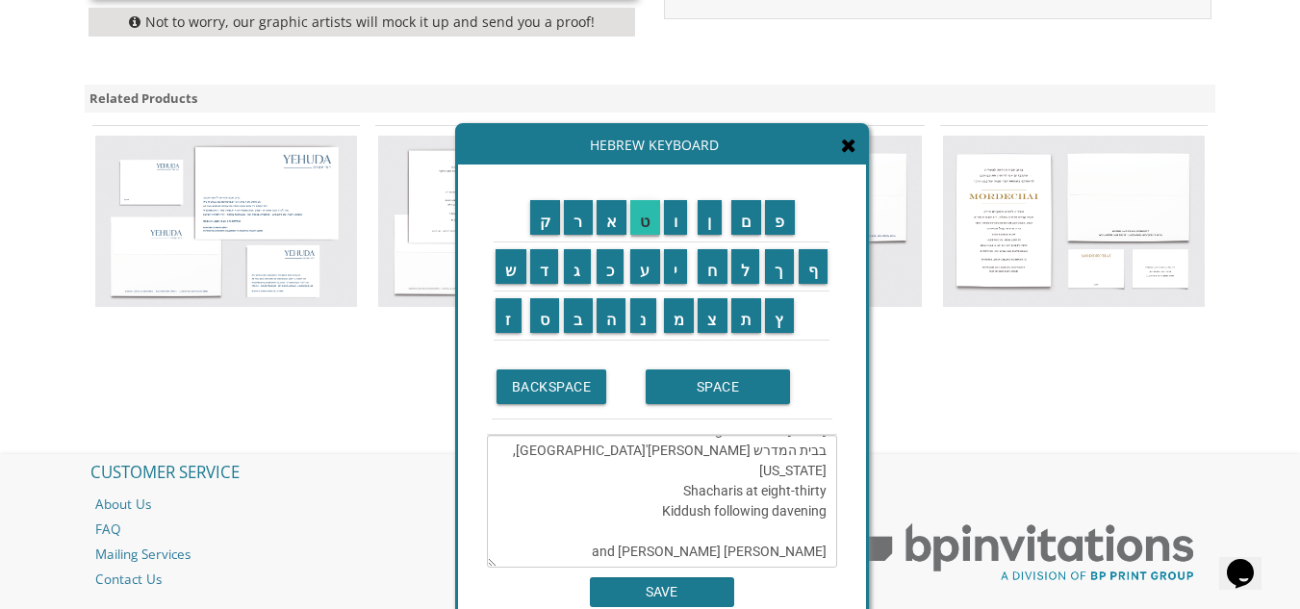
scroll to position [86, 0]
click at [776, 226] on input "פ" at bounding box center [780, 217] width 30 height 35
click at [608, 209] on input "א" at bounding box center [612, 217] width 31 height 35
click at [547, 218] on input "ק" at bounding box center [545, 217] width 31 height 35
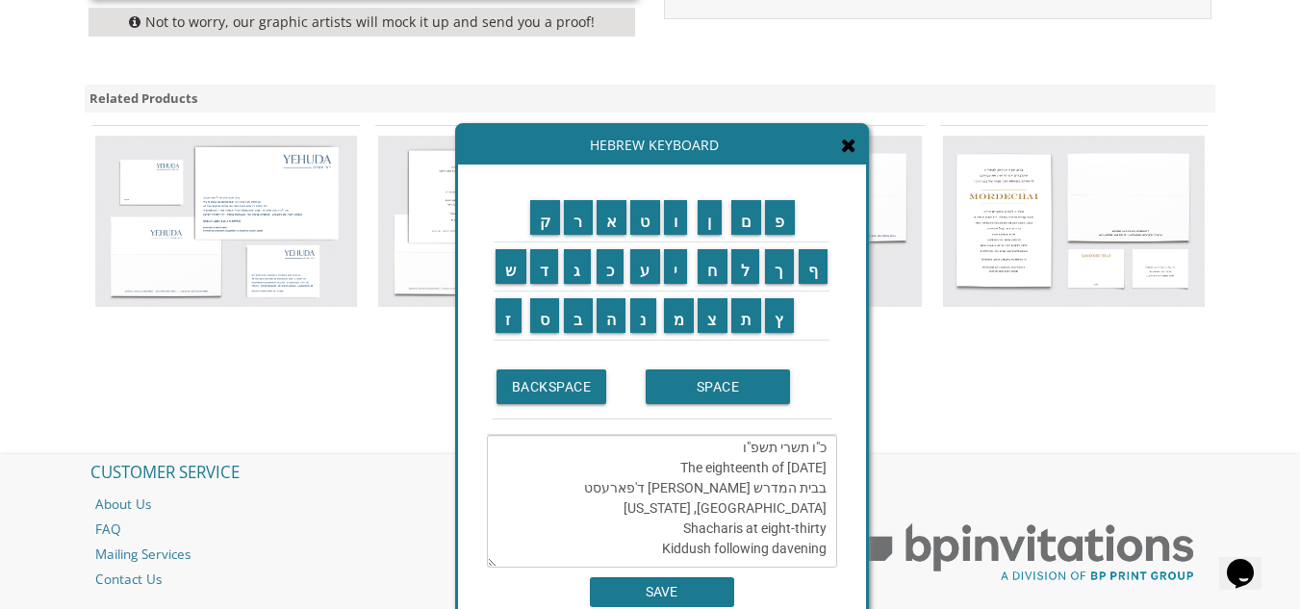
scroll to position [0, 0]
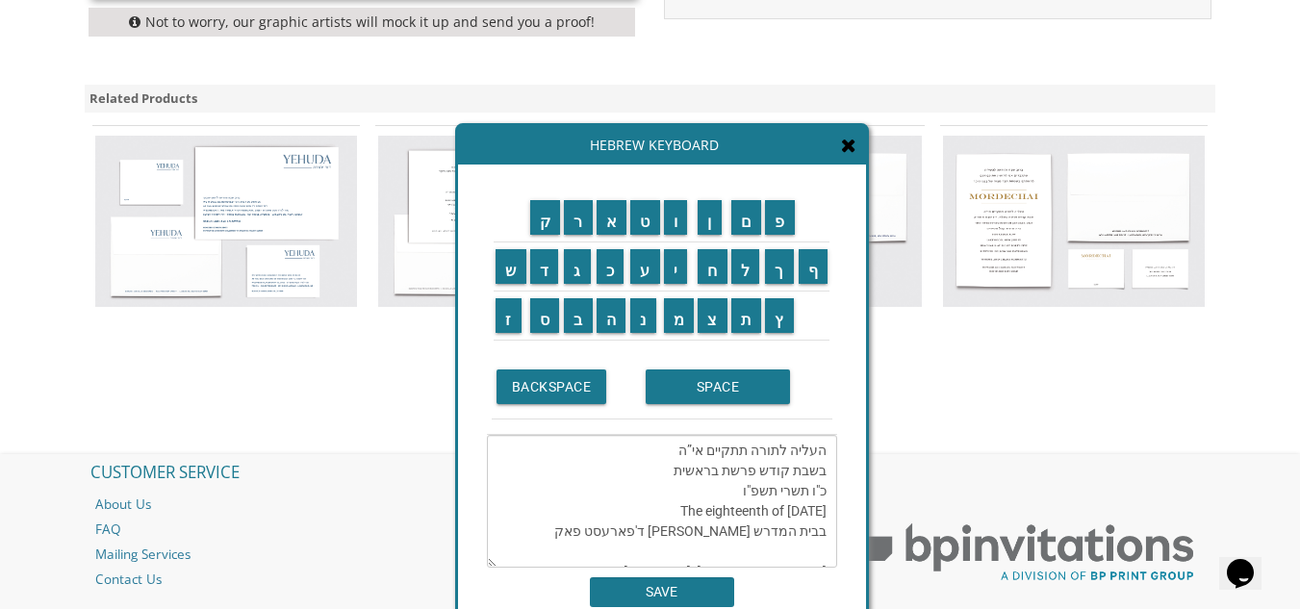
click at [591, 539] on textarea "העליה לתורה תתקיים אי”ה בשבת קודש פרשת בראשית כ"ו תשרי תשפ"ו The eighteenth of …" at bounding box center [662, 501] width 350 height 133
click at [584, 224] on input "ר" at bounding box center [578, 217] width 29 height 35
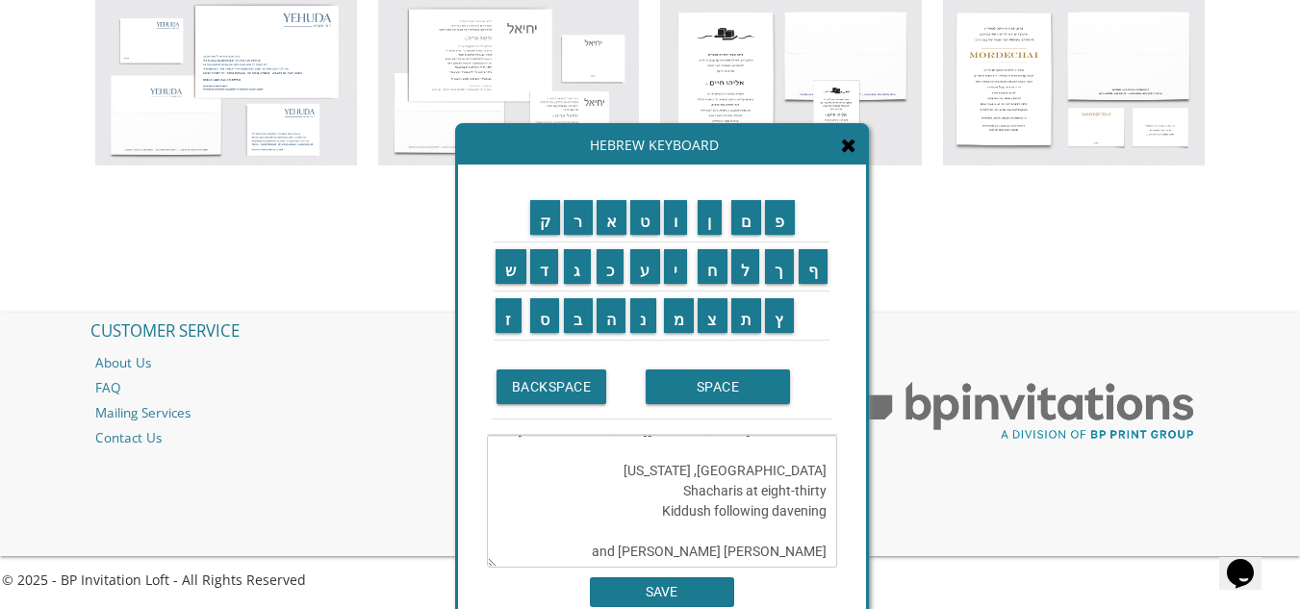
scroll to position [1492, 0]
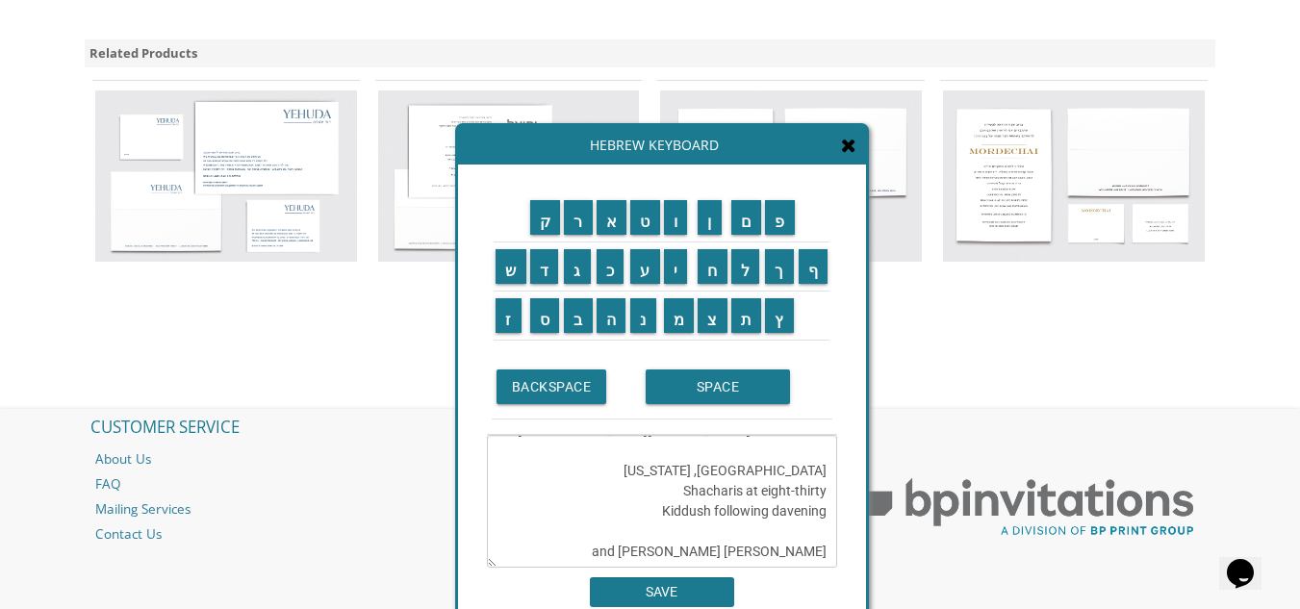
click at [854, 152] on icon at bounding box center [848, 145] width 15 height 19
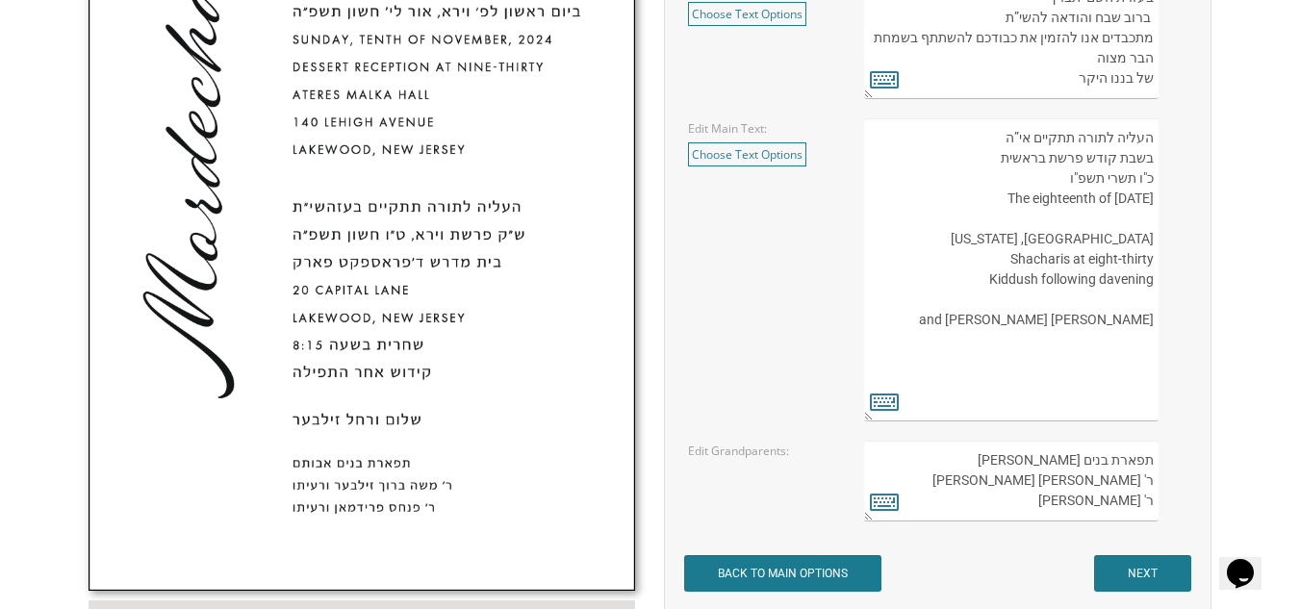
scroll to position [818, 0]
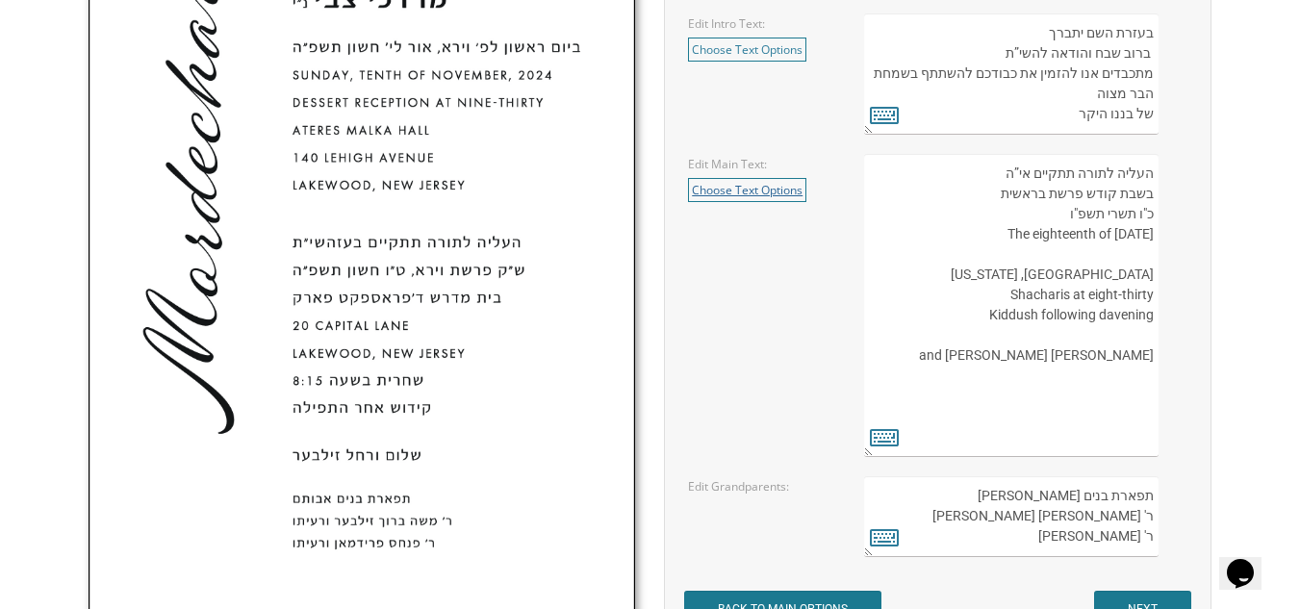
click at [761, 183] on link "Choose Text Options" at bounding box center [747, 190] width 118 height 24
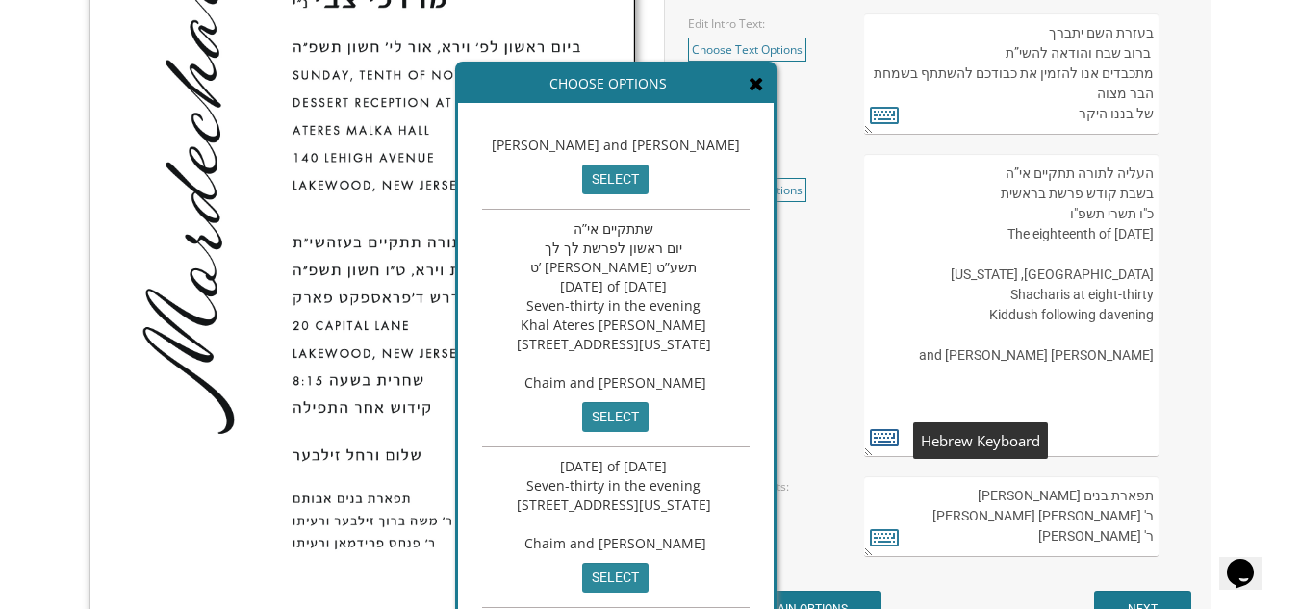
click at [886, 446] on icon at bounding box center [884, 436] width 29 height 27
type textarea "העליה לתורה תתקיים אי”ה בשבת קודש פרשת בראשית כ"ו תשרי תשפ"ו The eighteenth of …"
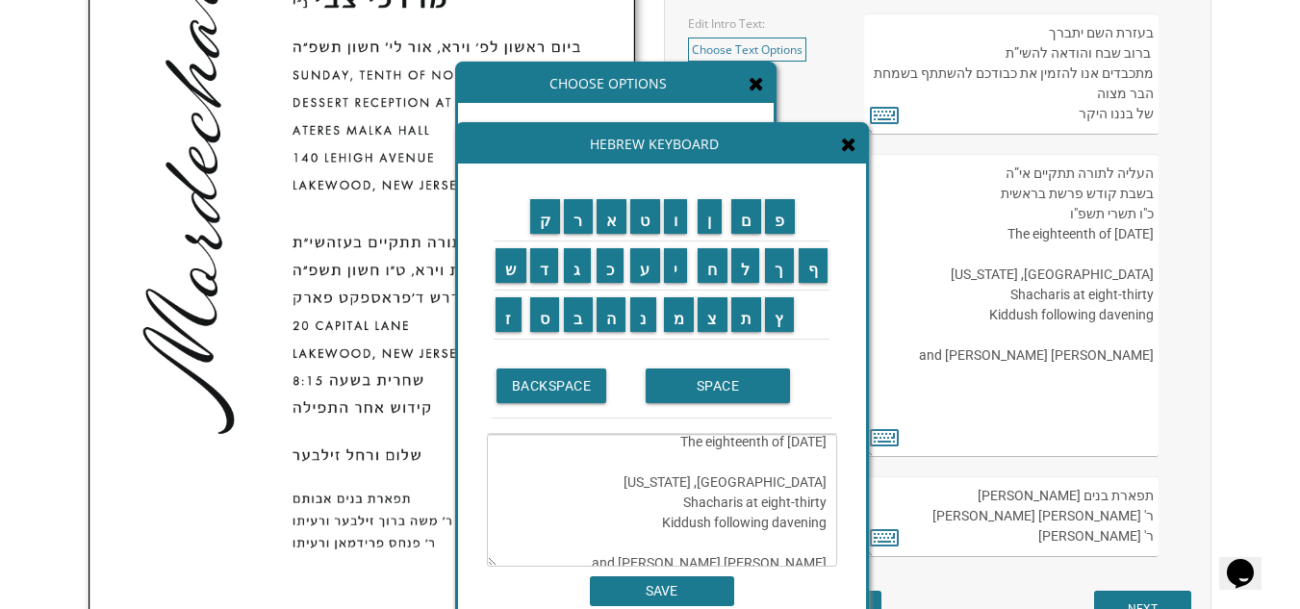
scroll to position [25, 0]
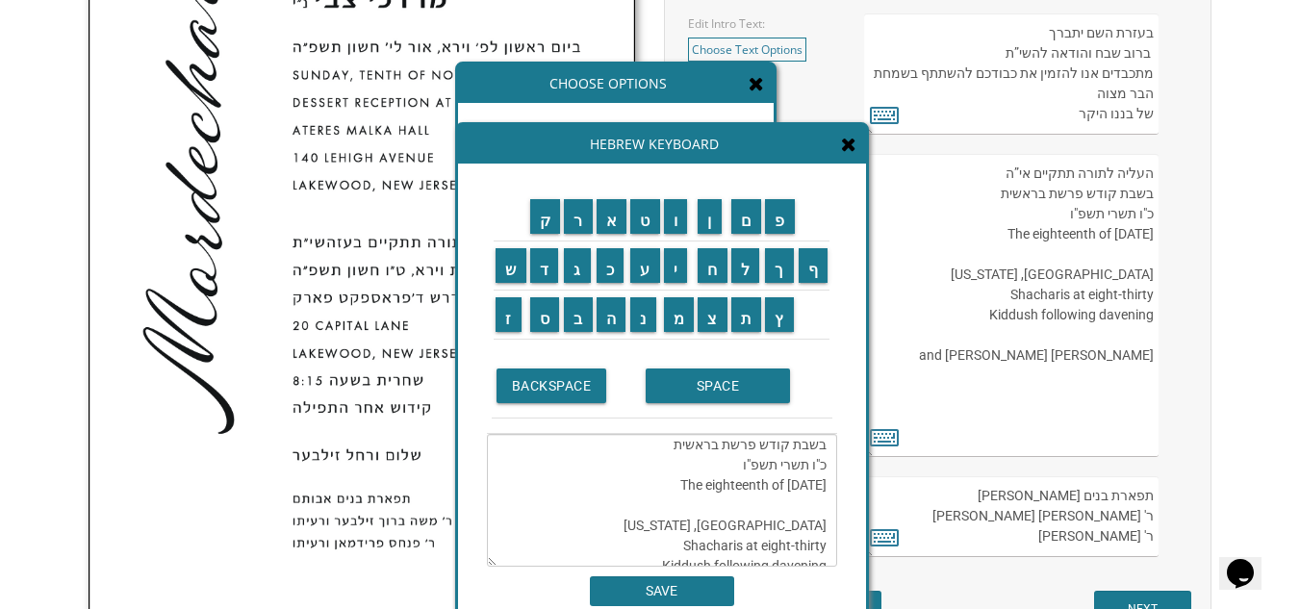
click at [820, 511] on textarea "העליה לתורה תתקיים אי”ה בשבת קודש פרשת בראשית כ"ו תשרי תשפ"ו The eighteenth of …" at bounding box center [662, 500] width 350 height 133
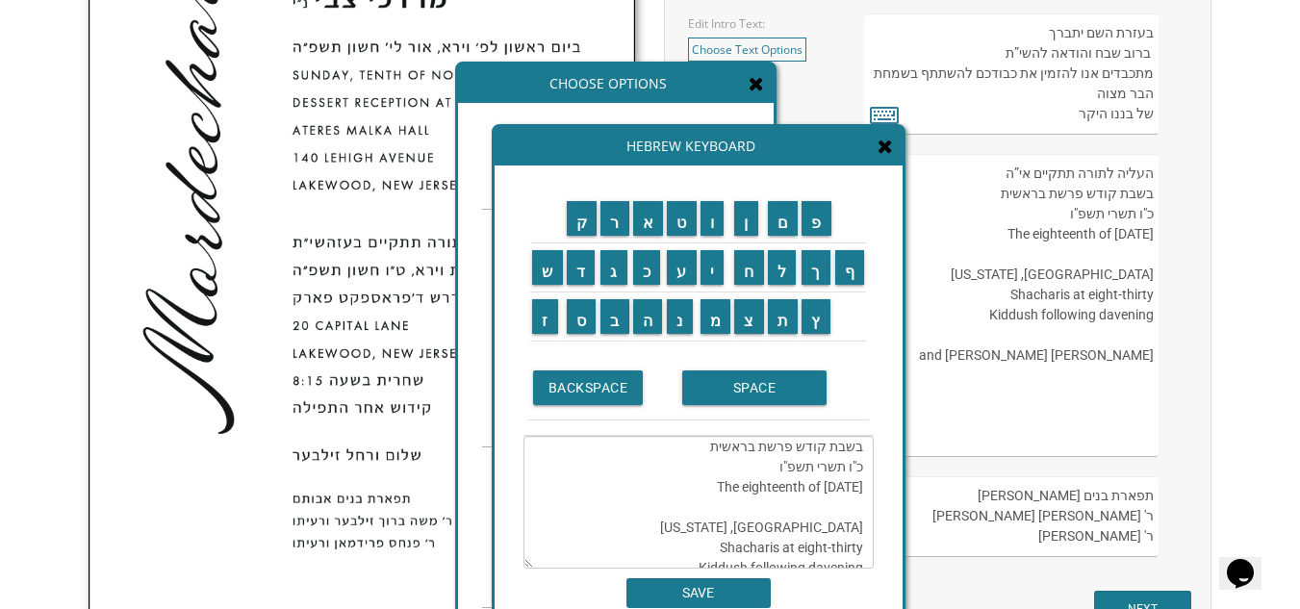
drag, startPoint x: 798, startPoint y: 130, endPoint x: 841, endPoint y: 131, distance: 43.3
click at [843, 132] on div "Hebrew Keyboard" at bounding box center [699, 146] width 408 height 38
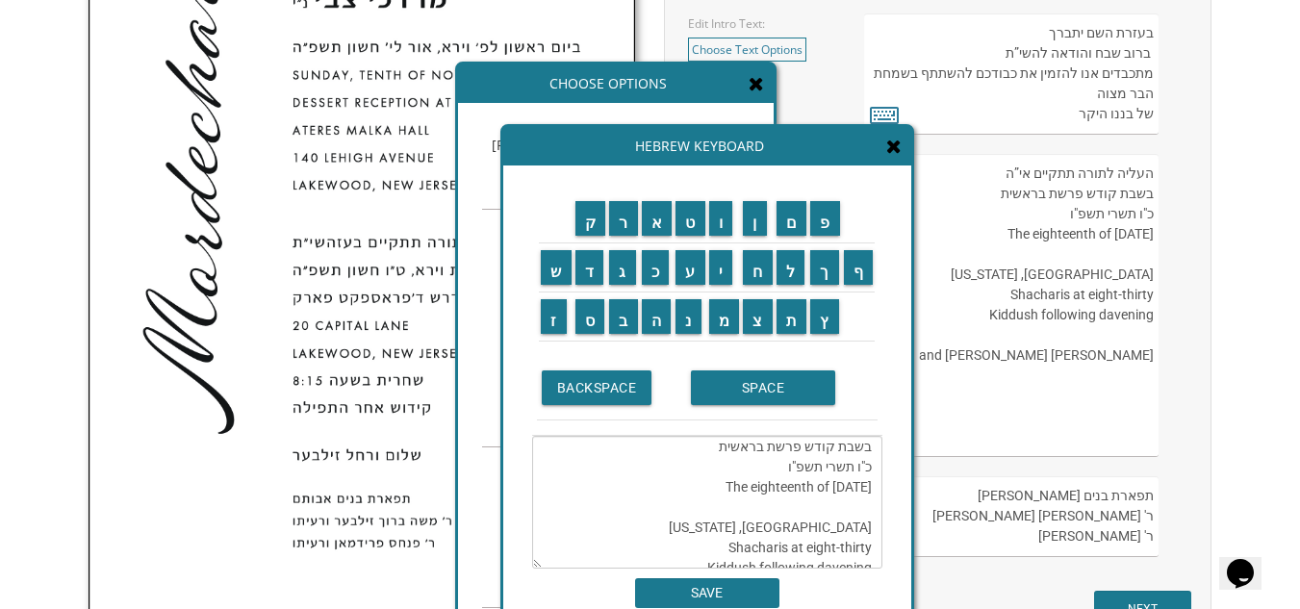
click at [895, 150] on icon at bounding box center [893, 146] width 15 height 19
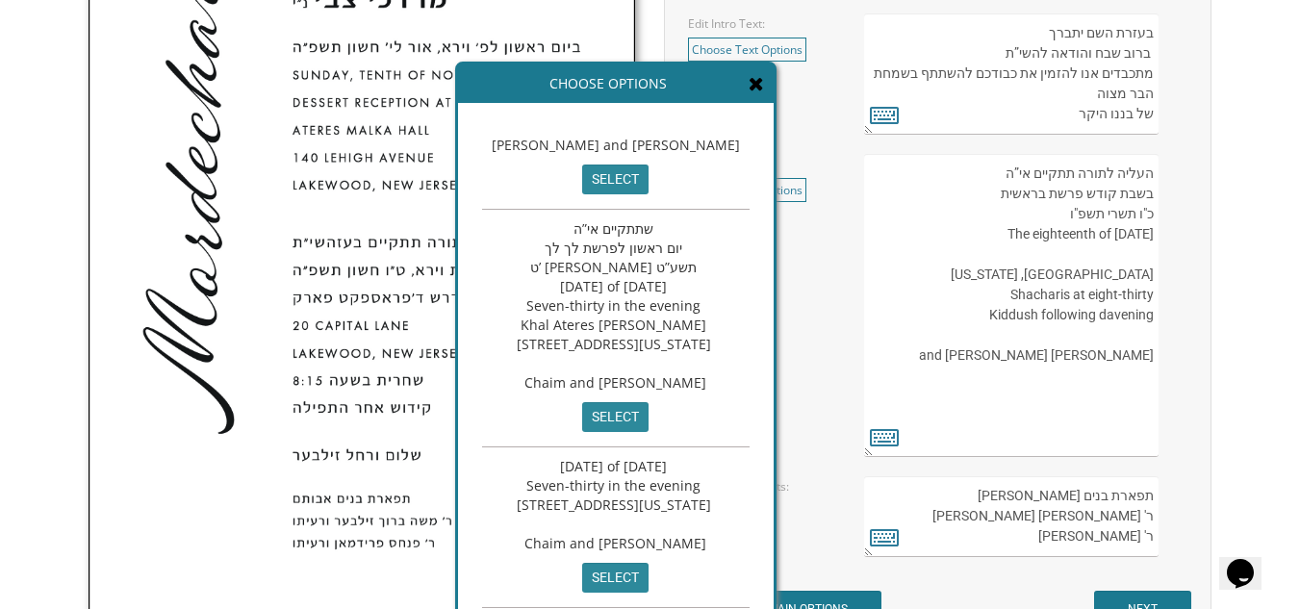
click at [764, 86] on icon at bounding box center [756, 83] width 15 height 19
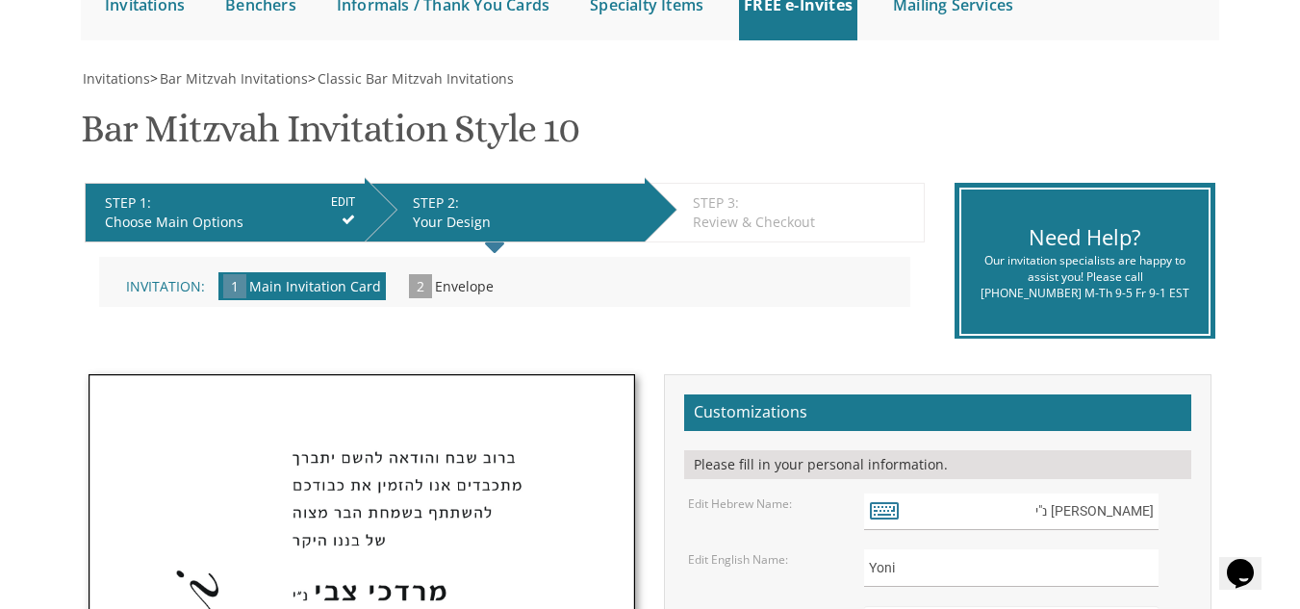
scroll to position [144, 0]
